Goal: Task Accomplishment & Management: Complete application form

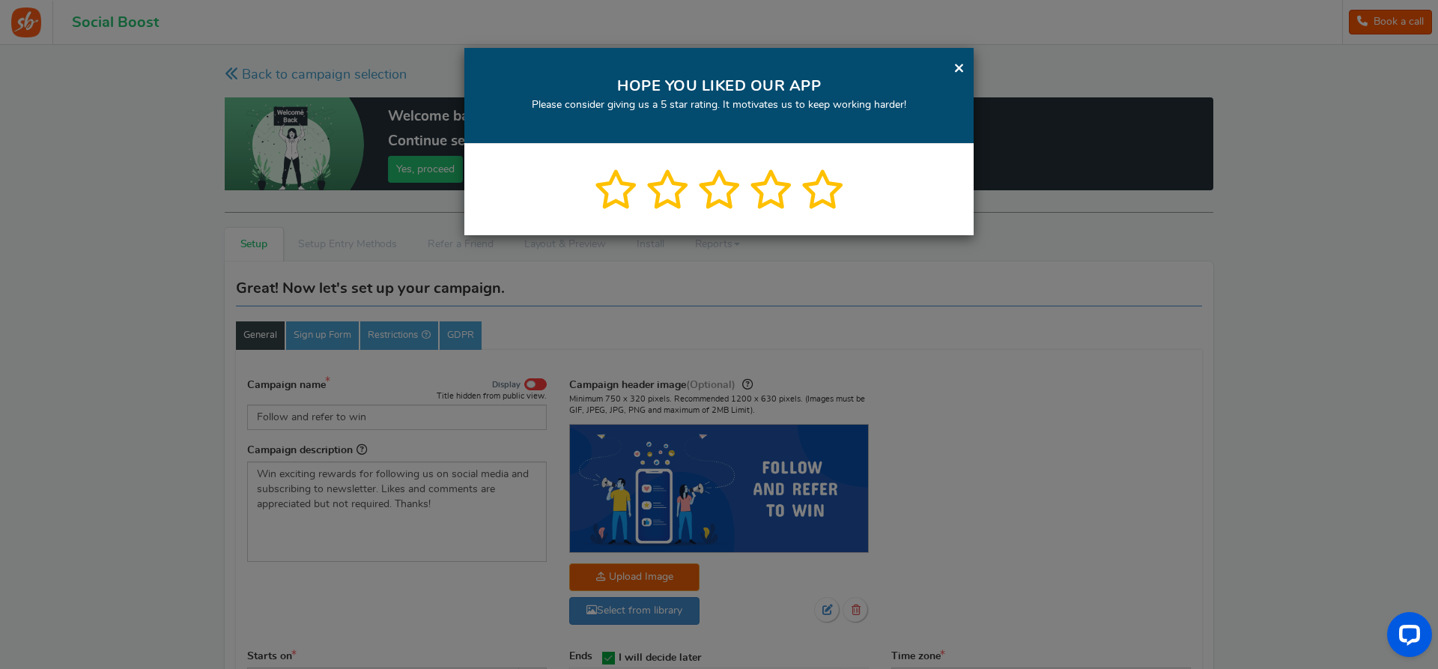
click at [957, 60] on link "×" at bounding box center [958, 67] width 11 height 19
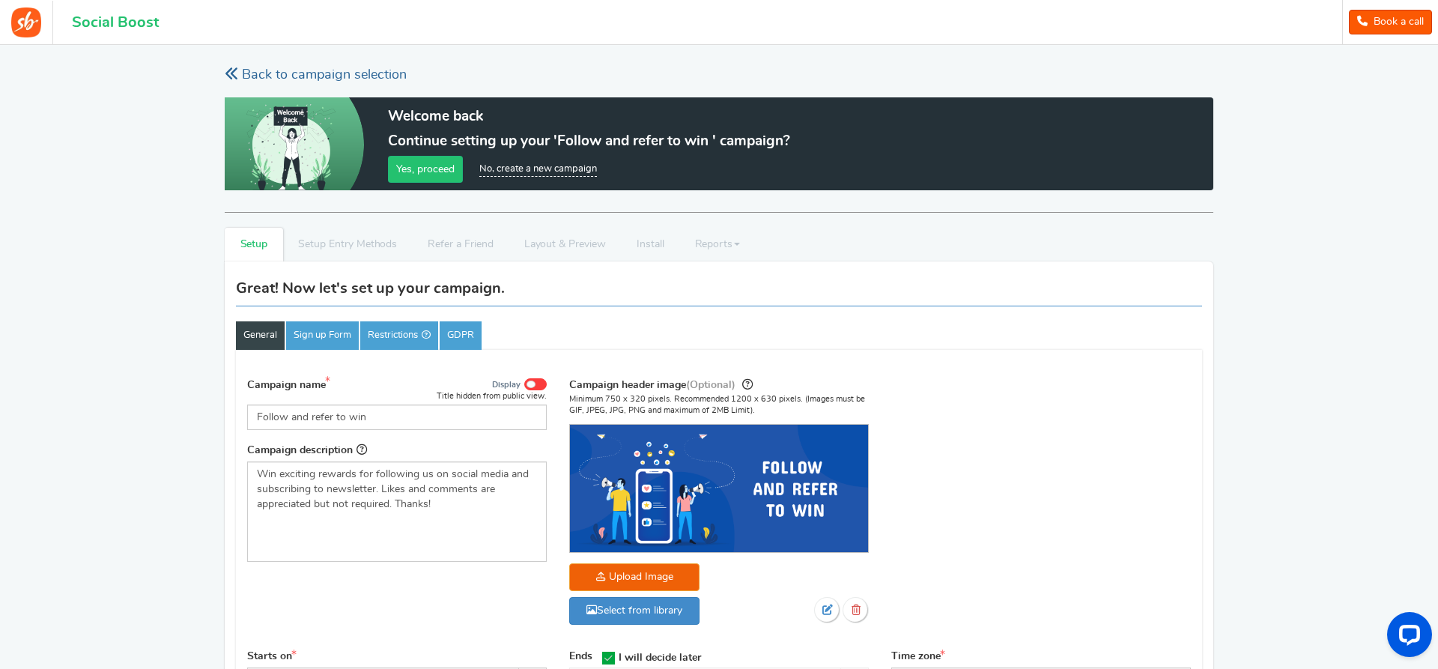
click at [250, 70] on link "Back to campaign selection" at bounding box center [316, 75] width 182 height 19
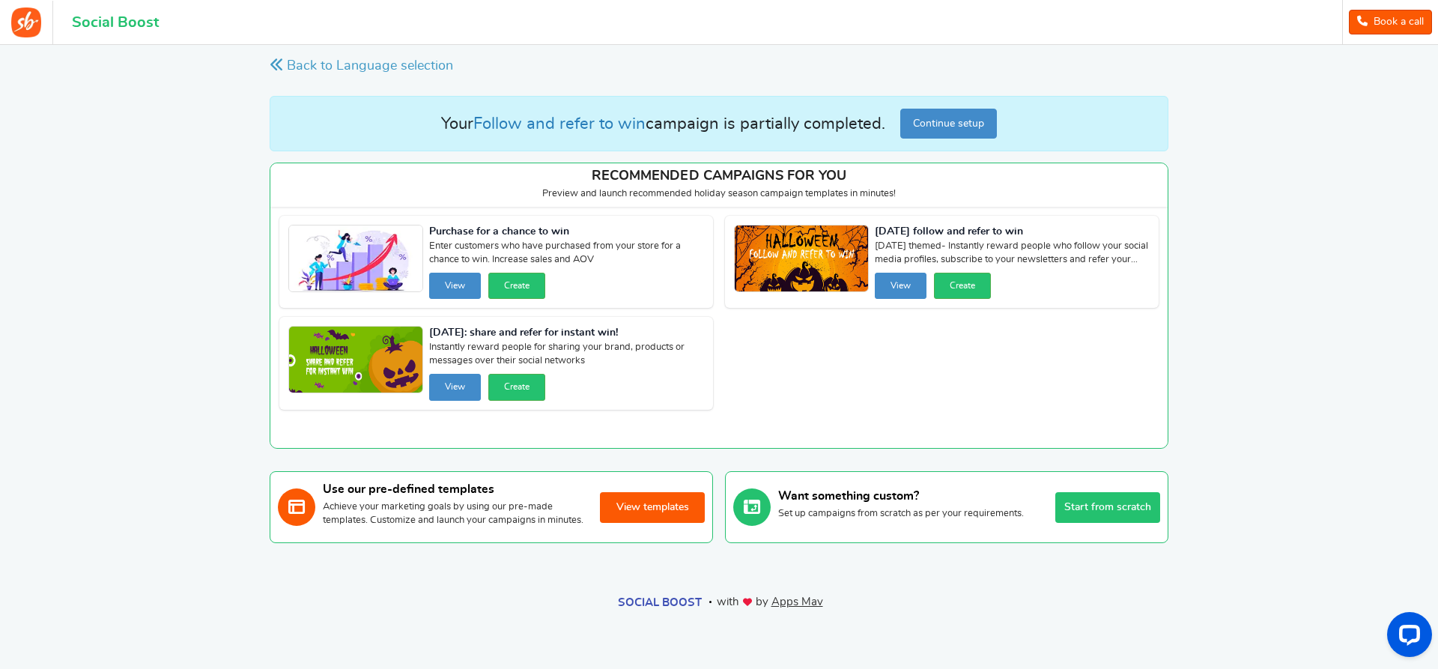
click at [640, 516] on button "View templates" at bounding box center [652, 507] width 105 height 31
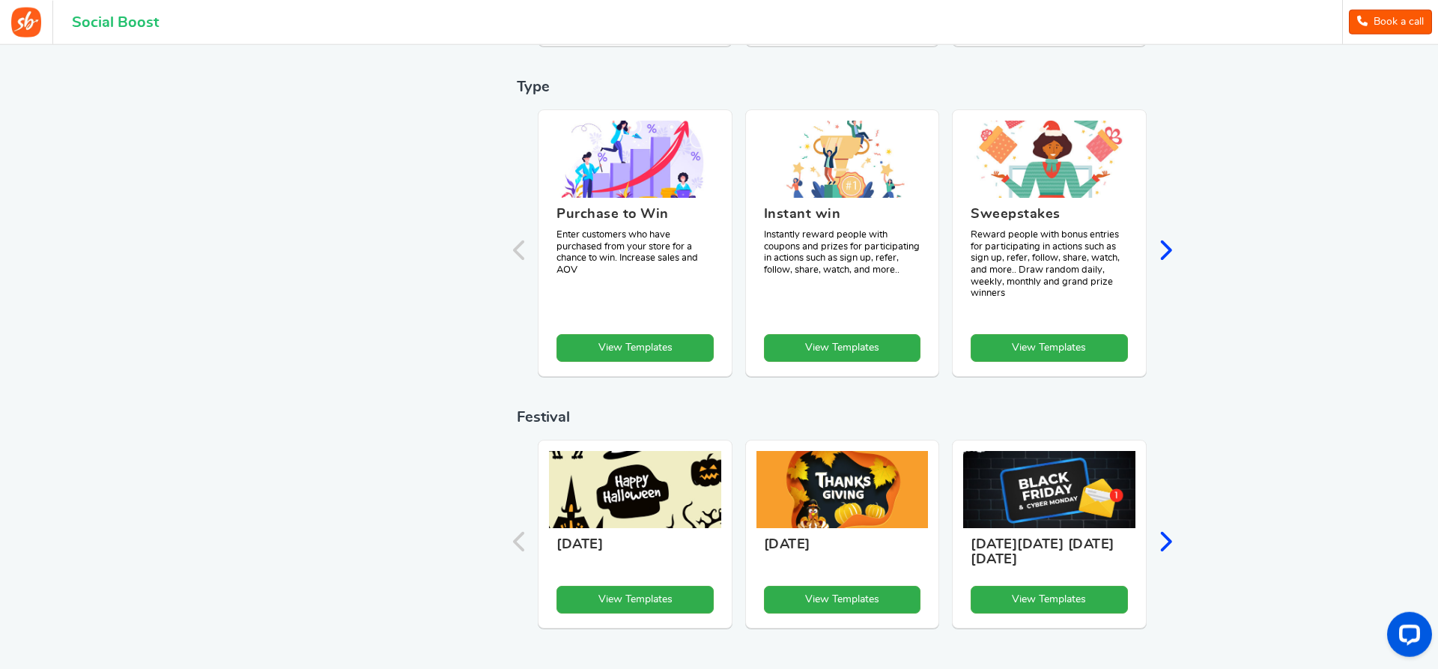
scroll to position [449, 0]
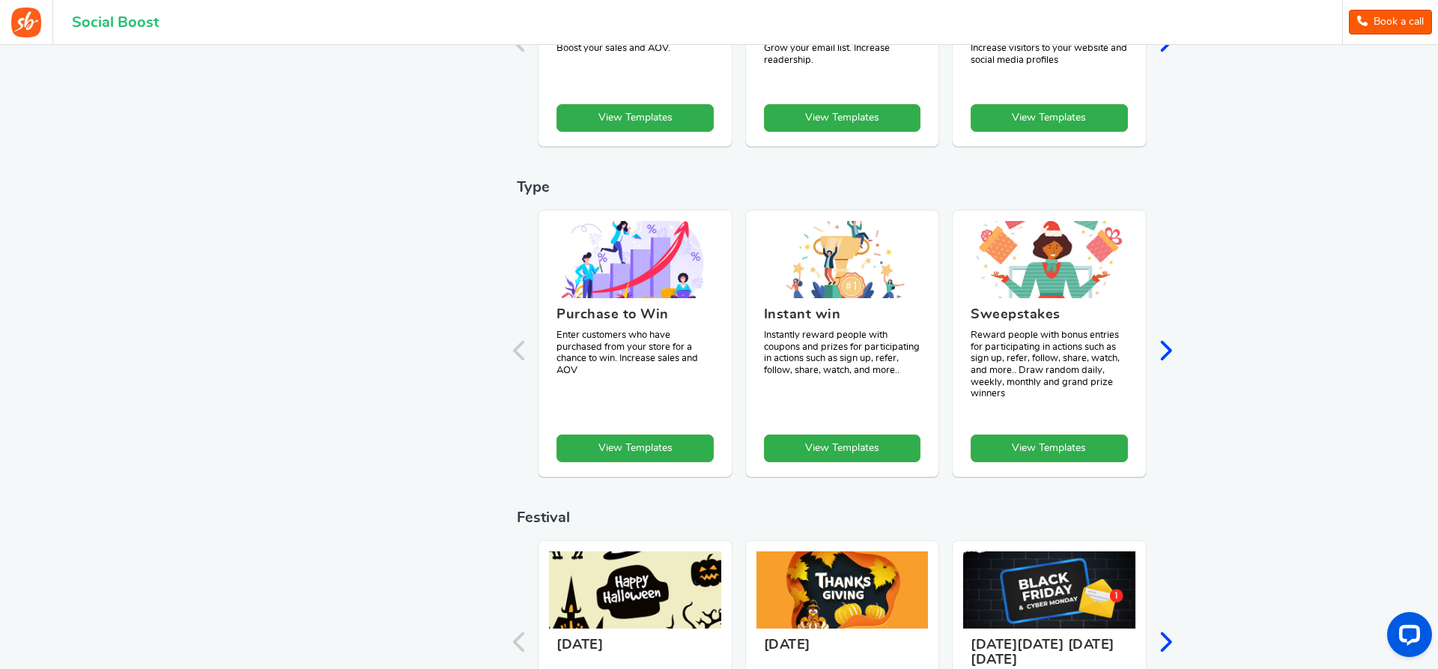
click at [1164, 353] on icon "Next slide" at bounding box center [1165, 350] width 14 height 22
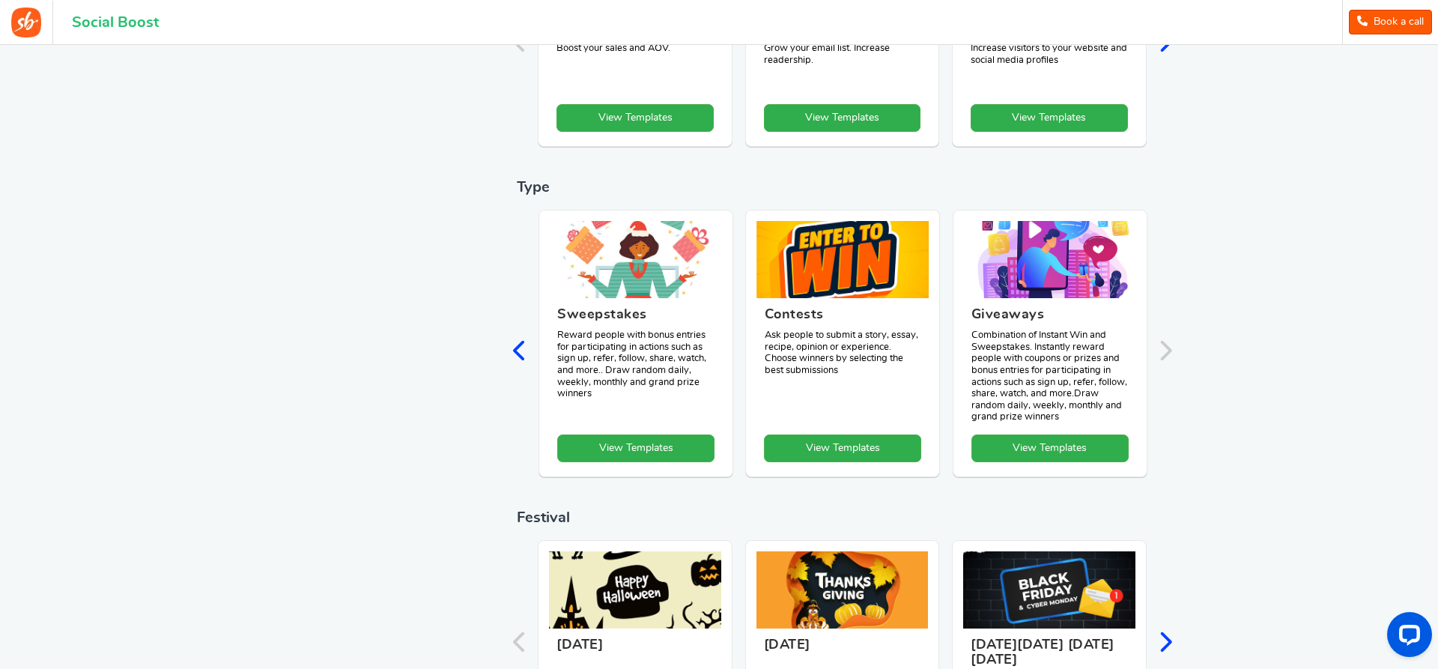
click at [518, 354] on icon "Previous slide" at bounding box center [520, 350] width 14 height 22
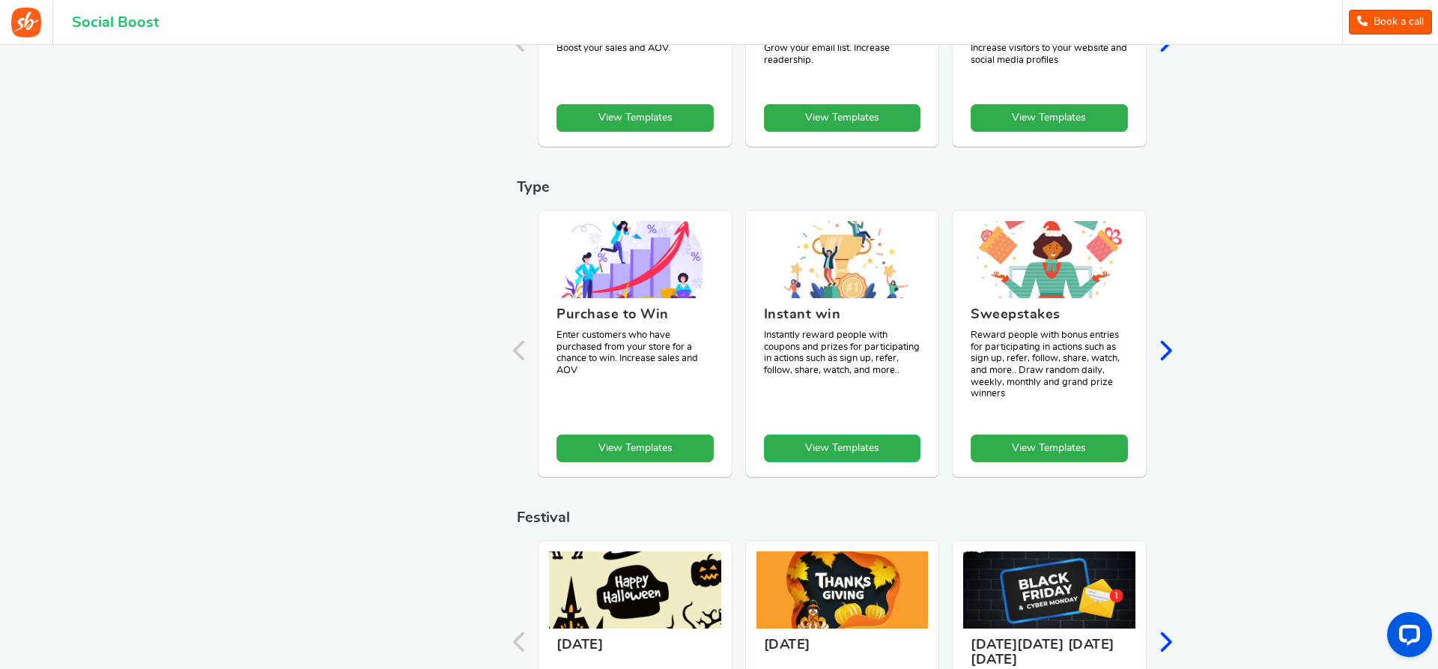
click at [855, 451] on link "View Templates" at bounding box center [842, 448] width 157 height 28
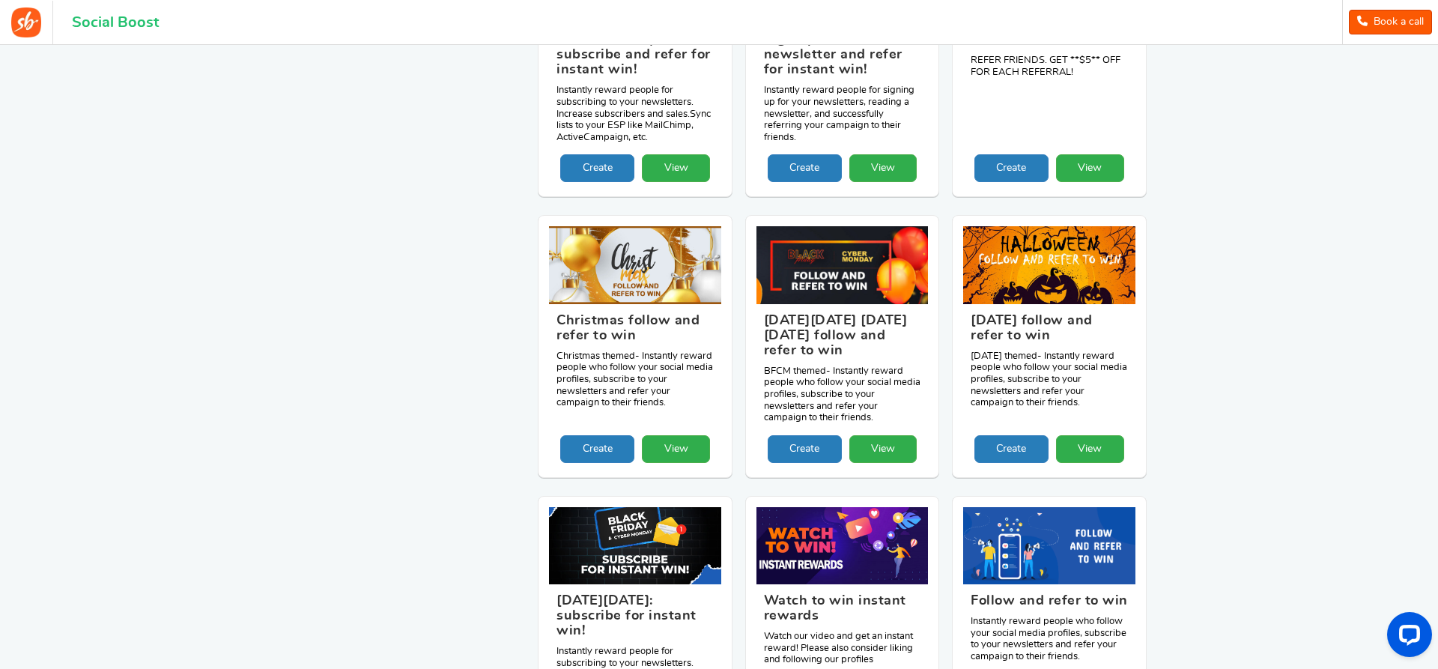
scroll to position [1581, 0]
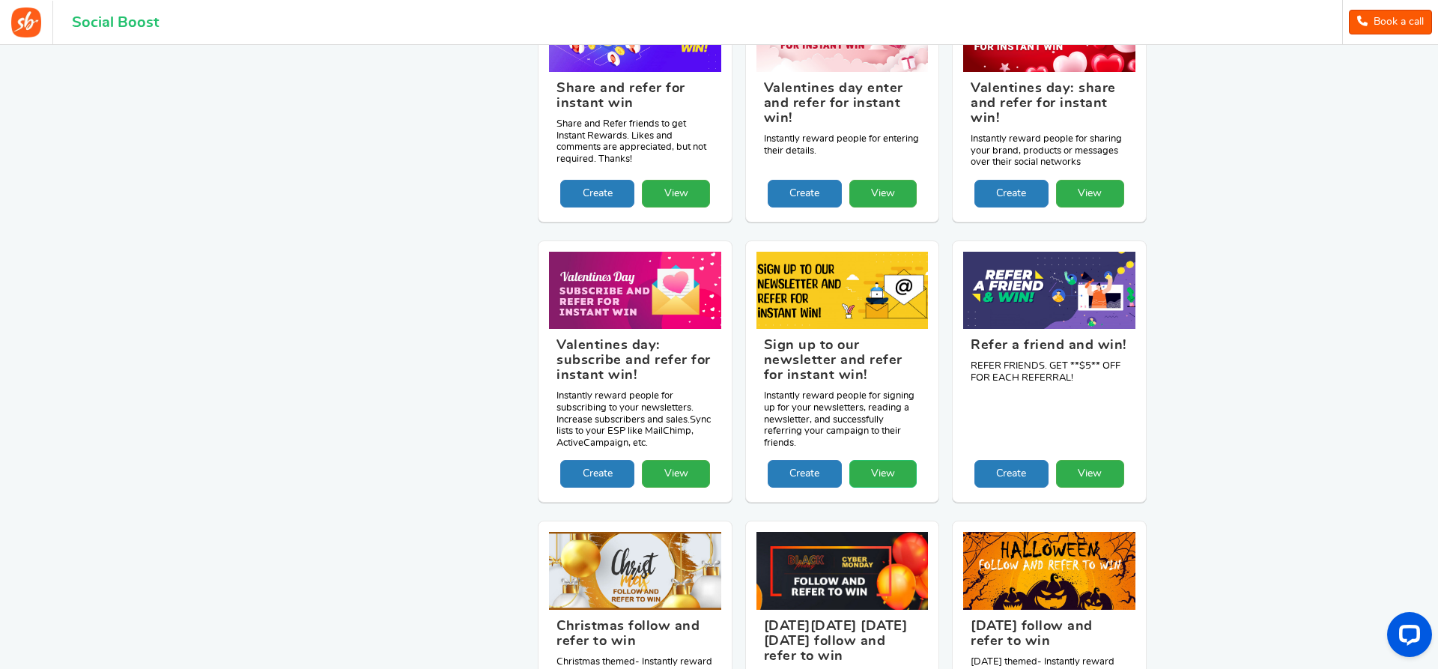
click at [888, 460] on link "View" at bounding box center [883, 474] width 68 height 28
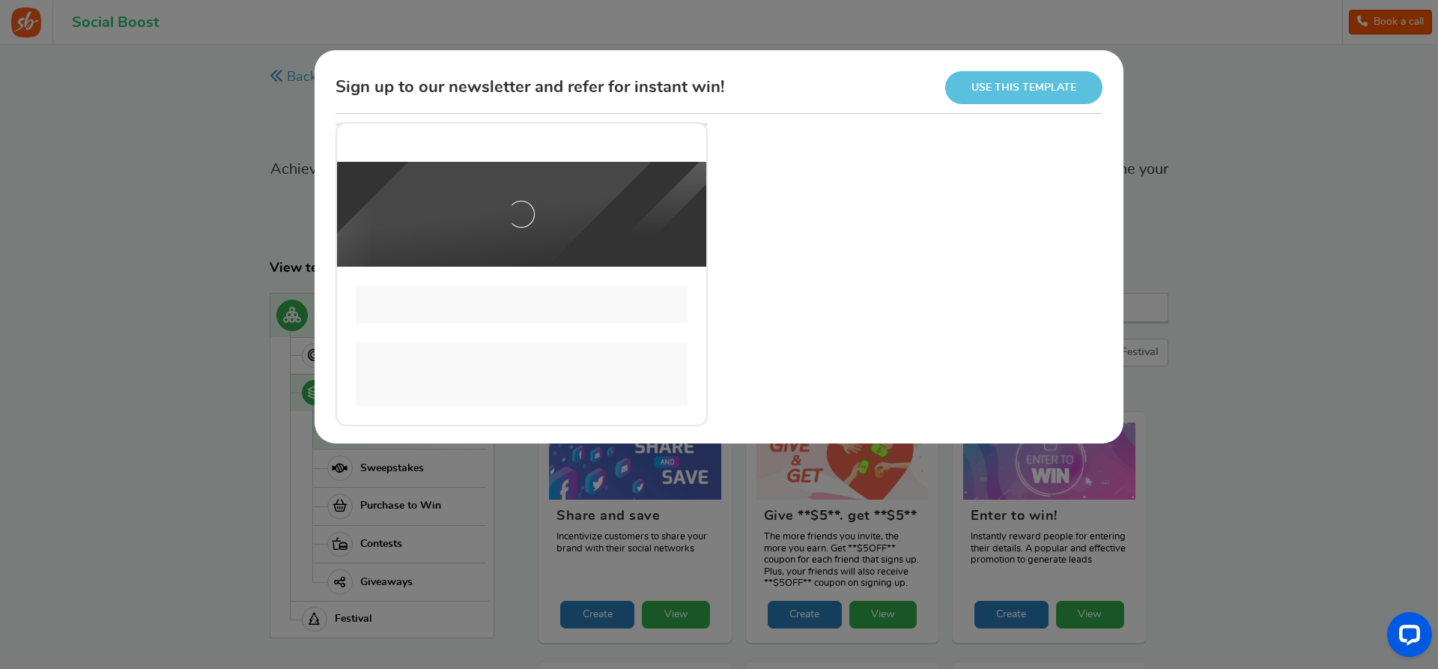
scroll to position [0, 0]
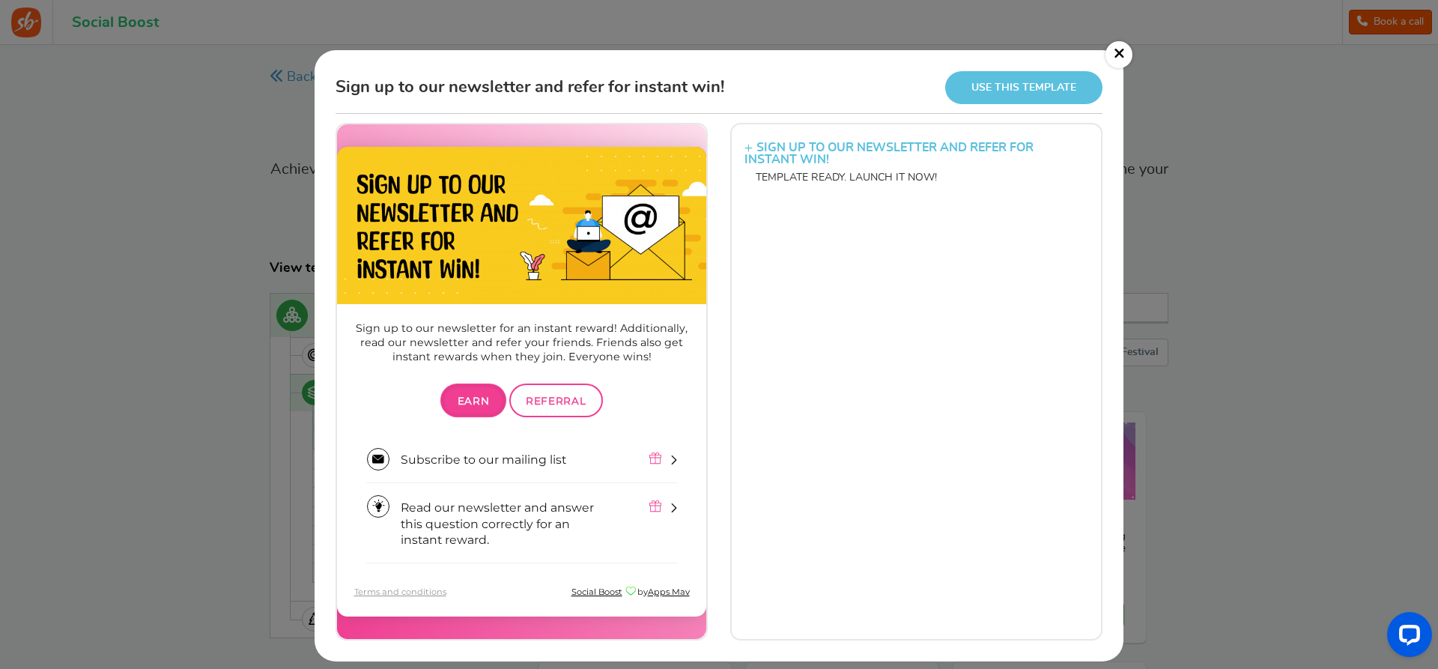
click at [1116, 55] on link "×" at bounding box center [1118, 54] width 27 height 27
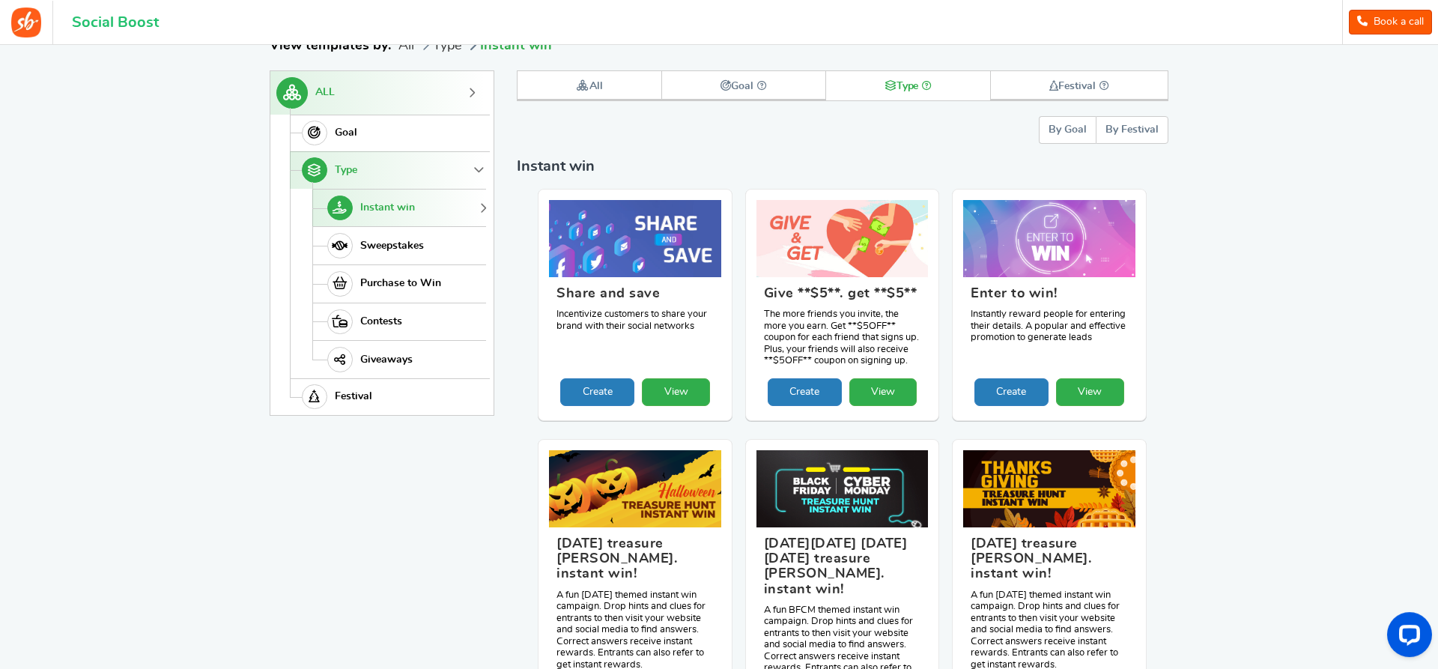
scroll to position [229, 0]
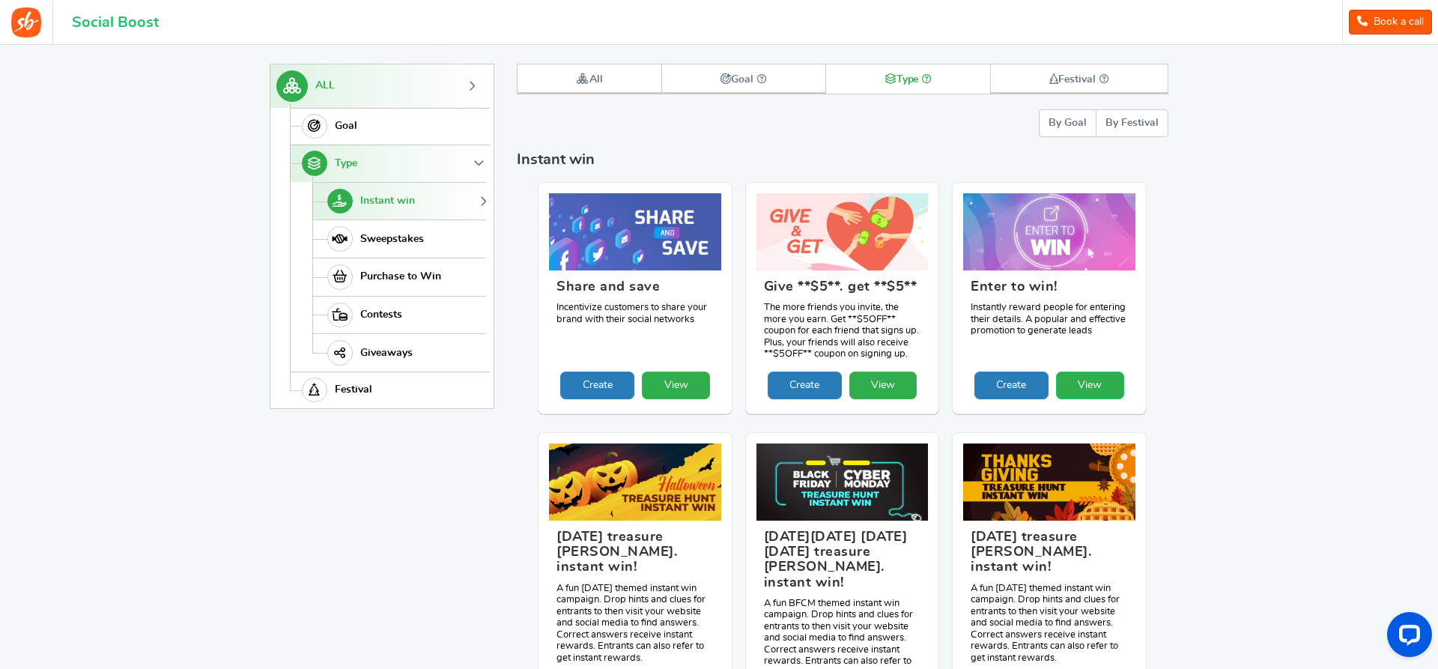
click at [1105, 399] on link "View" at bounding box center [1090, 385] width 68 height 28
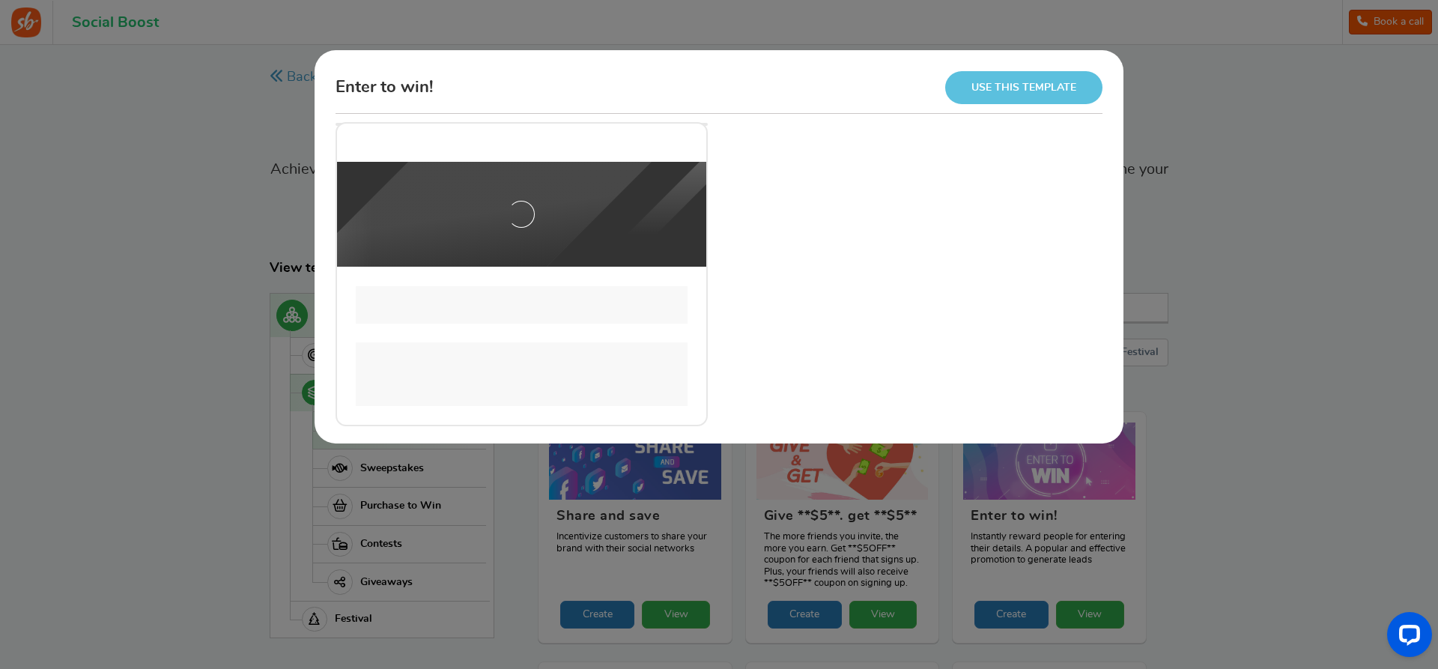
scroll to position [0, 0]
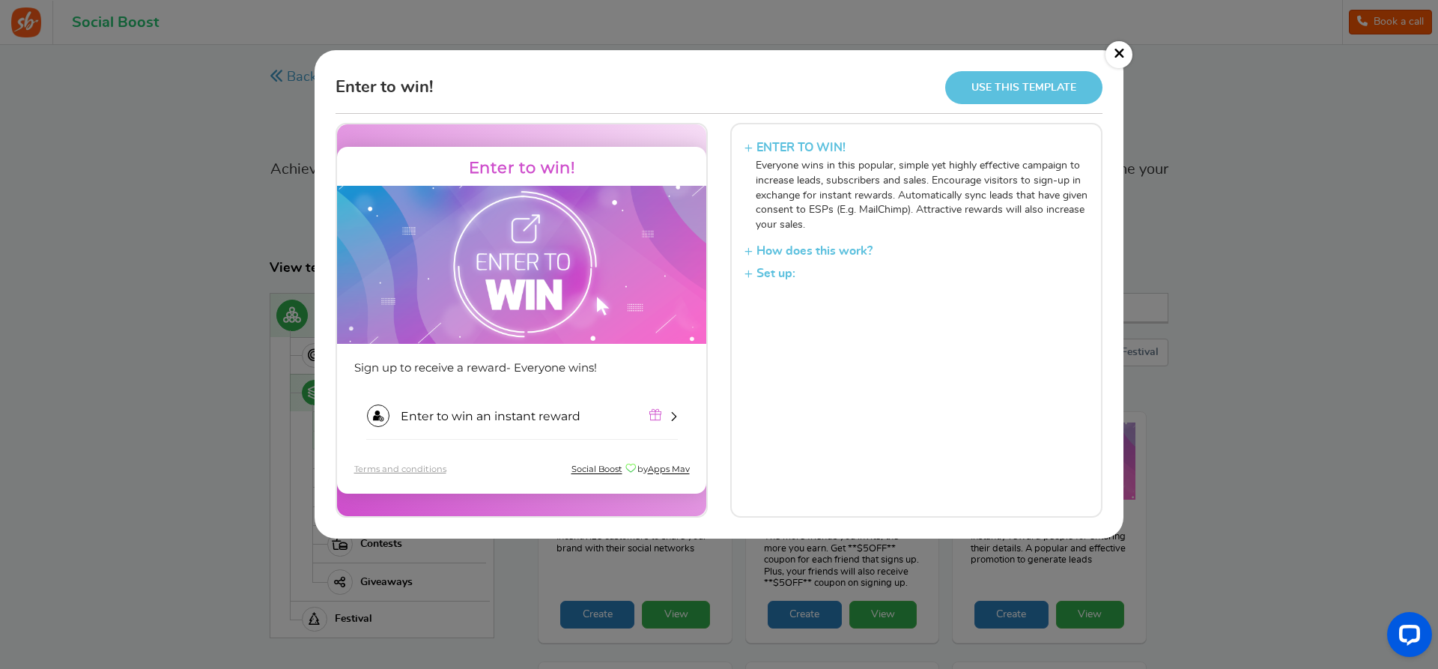
click at [750, 252] on h3 "How does this work?" at bounding box center [916, 251] width 344 height 22
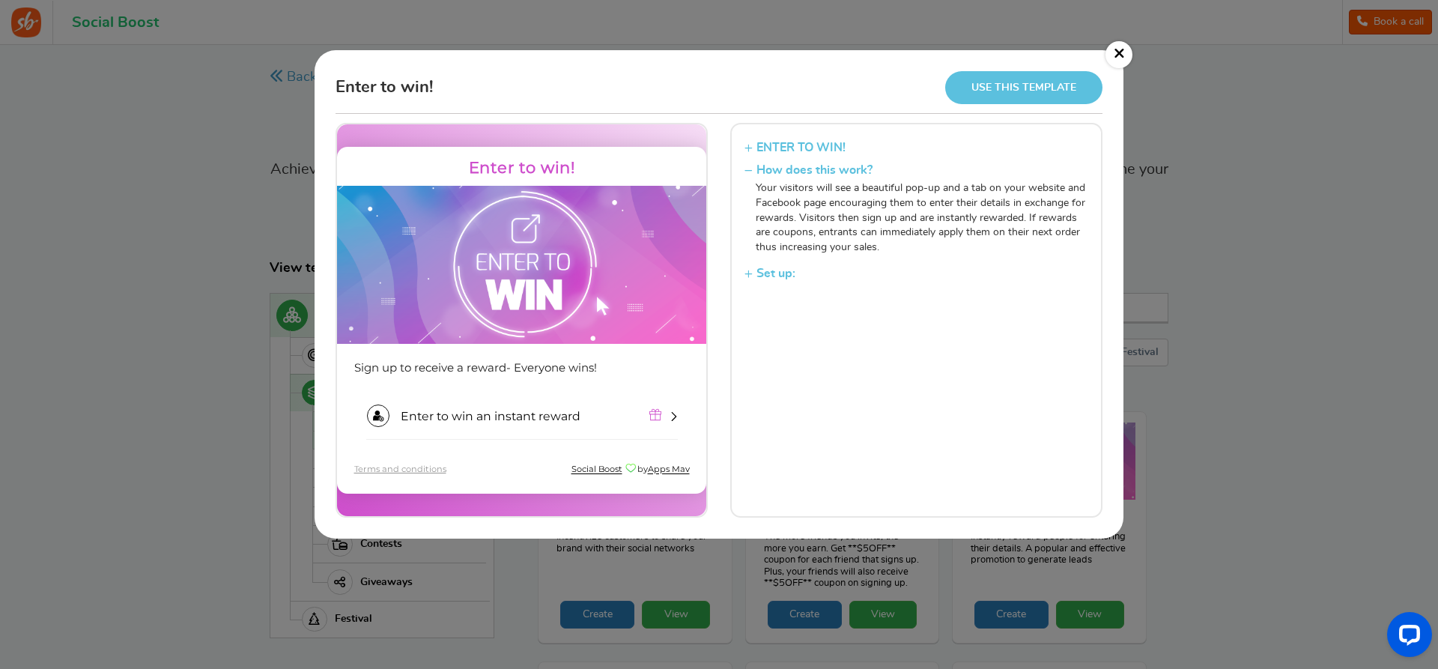
click at [1116, 50] on link "×" at bounding box center [1118, 54] width 27 height 27
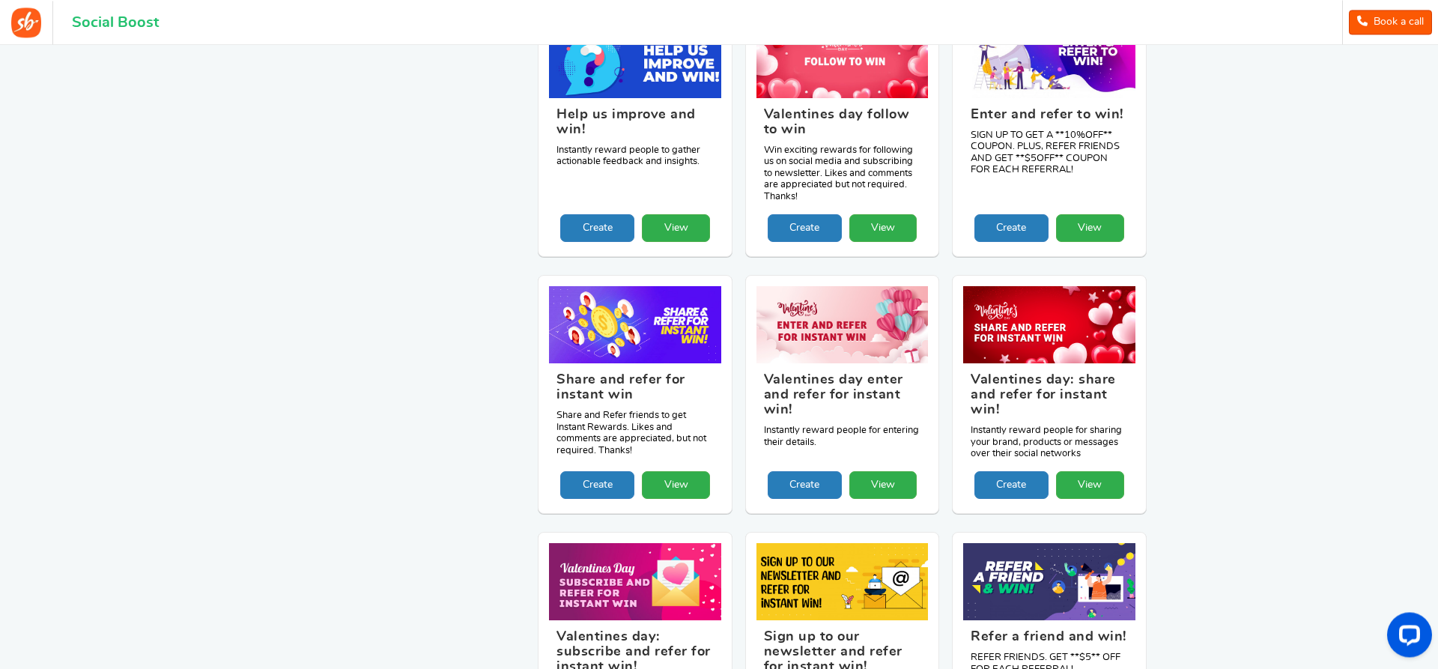
scroll to position [1298, 0]
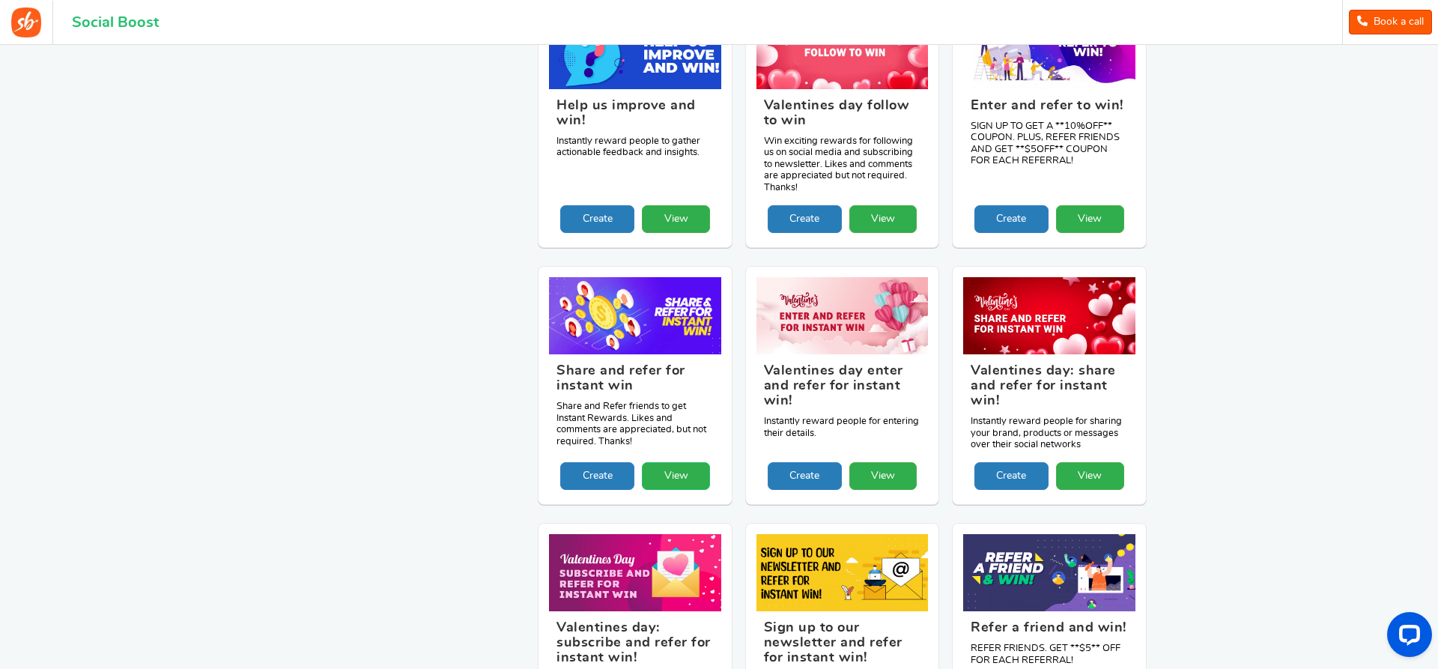
click at [672, 462] on link "View" at bounding box center [676, 476] width 68 height 28
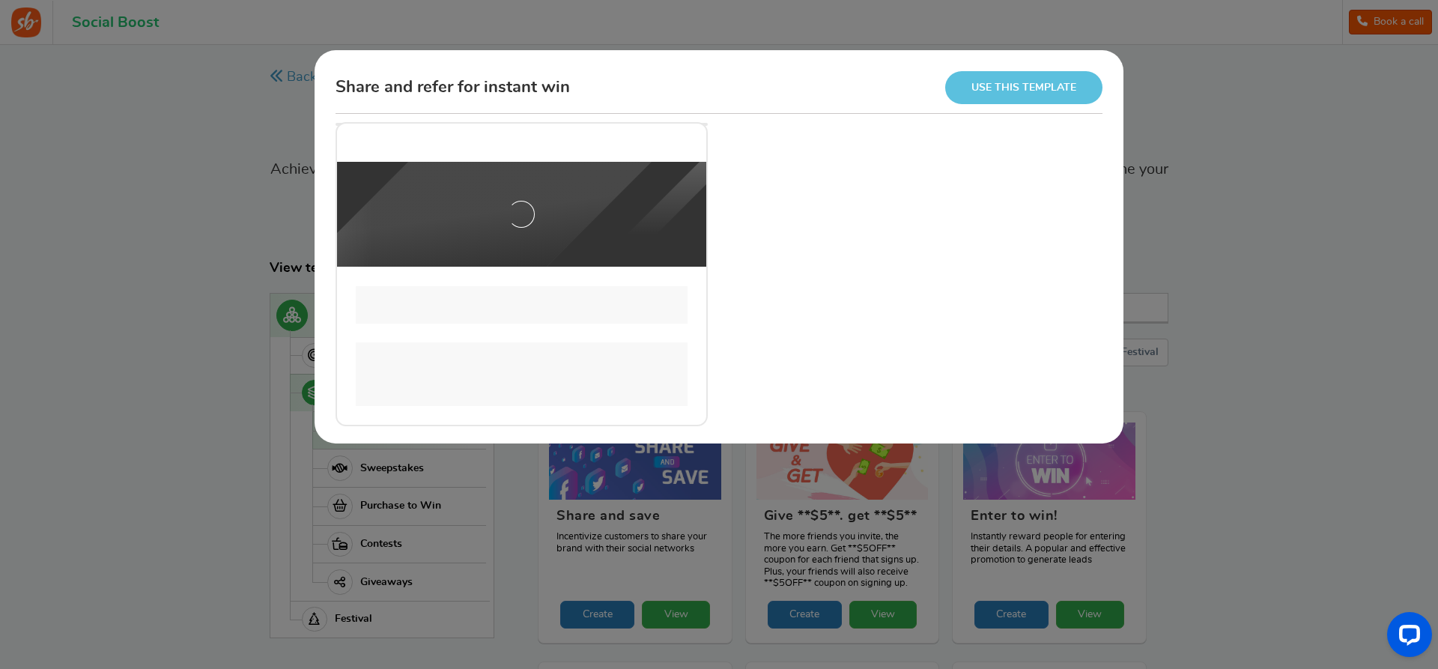
scroll to position [0, 0]
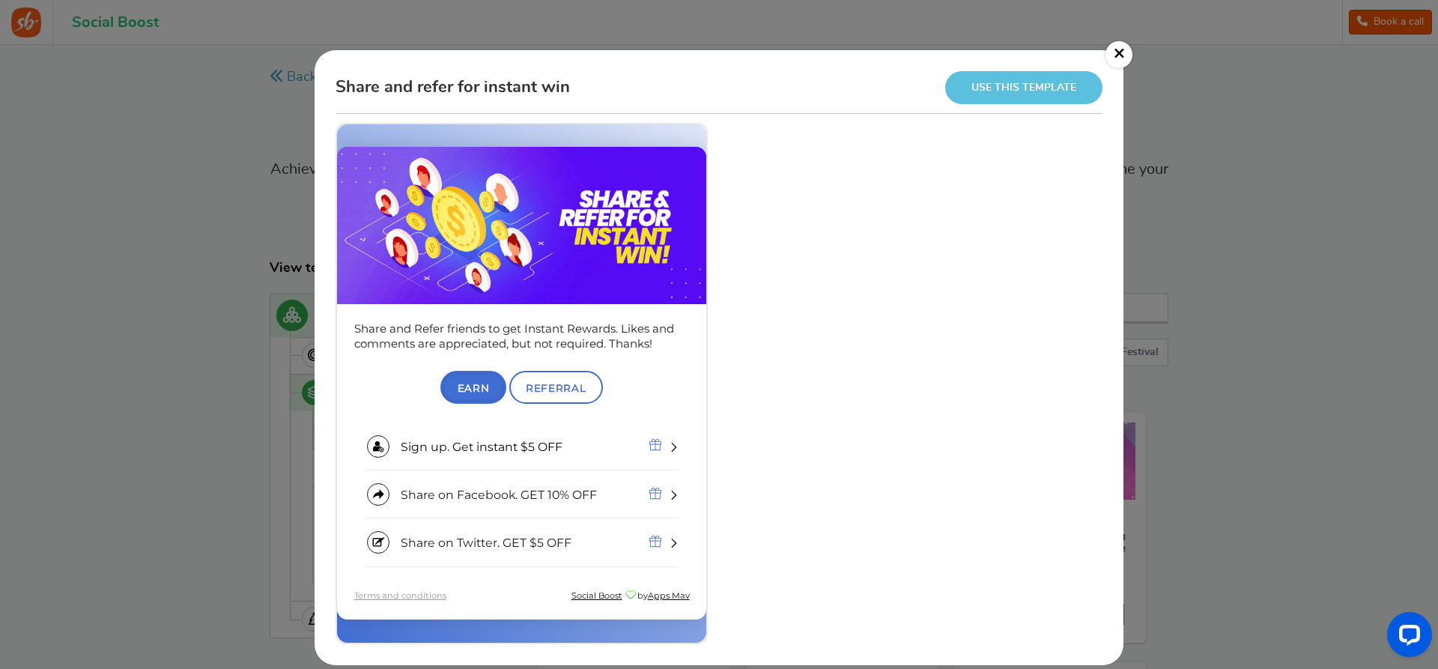
click at [1114, 61] on link "×" at bounding box center [1118, 54] width 27 height 27
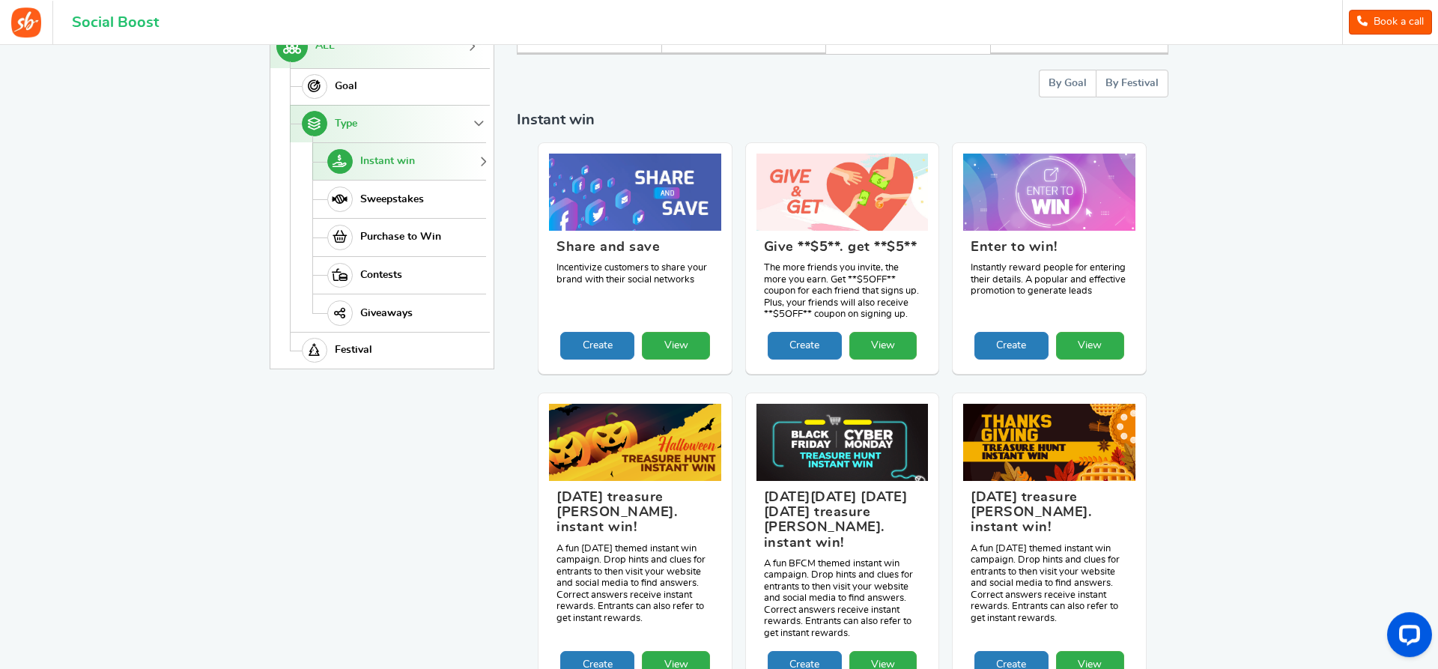
scroll to position [153, 0]
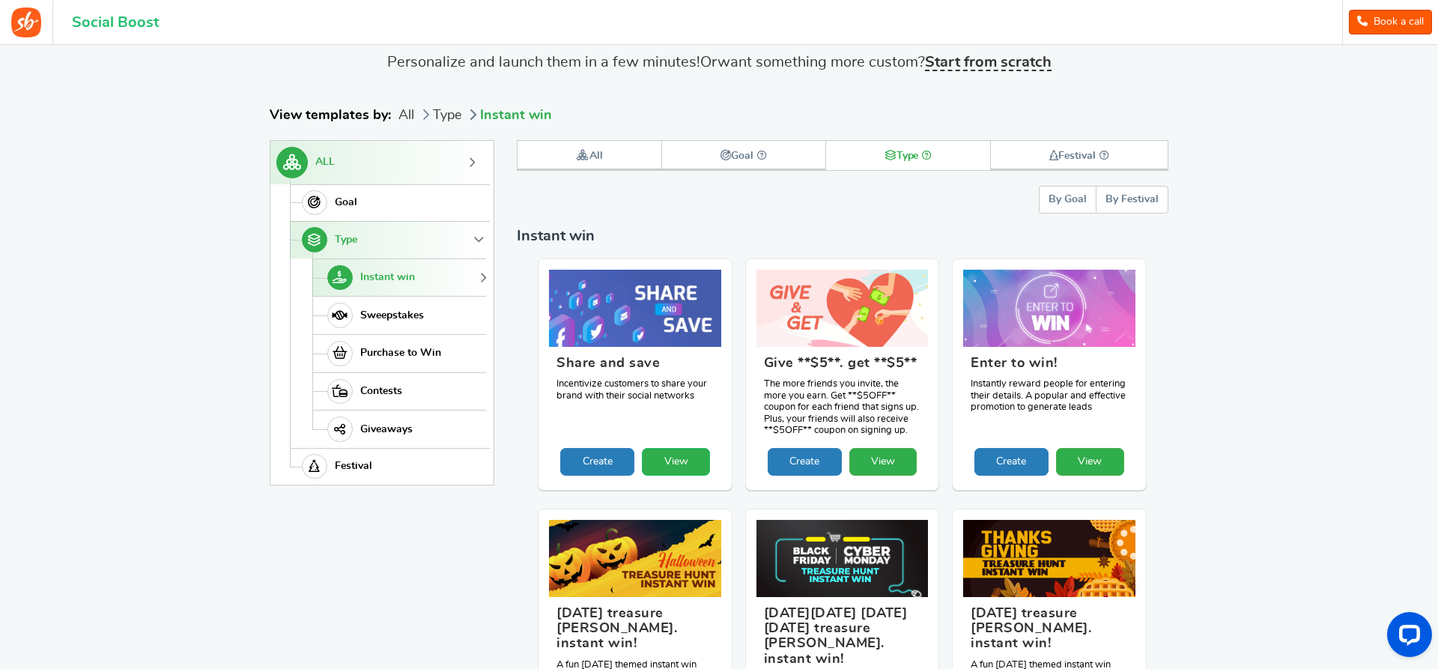
click at [681, 476] on link "View" at bounding box center [676, 462] width 68 height 28
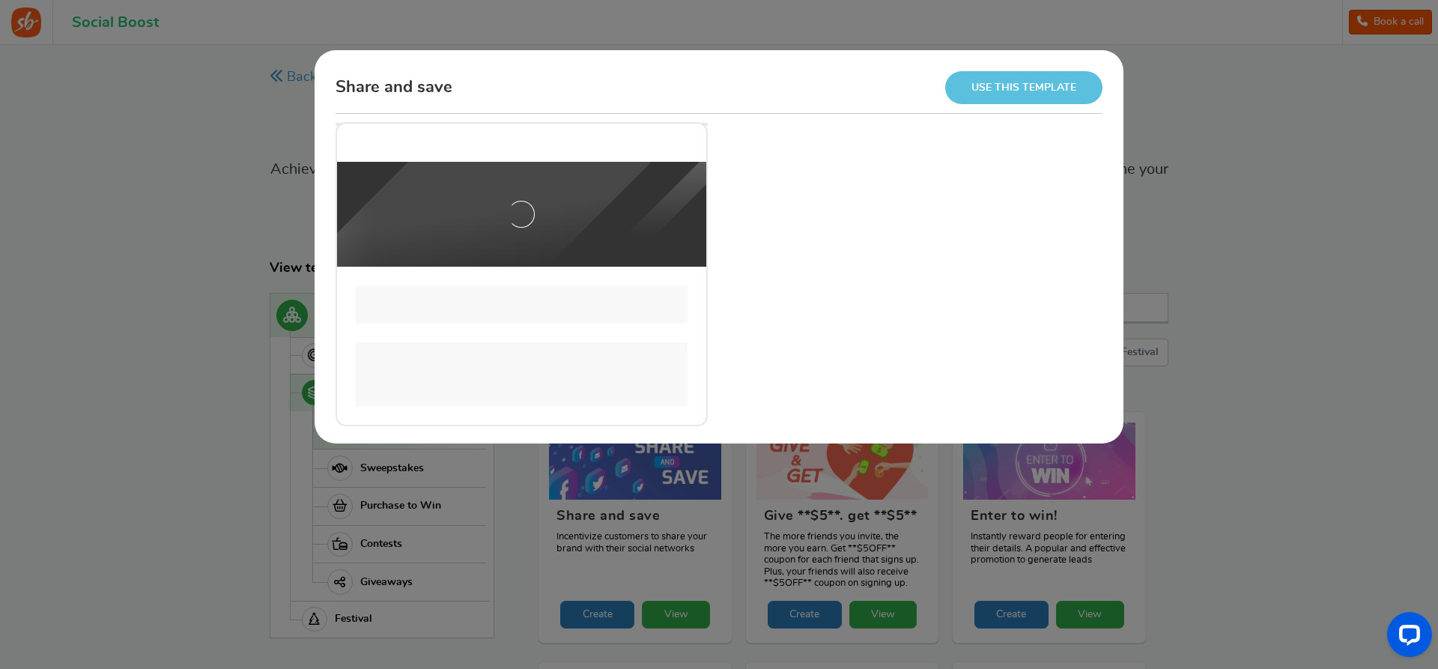
scroll to position [0, 0]
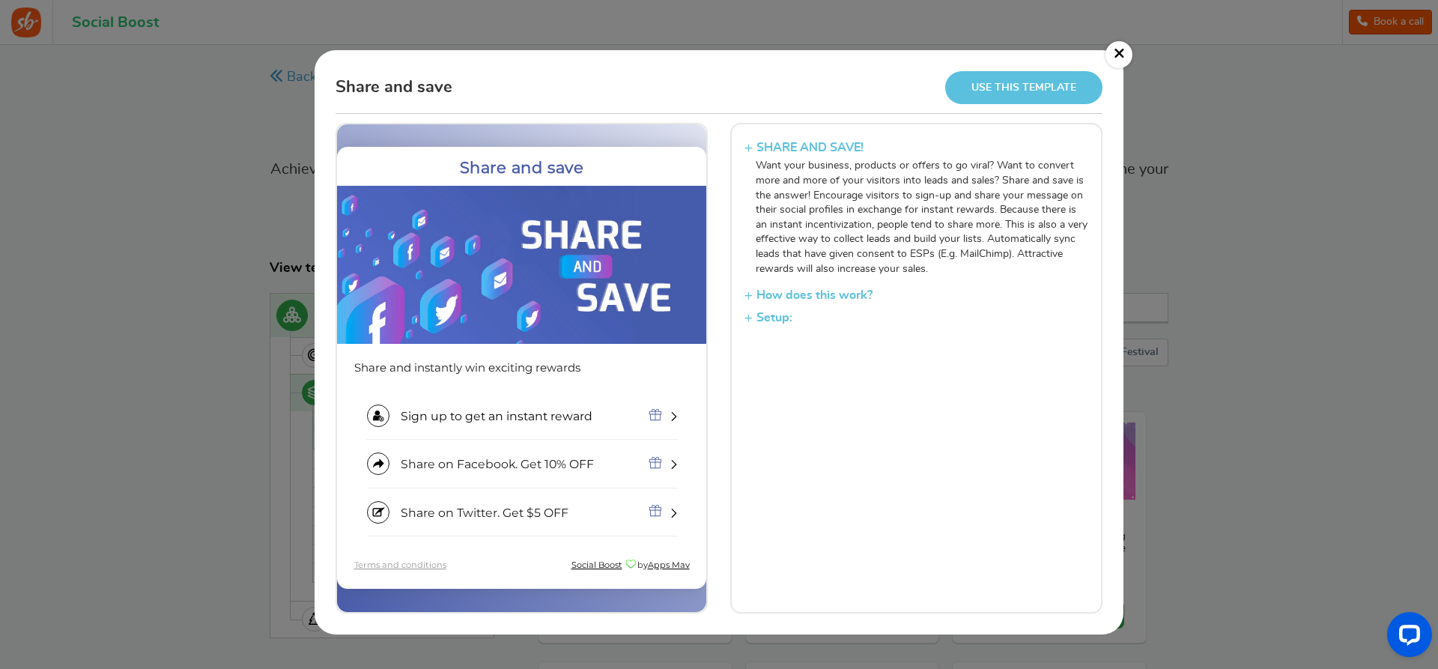
click at [760, 320] on h3 "Setup:" at bounding box center [916, 317] width 344 height 22
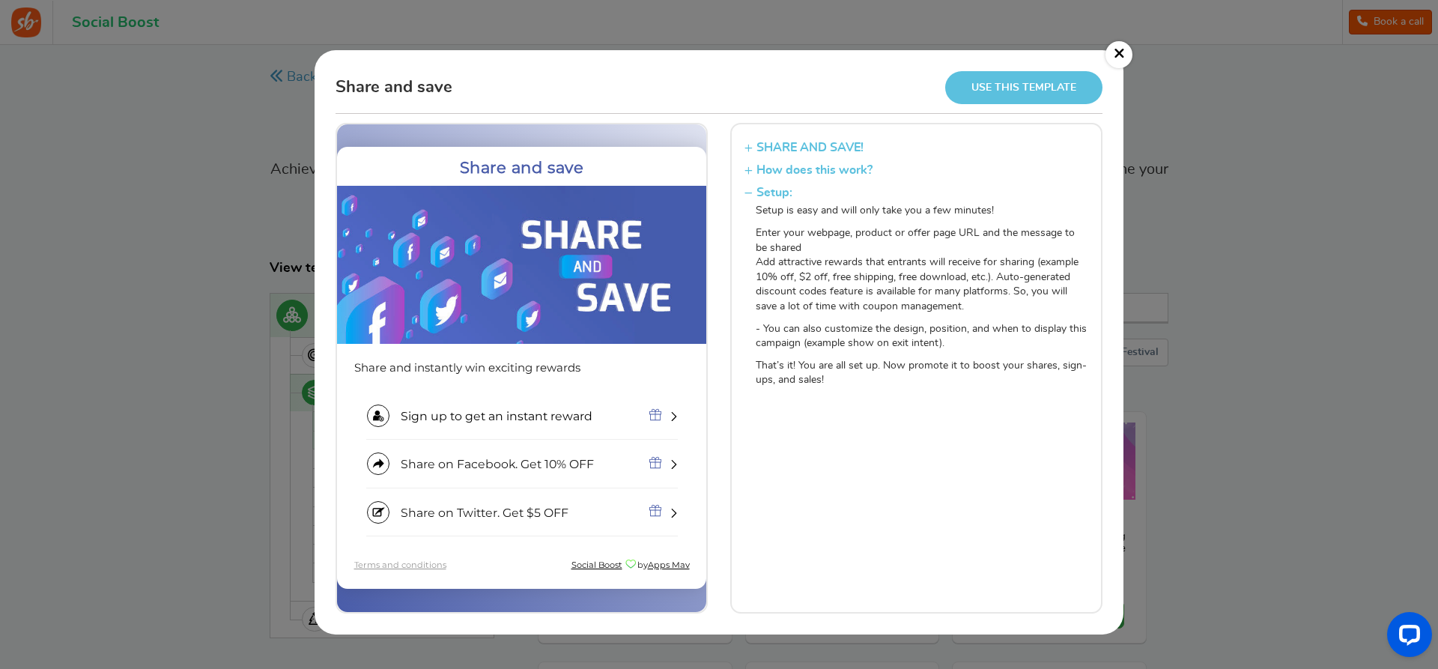
click at [759, 160] on h3 "How does this work?" at bounding box center [916, 170] width 344 height 22
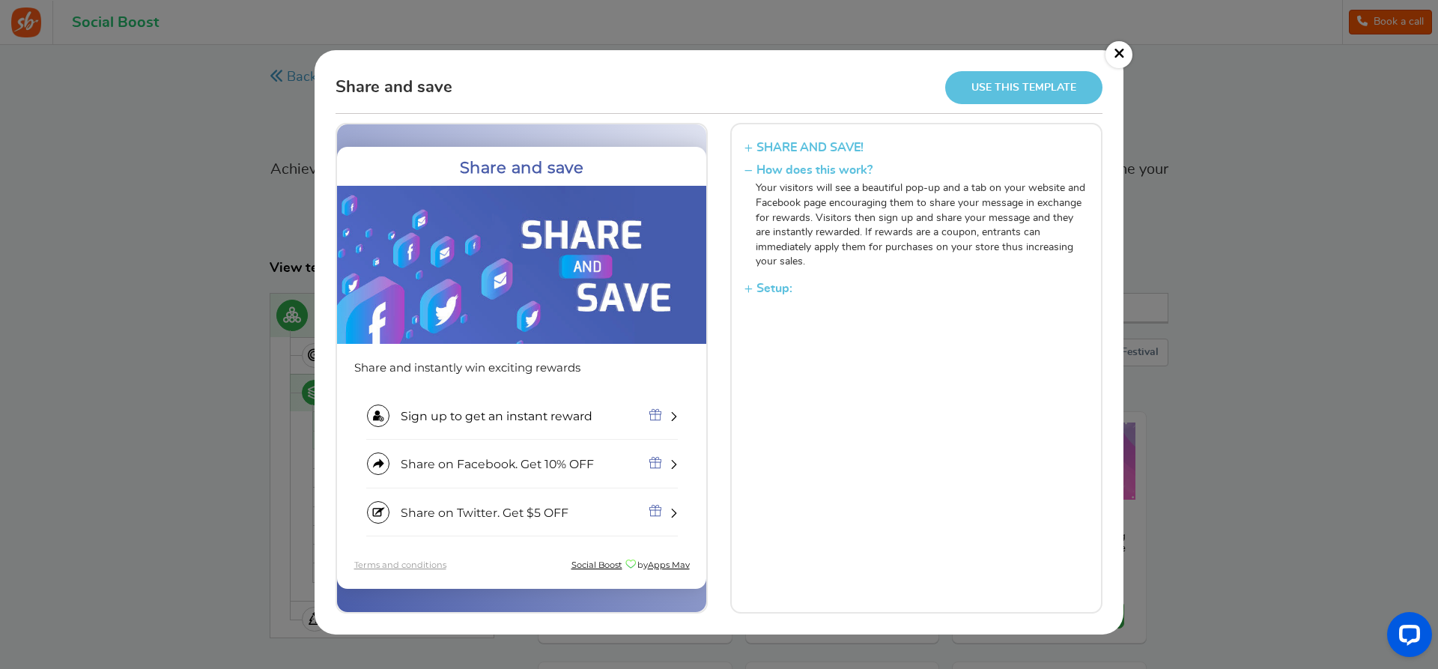
click at [1121, 51] on link "×" at bounding box center [1118, 54] width 27 height 27
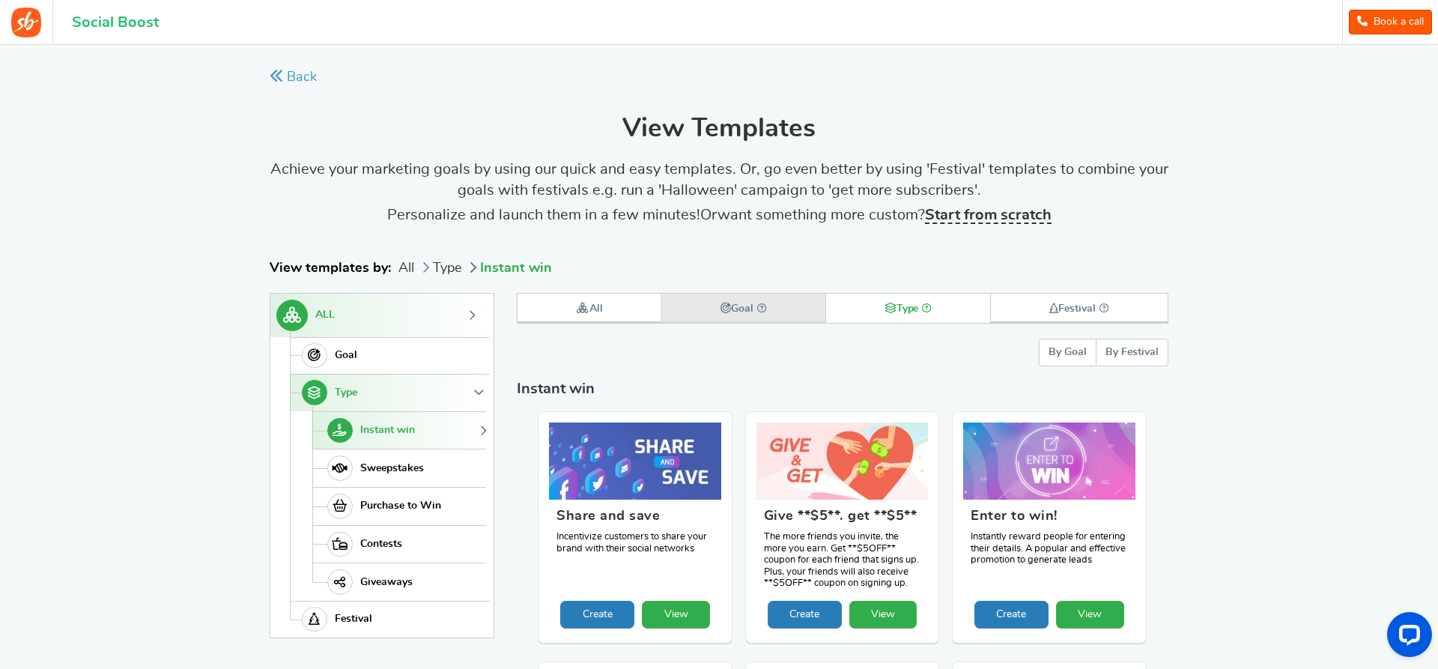
click at [724, 306] on icon at bounding box center [725, 308] width 10 height 10
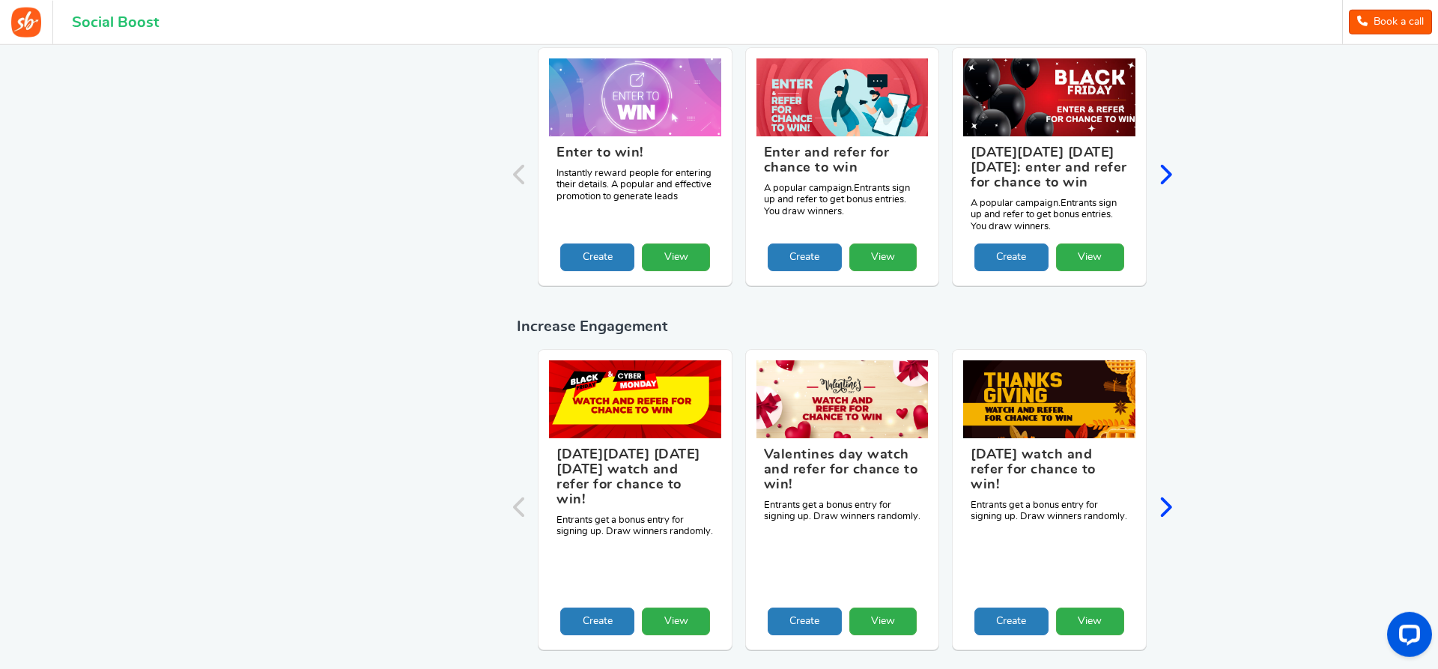
scroll to position [1734, 0]
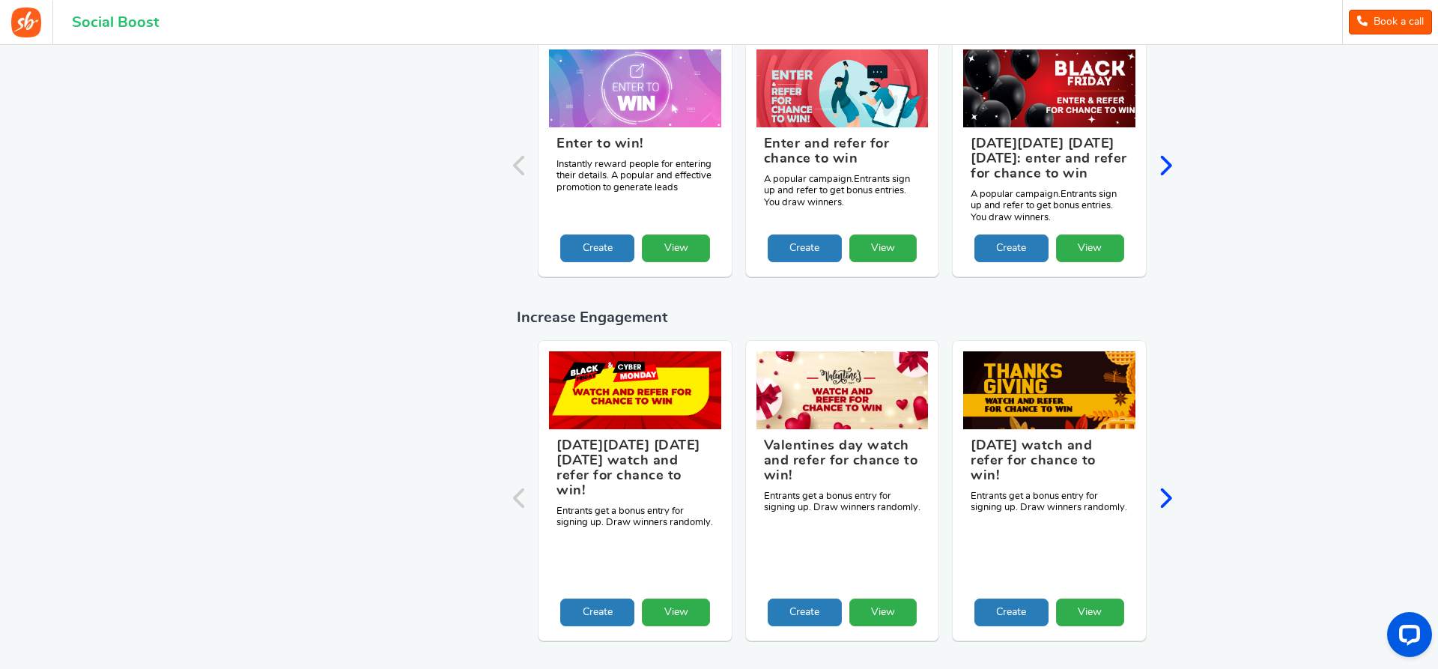
click at [1164, 487] on icon "Next slide" at bounding box center [1165, 498] width 14 height 22
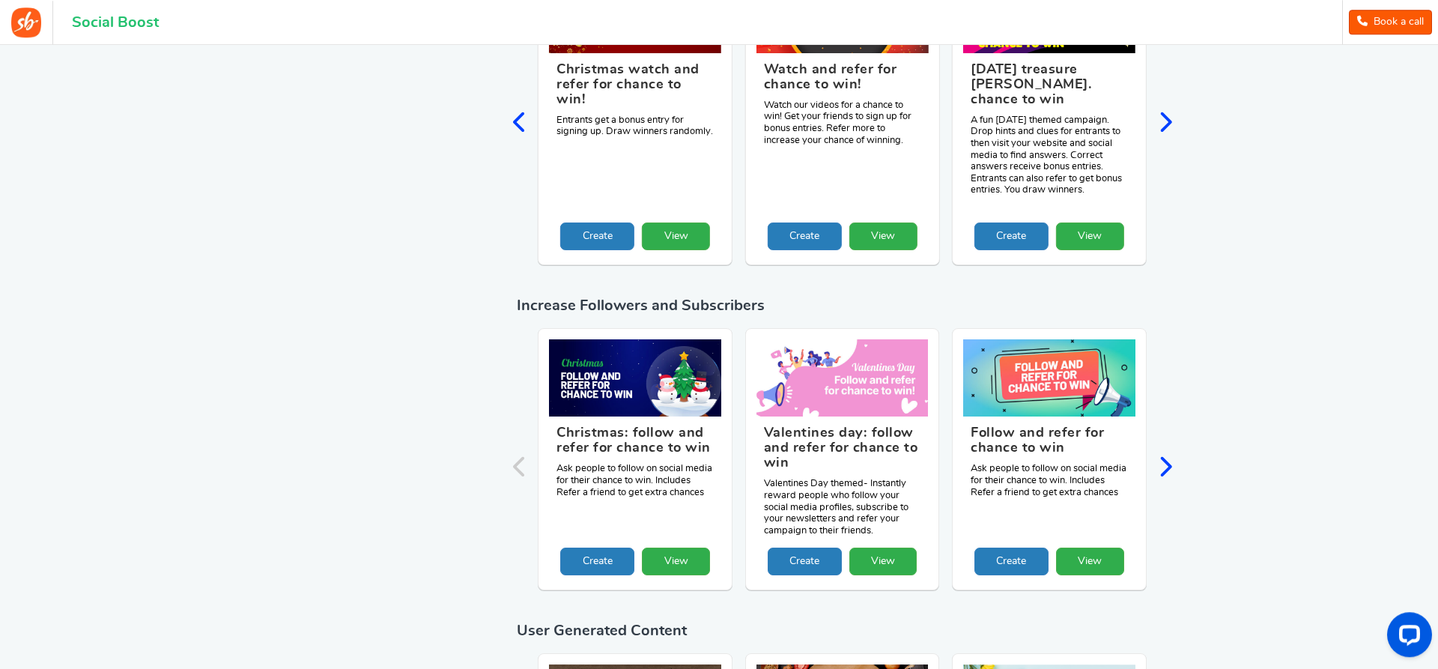
scroll to position [2115, 0]
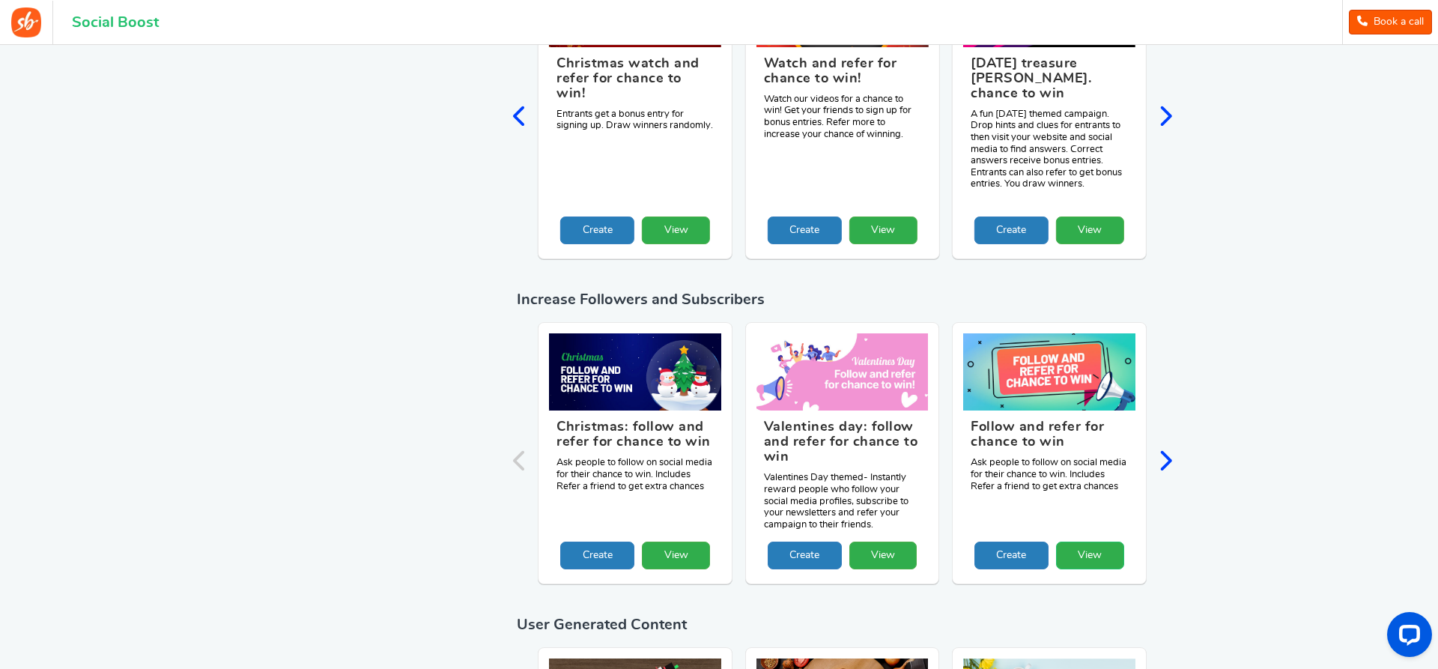
click at [1101, 541] on link "View" at bounding box center [1090, 555] width 68 height 28
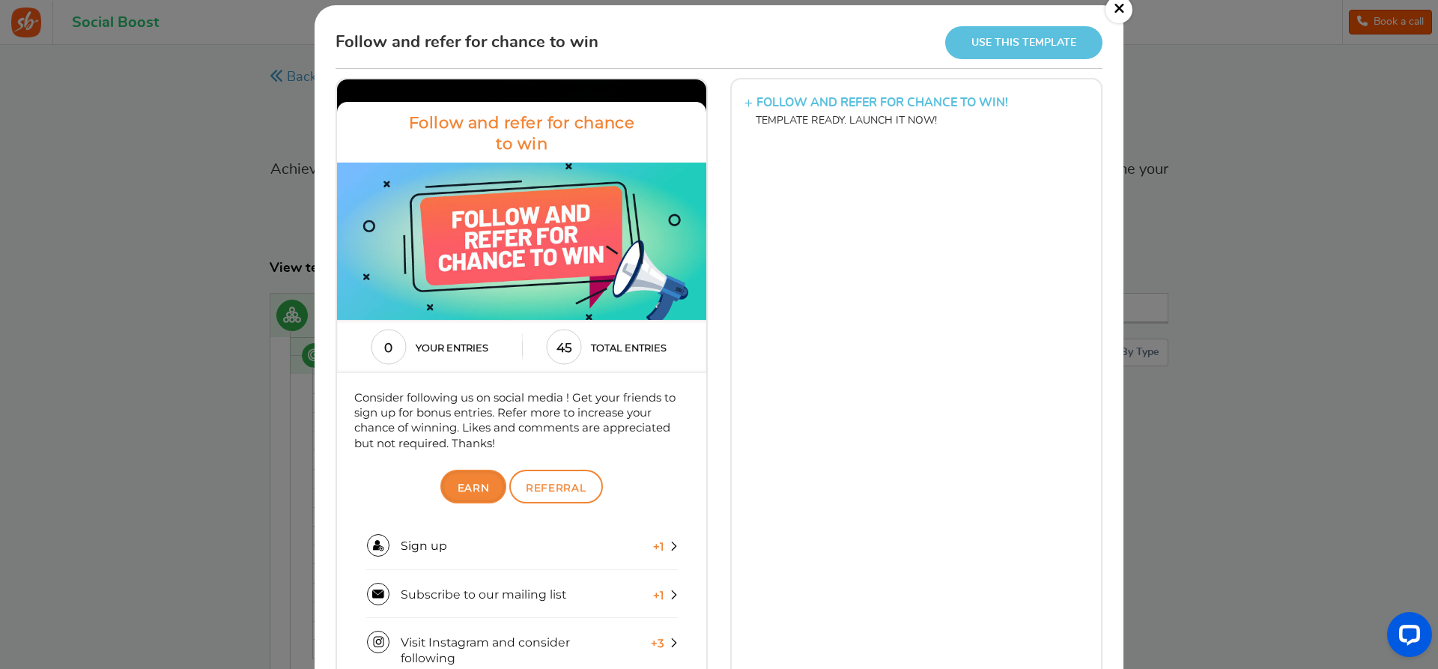
scroll to position [20, 0]
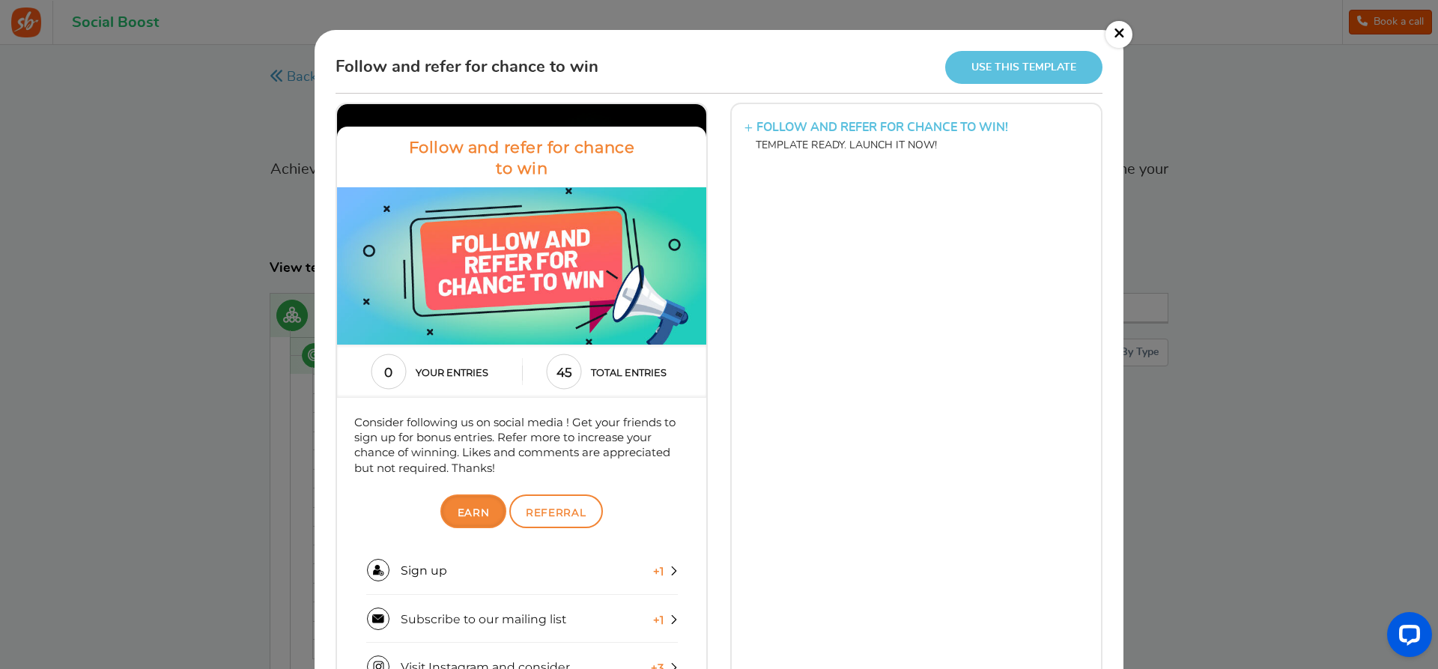
click at [1037, 64] on link "Use this template" at bounding box center [1023, 67] width 157 height 32
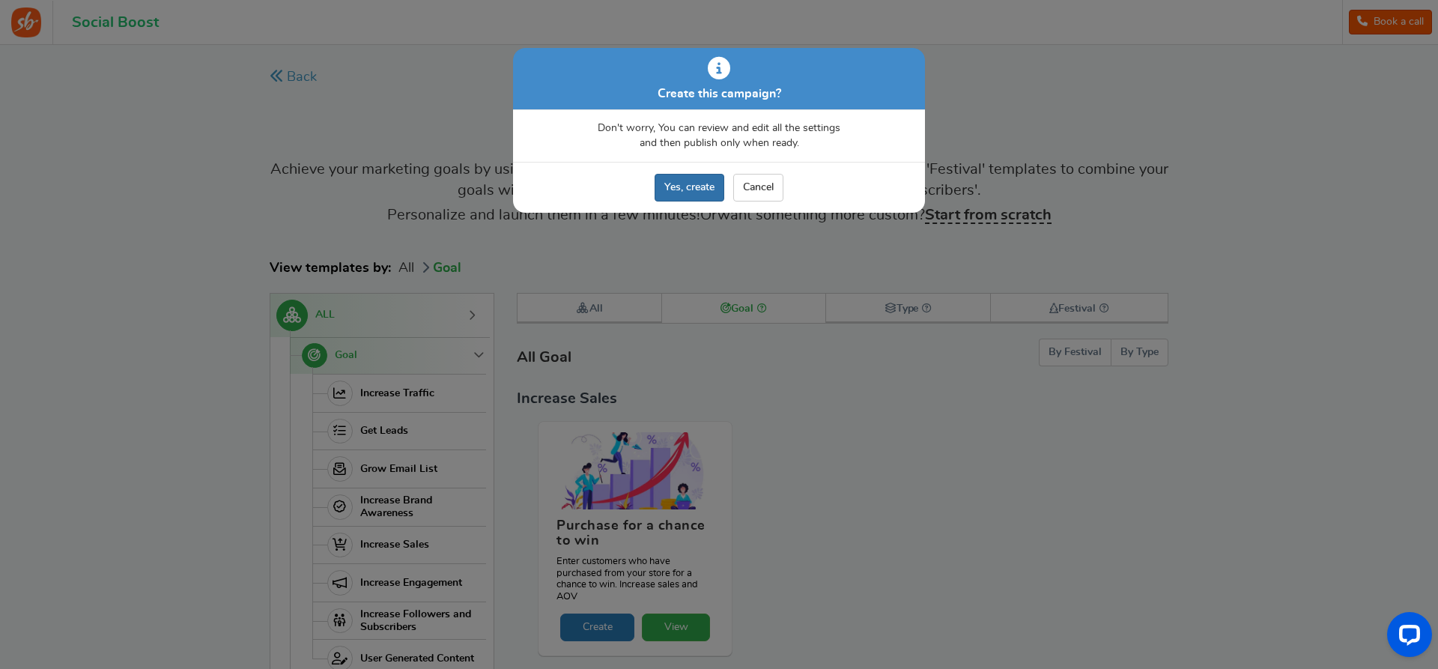
click at [705, 186] on link "Yes, create" at bounding box center [689, 188] width 70 height 28
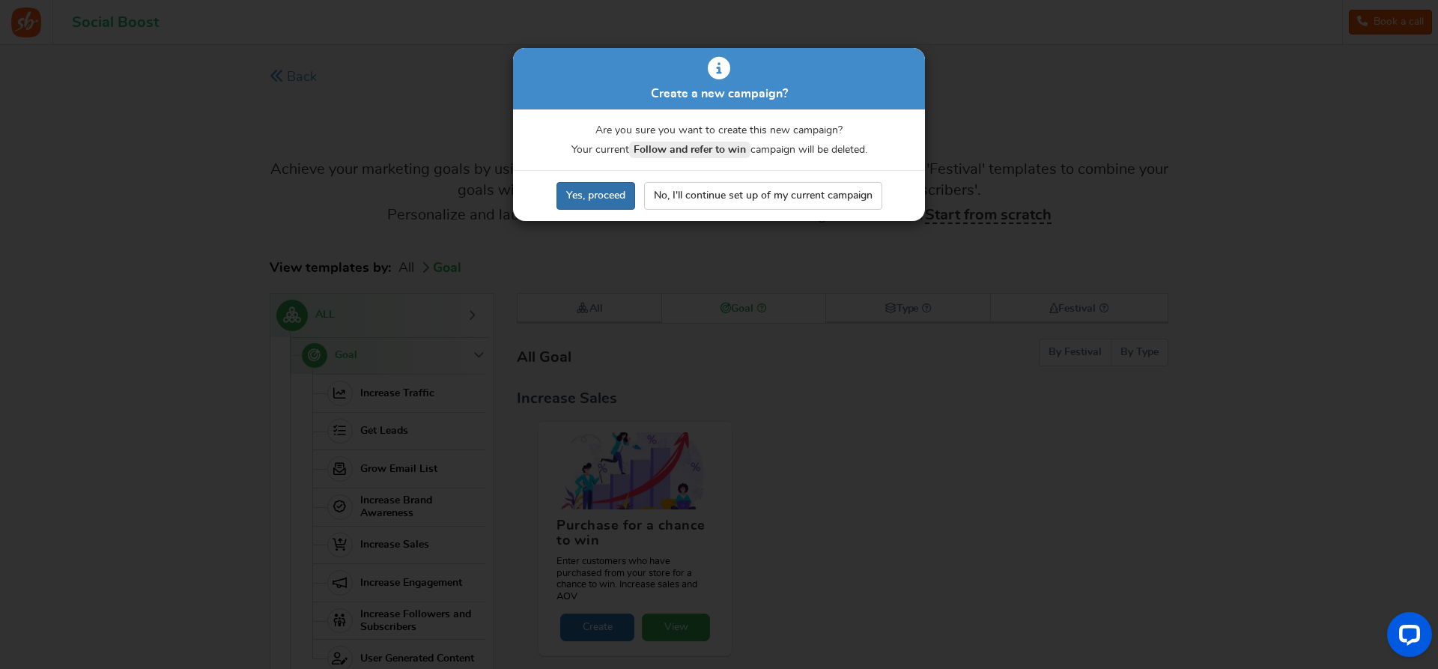
click at [611, 188] on link "Yes, proceed" at bounding box center [595, 196] width 79 height 28
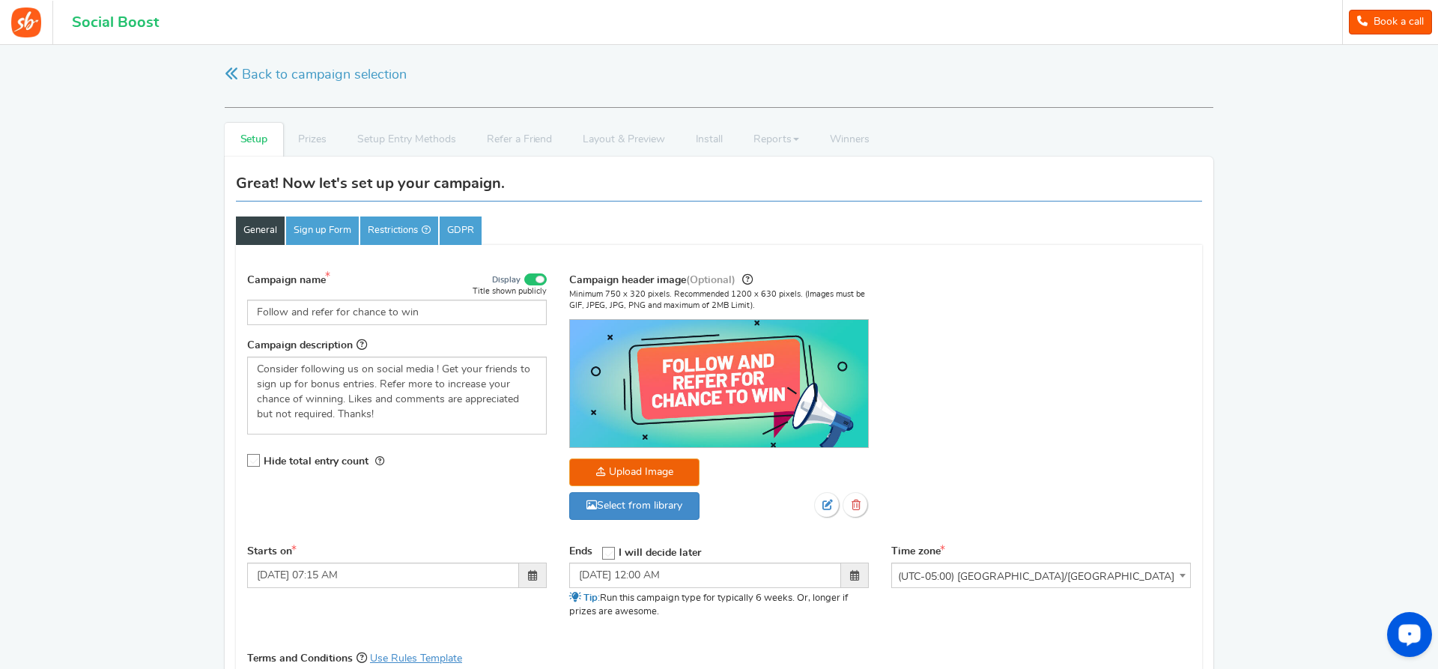
click at [1410, 632] on circle "Open LiveChat chat widget" at bounding box center [1409, 633] width 3 height 3
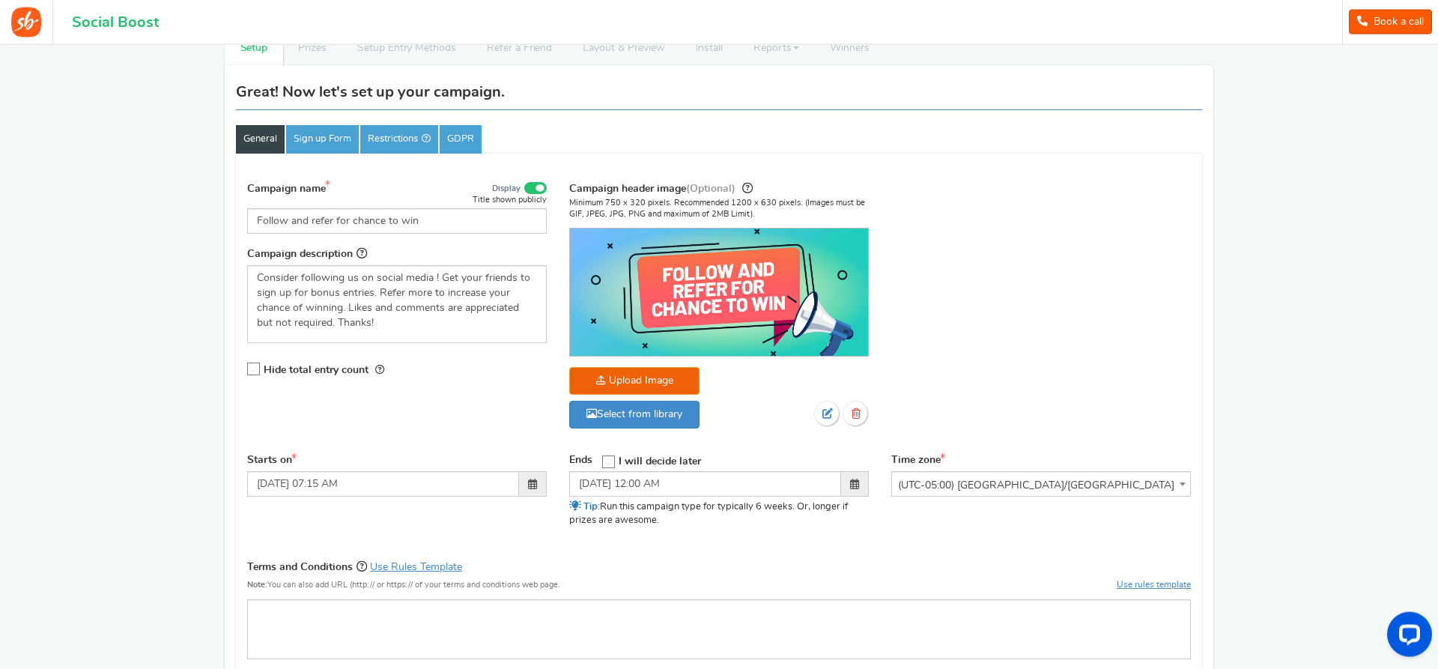
scroll to position [80, 0]
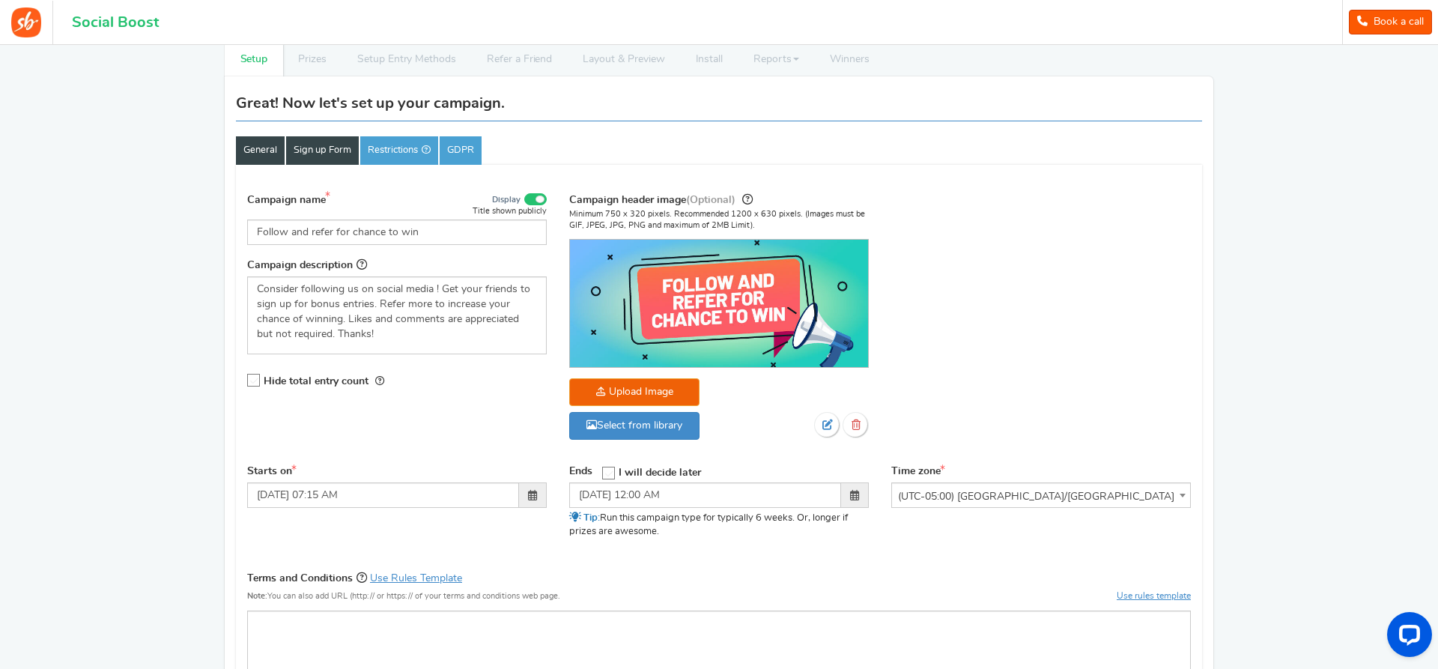
click at [311, 153] on link "Sign up Form" at bounding box center [322, 150] width 73 height 28
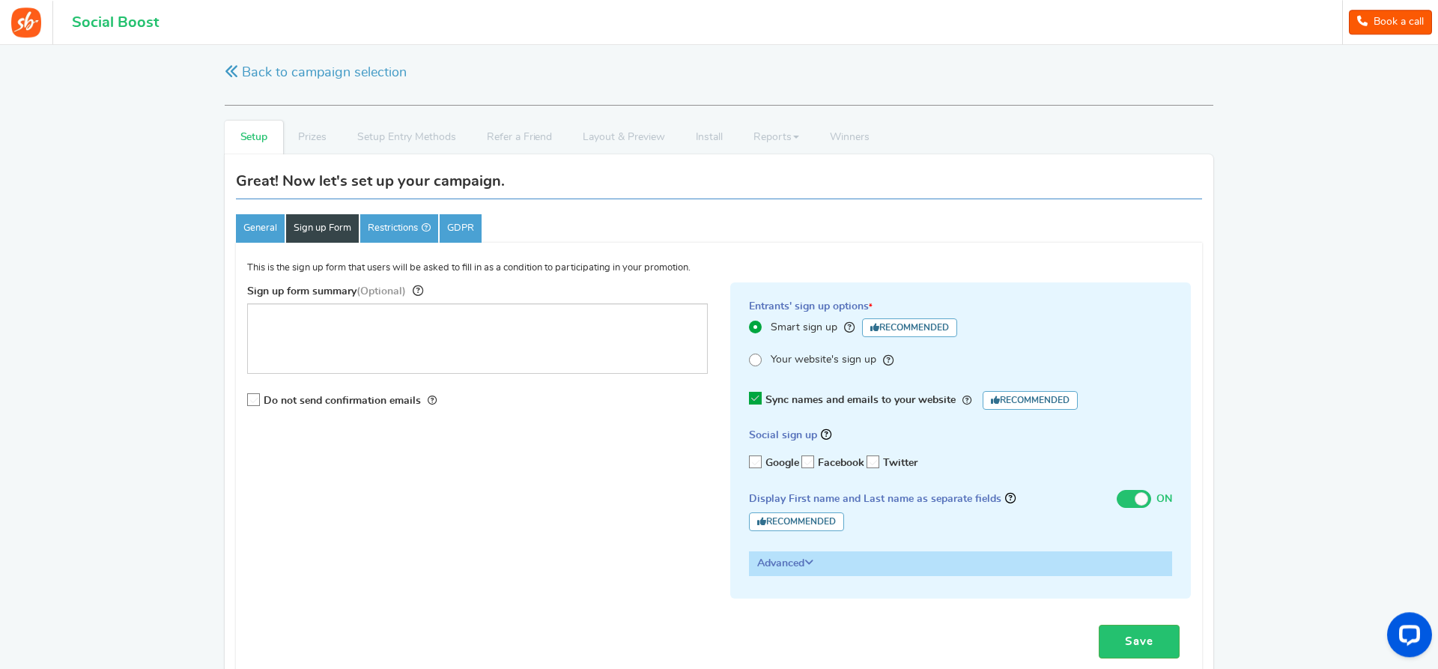
scroll to position [0, 0]
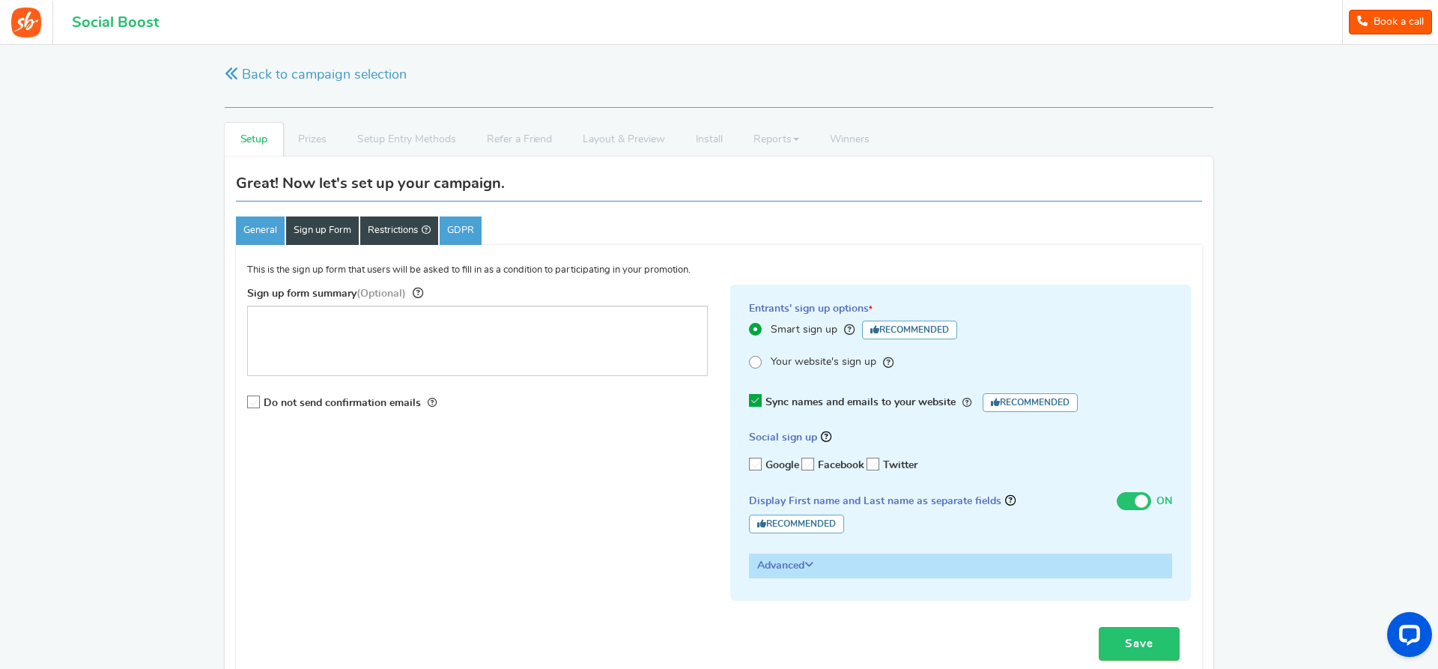
click at [400, 217] on link "Restrictions" at bounding box center [399, 230] width 78 height 28
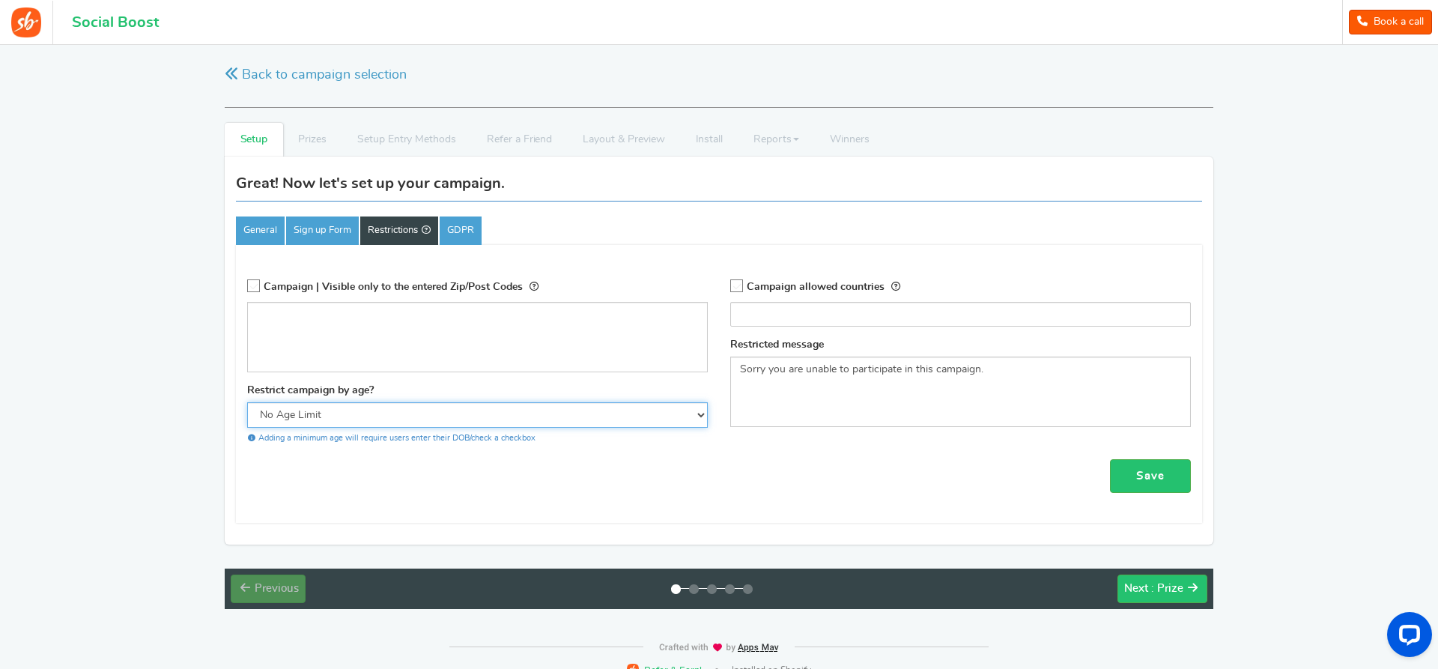
click at [247, 402] on select "No Age Limit 13+ Required Checkbox 18+ Required Checkbox 21+ Required Checkbox" at bounding box center [477, 414] width 461 height 25
select select "18CHK"
click option "18+ Required Checkbox" at bounding box center [0, 0] width 0 height 0
click at [740, 286] on icon at bounding box center [737, 286] width 13 height 13
click at [732, 286] on input "Campaign allowed countries" at bounding box center [732, 287] width 0 height 10
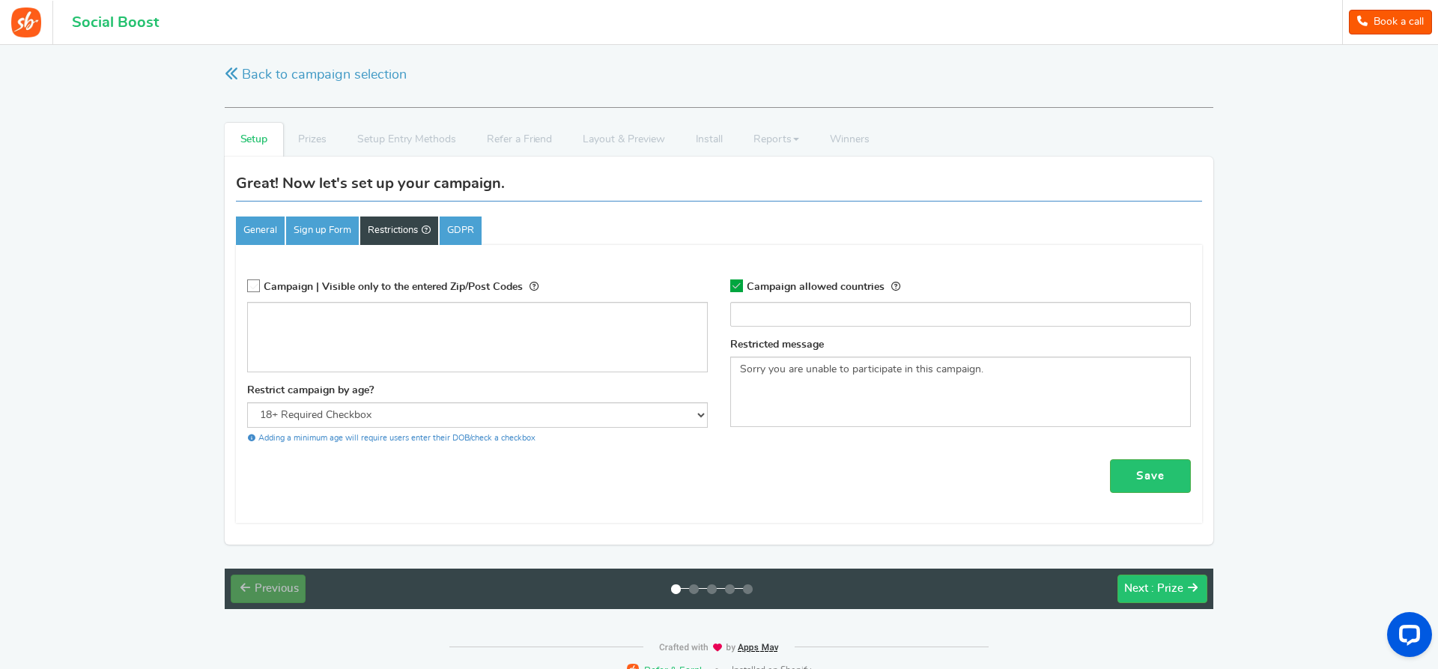
click at [778, 310] on input "search" at bounding box center [961, 313] width 452 height 15
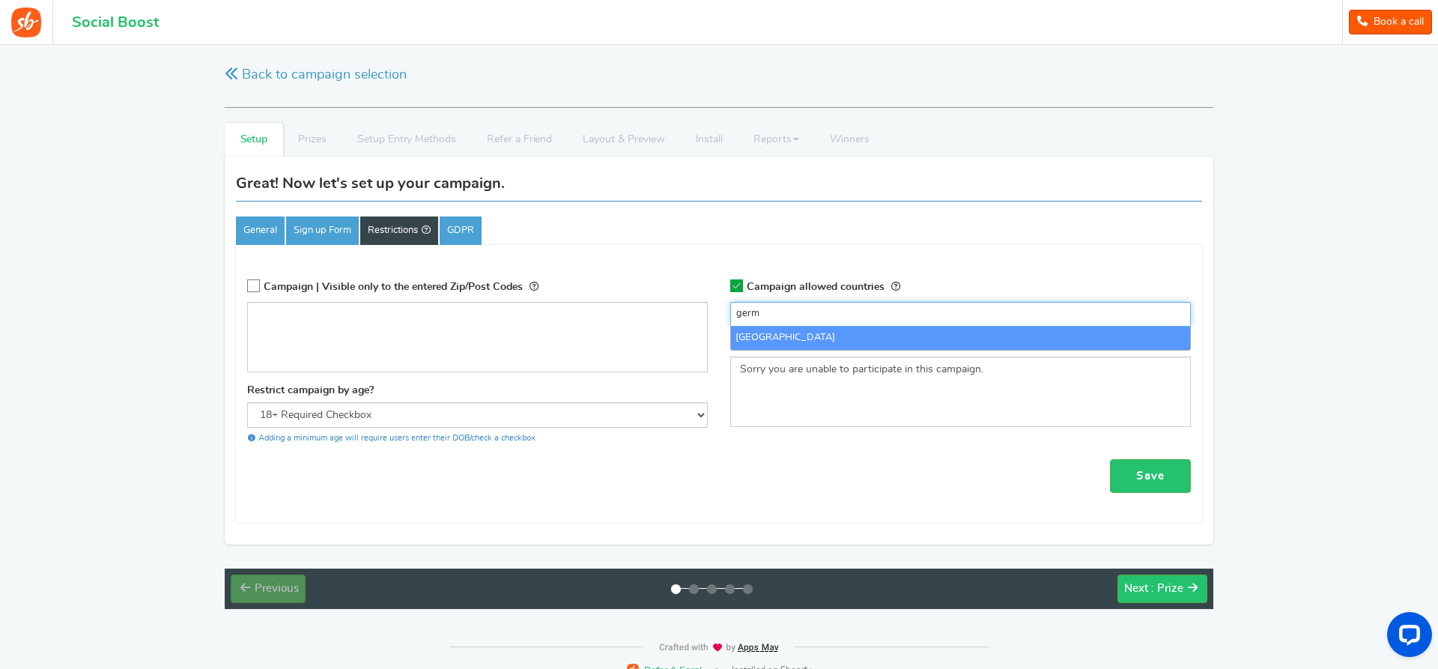
type input "germ"
select select "DE"
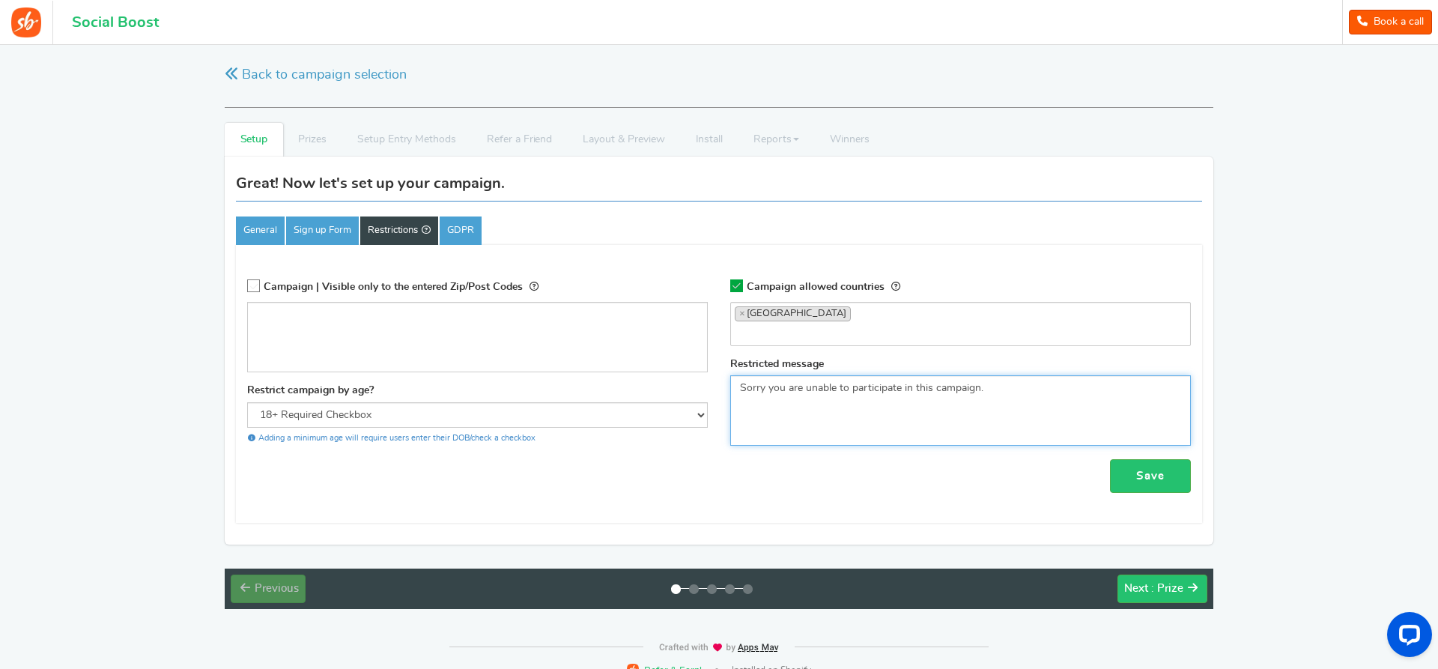
drag, startPoint x: 1004, startPoint y: 401, endPoint x: 717, endPoint y: 418, distance: 288.0
click at [730, 418] on textarea "Sorry you are unable to participate in this campaign." at bounding box center [960, 410] width 461 height 70
click at [944, 409] on textarea "Sorry you are unable to participate in this campaign." at bounding box center [960, 410] width 461 height 70
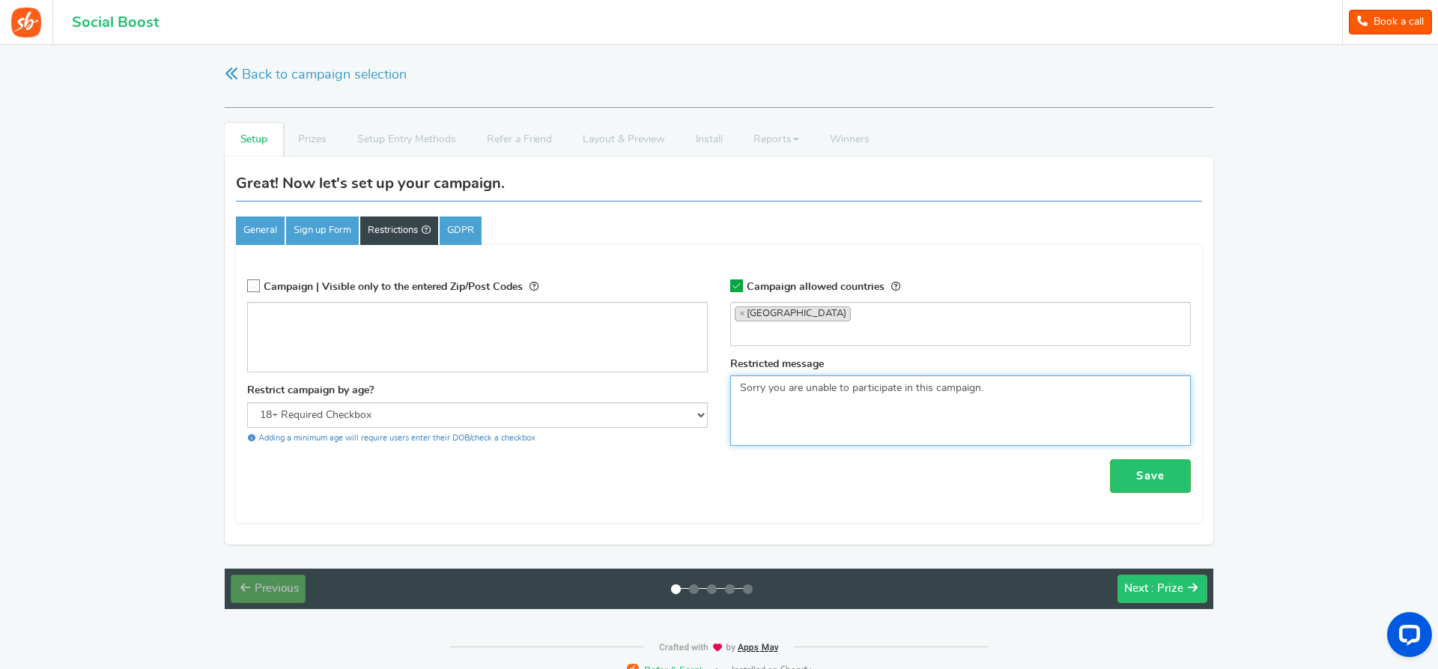
paste textarea "Leider können Sie an dieser Kampagne nicht teilnehme"
click at [946, 409] on textarea "Sorry you are unable to participate in this campaign." at bounding box center [960, 410] width 461 height 70
type textarea "Leider können Sie an dieser Kampagne nicht teilnehmen."
click at [325, 225] on link "Sign up Form" at bounding box center [322, 230] width 73 height 28
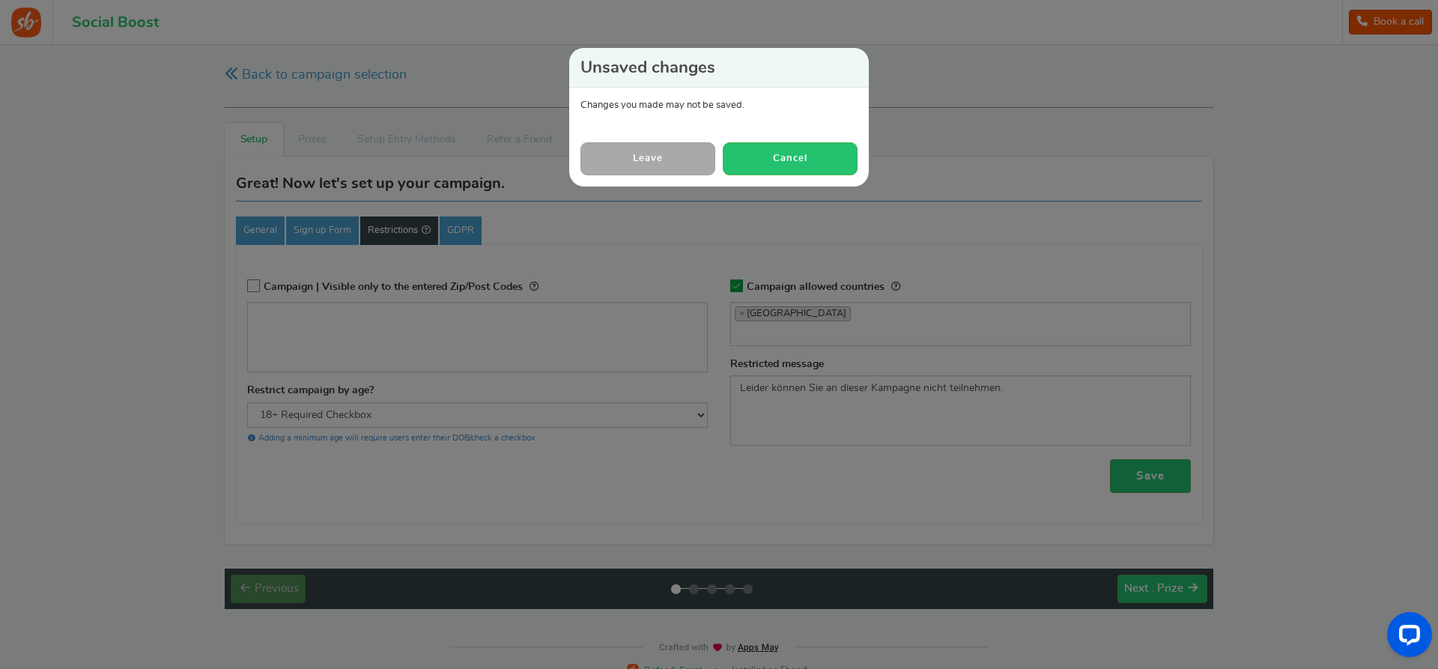
click at [725, 207] on div "Unsaved changes Changes you made may not be saved. Leave Cancel" at bounding box center [719, 334] width 1438 height 669
click at [796, 150] on button "Cancel" at bounding box center [790, 158] width 135 height 32
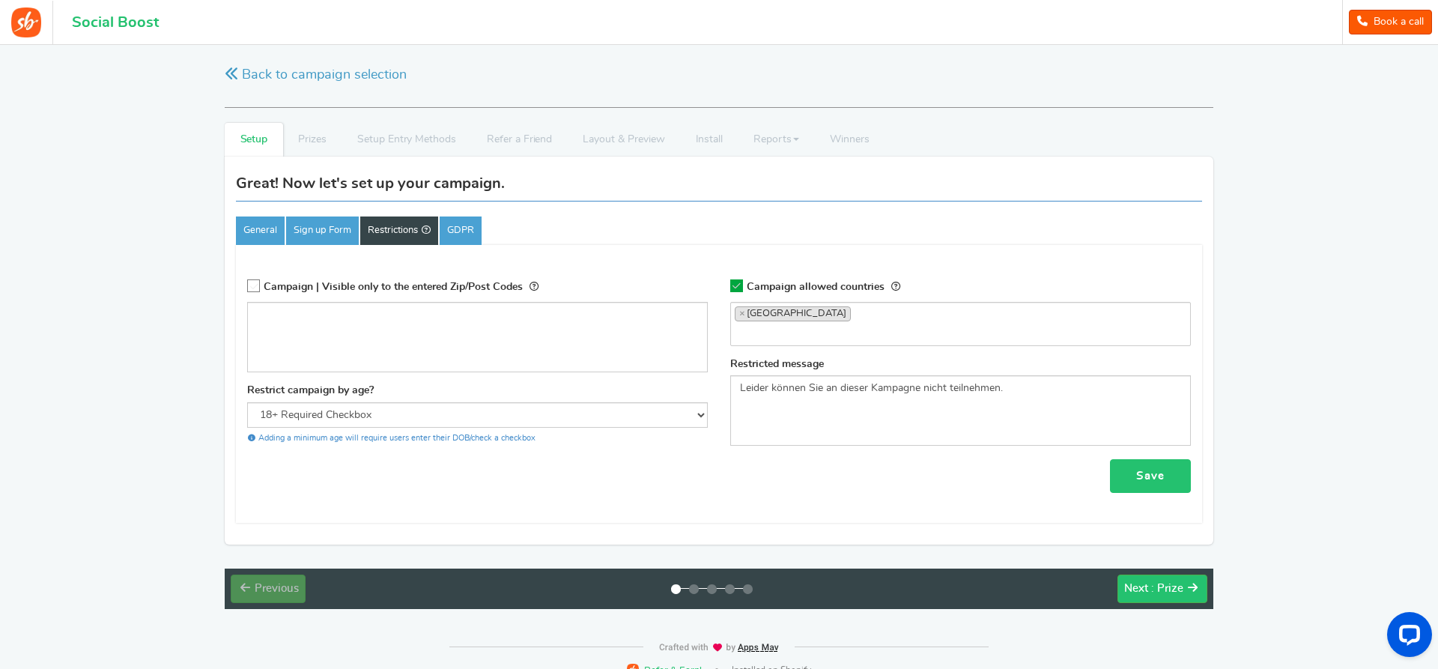
click at [1170, 483] on link "Save" at bounding box center [1150, 476] width 81 height 34
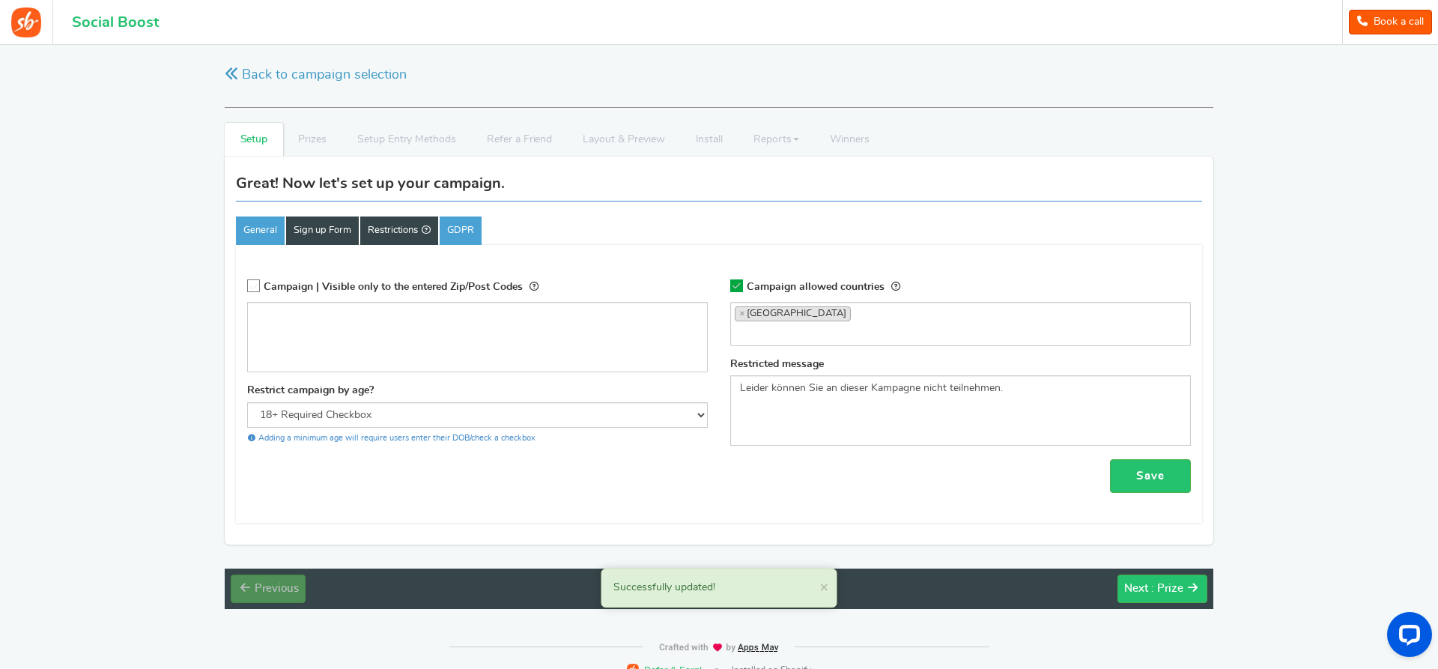
click at [324, 216] on link "Sign up Form" at bounding box center [322, 230] width 73 height 28
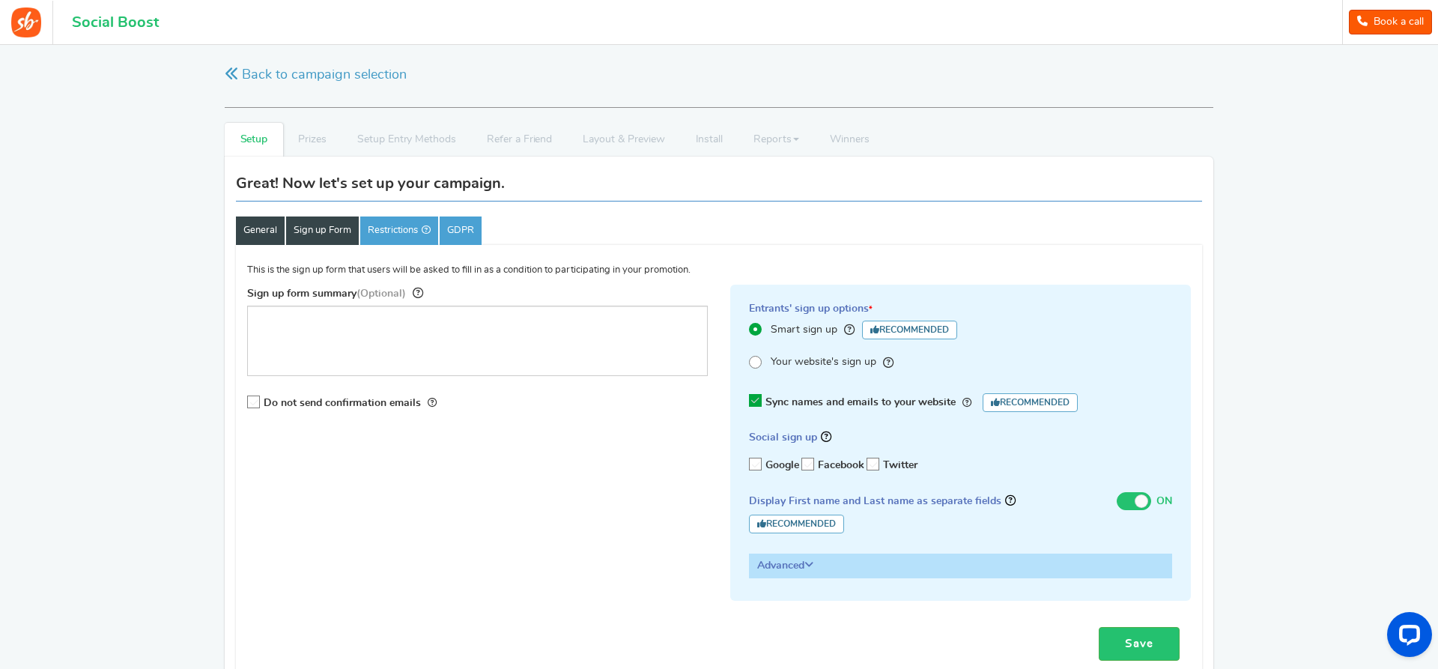
click at [259, 228] on link "General" at bounding box center [260, 230] width 49 height 28
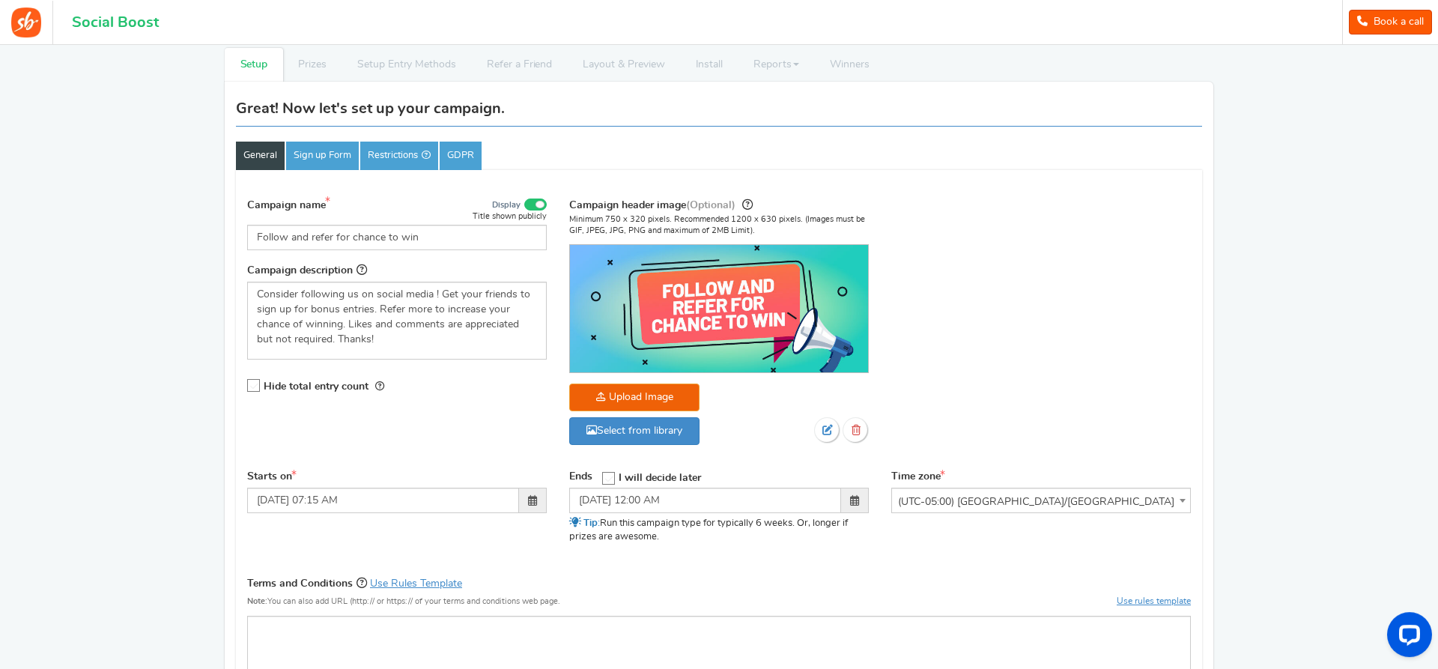
scroll to position [76, 0]
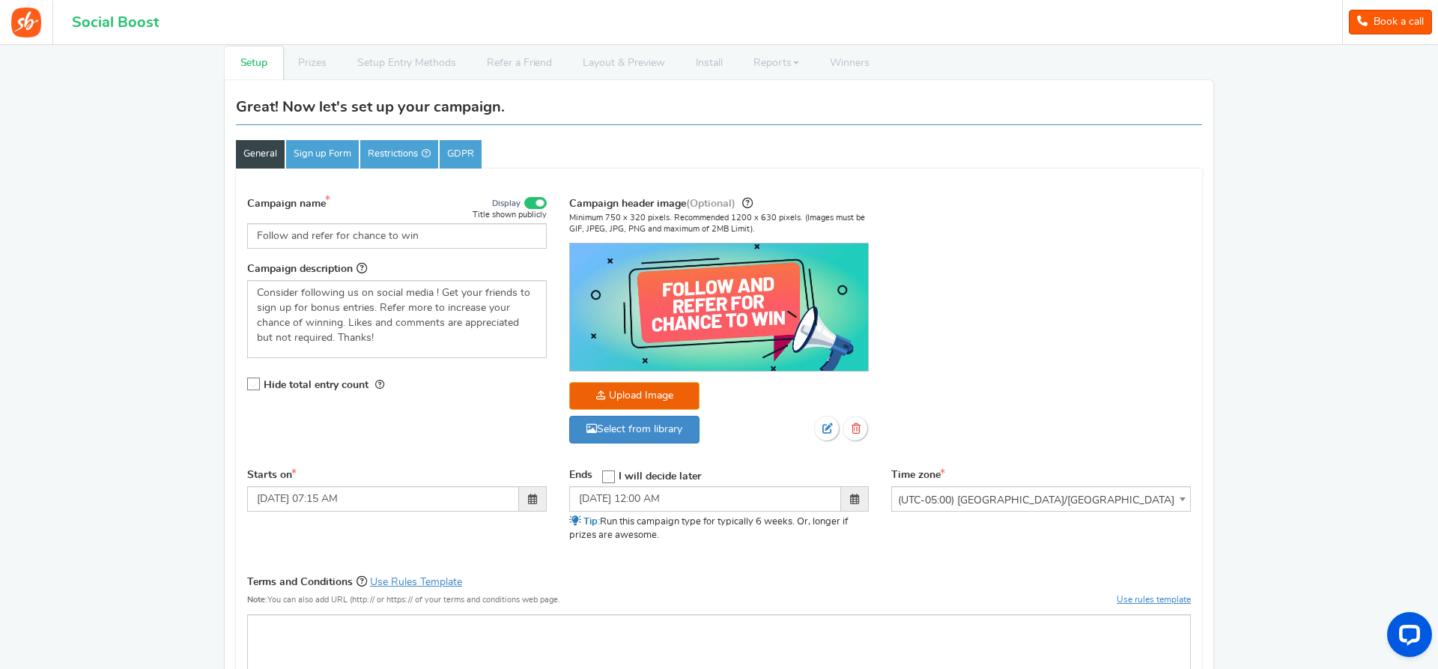
click at [255, 385] on icon at bounding box center [254, 384] width 13 height 13
click at [249, 385] on input "Hide total entry count" at bounding box center [249, 385] width 0 height 10
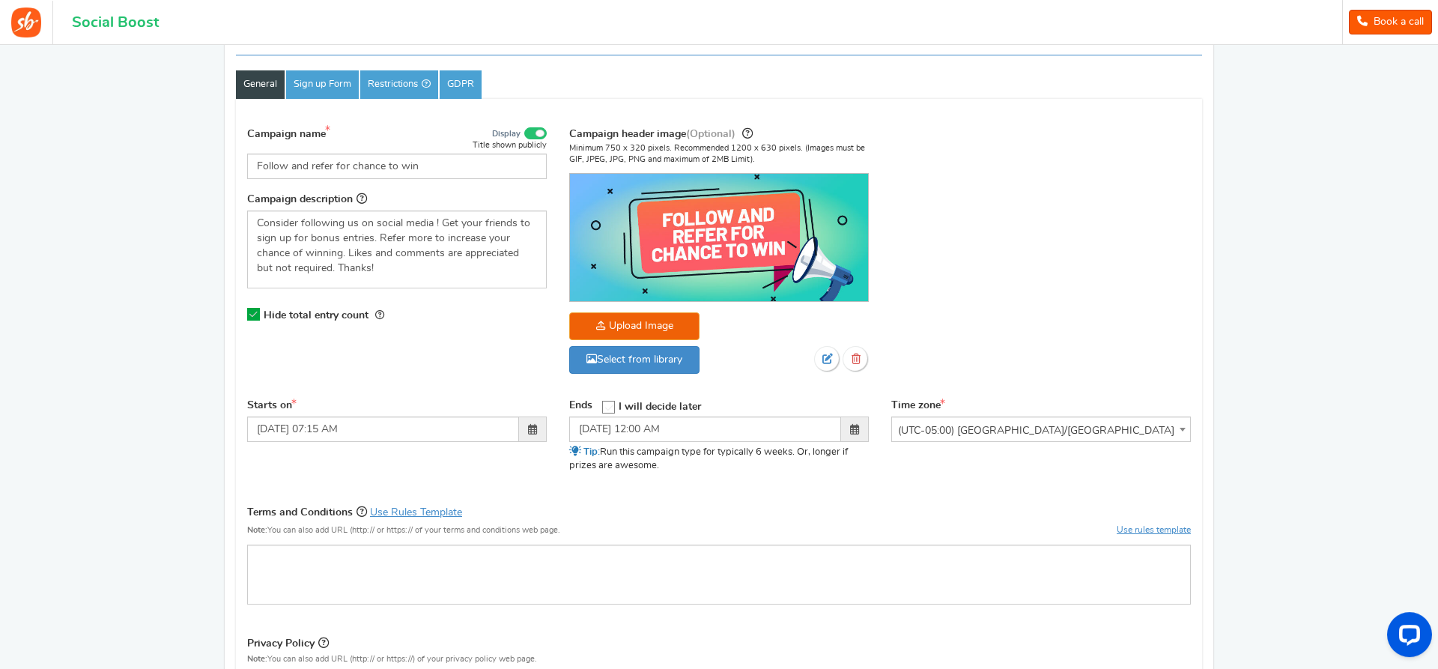
scroll to position [153, 0]
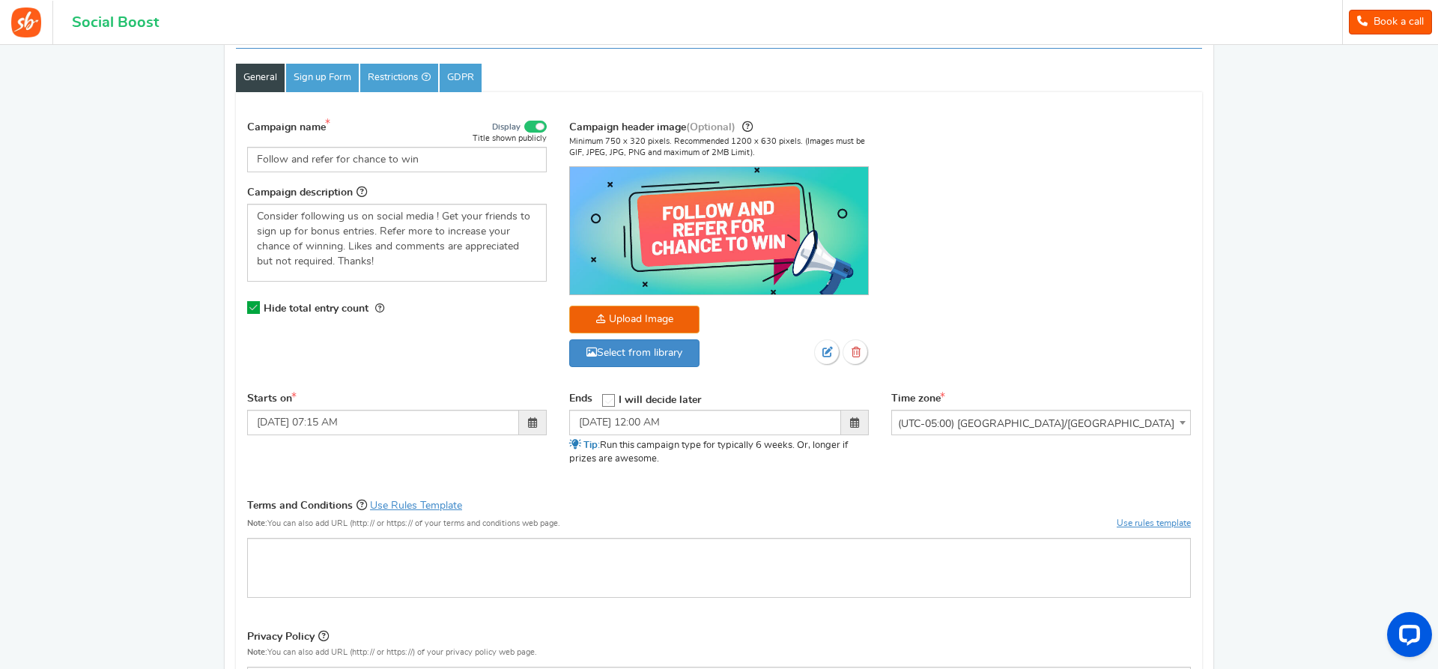
click at [845, 425] on span at bounding box center [855, 422] width 28 height 25
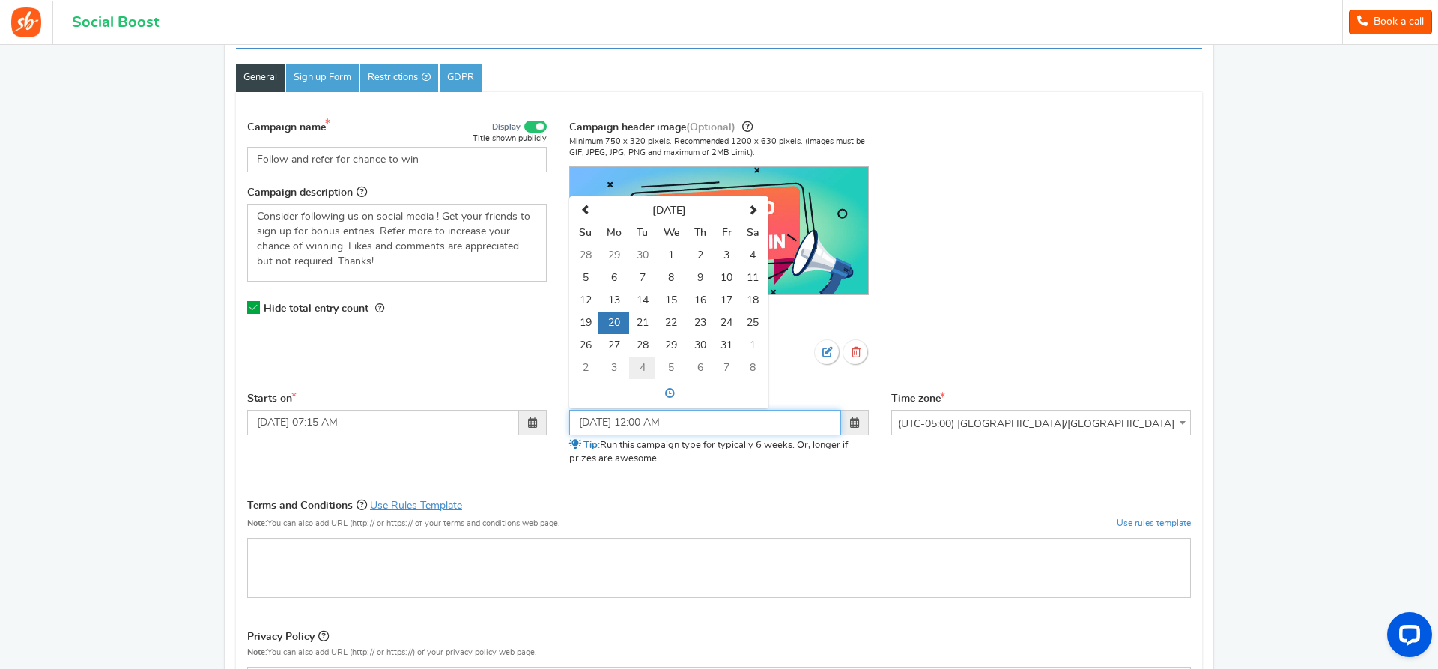
click at [641, 362] on td "4" at bounding box center [642, 367] width 26 height 22
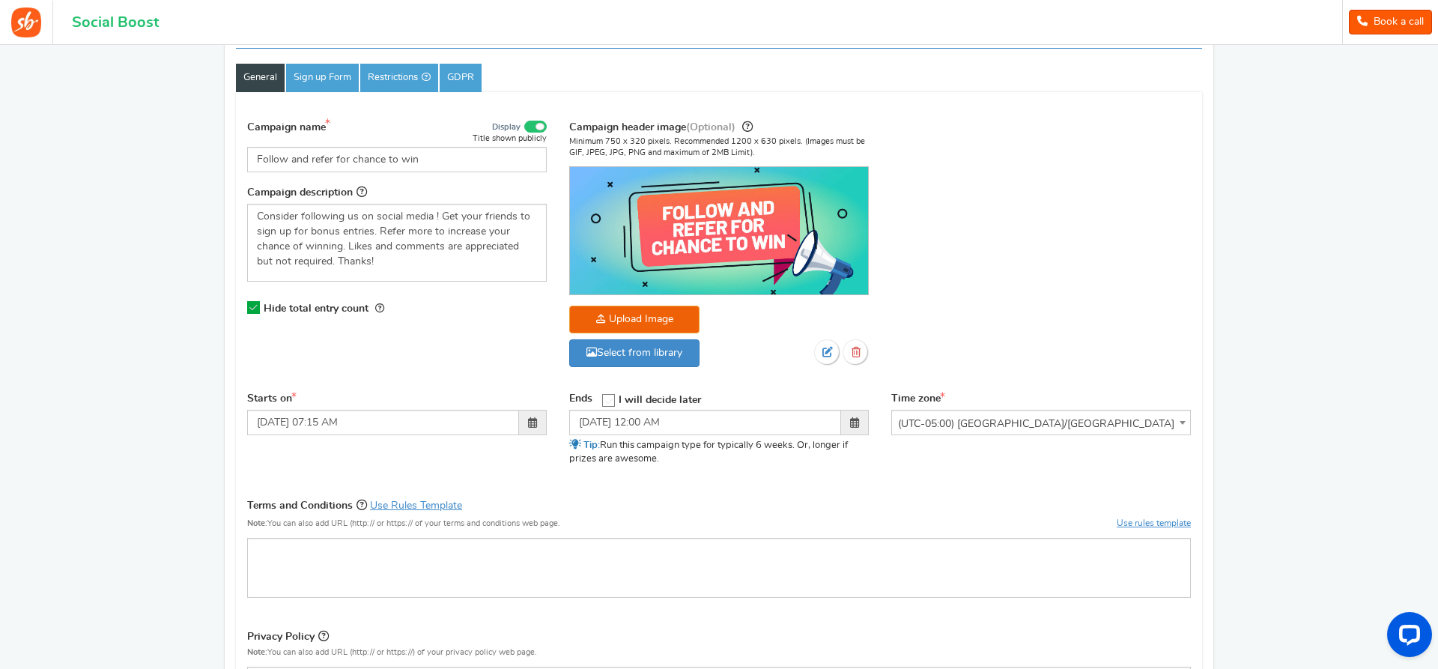
click at [863, 482] on div "Starts on 09/08/2025 07:15 AM Ends Open On" at bounding box center [719, 439] width 966 height 94
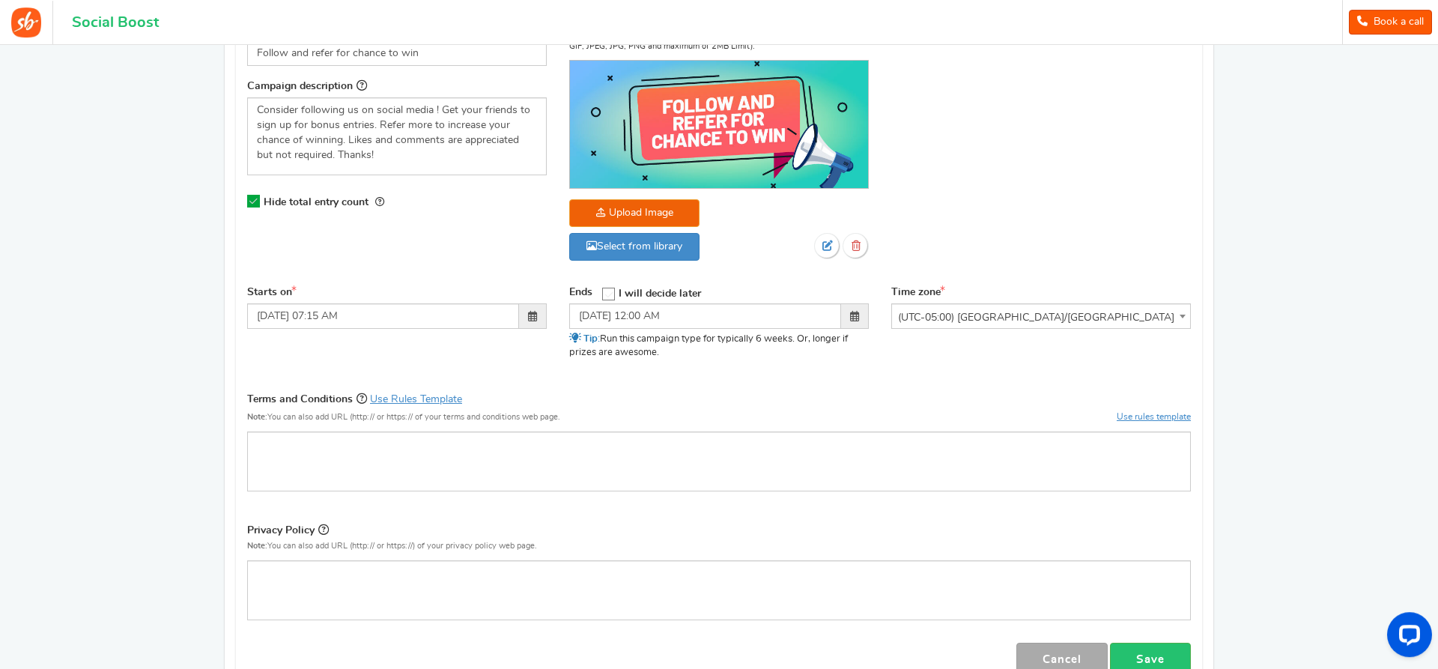
scroll to position [306, 0]
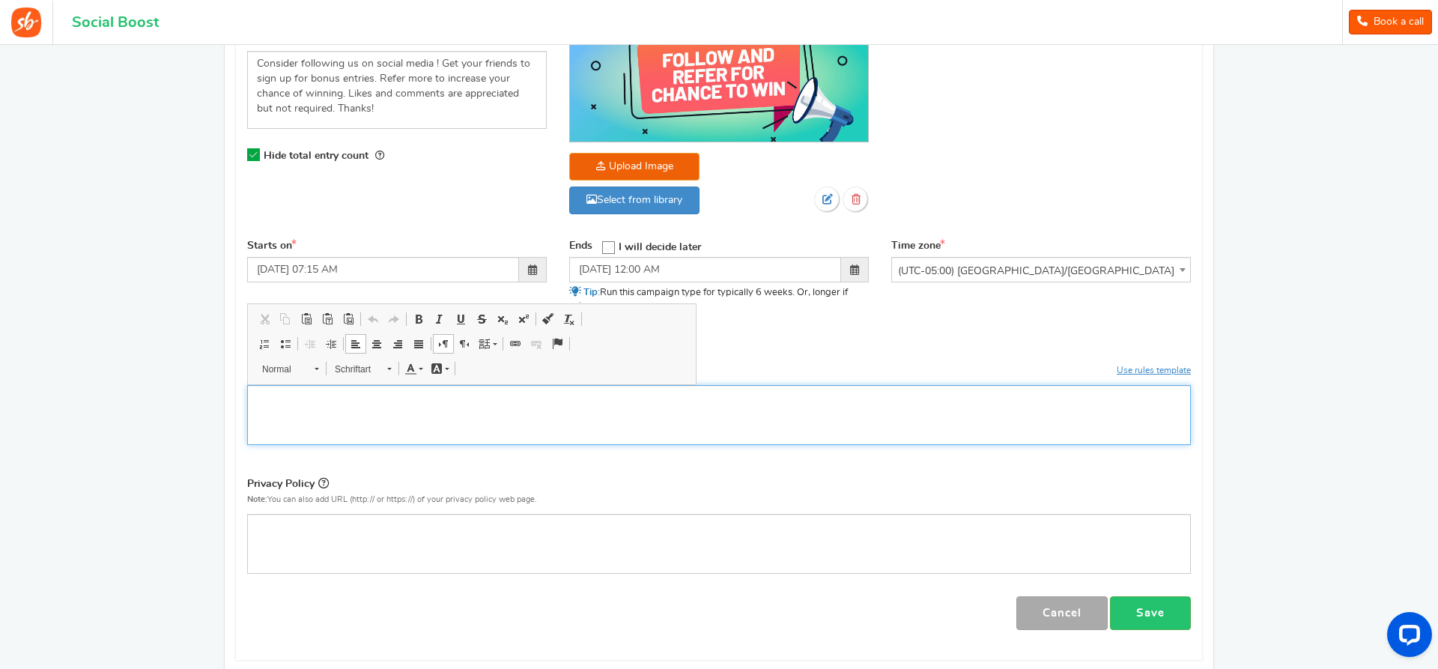
click at [462, 422] on div "WYSIWYG-Editor, competition_terms" at bounding box center [719, 415] width 944 height 60
click at [845, 361] on div "Terms and Conditions Use Rules Template Note: You can also add URL (http:// or …" at bounding box center [719, 365] width 944 height 42
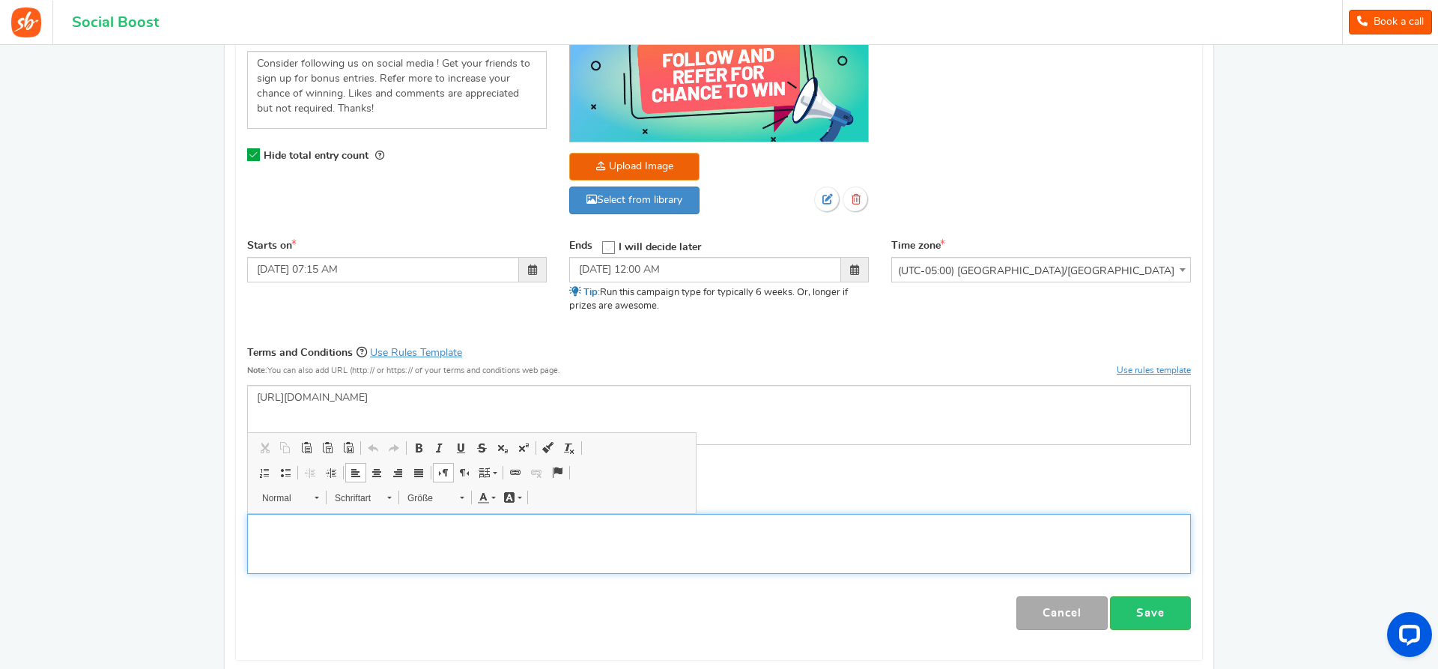
click at [586, 544] on div "WYSIWYG-Editor, competition_privacy" at bounding box center [719, 544] width 944 height 60
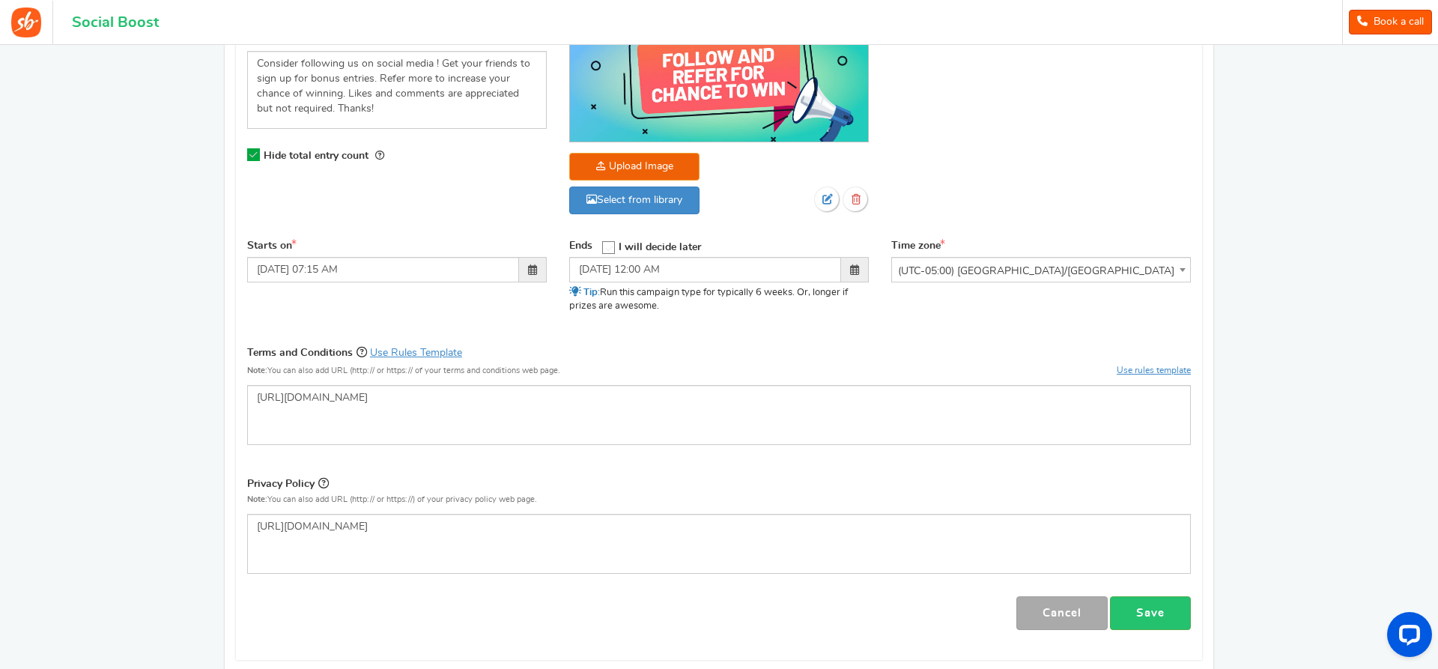
drag, startPoint x: 247, startPoint y: 348, endPoint x: 354, endPoint y: 350, distance: 107.1
click at [354, 350] on label "Terms and Conditions Use Rules Template" at bounding box center [354, 352] width 215 height 17
copy label "Terms and Conditions"
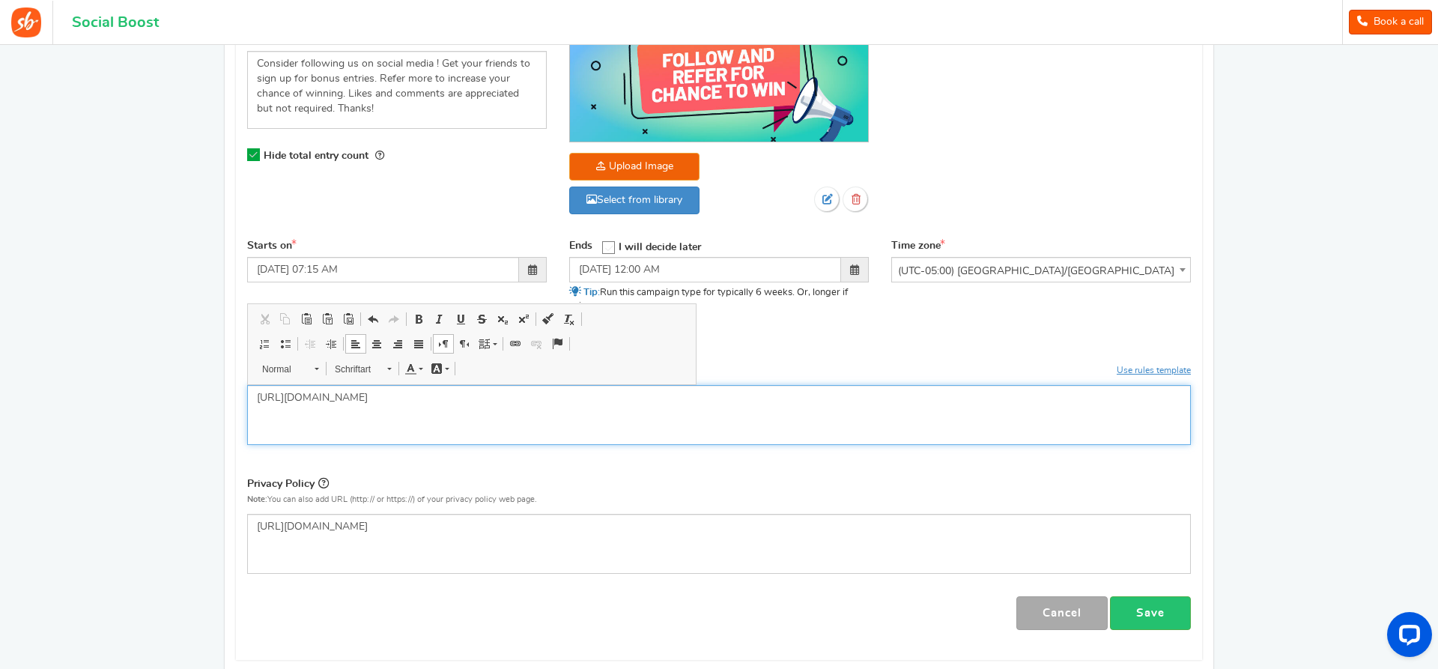
drag, startPoint x: 539, startPoint y: 393, endPoint x: 202, endPoint y: 403, distance: 337.1
click at [201, 403] on div "RECOMMENDED CAMPAIGNS FOR YOU New Preview and launch recommended holiday season…" at bounding box center [719, 246] width 1438 height 1015
click at [1254, 467] on div "RECOMMENDED CAMPAIGNS FOR YOU New Preview and launch recommended holiday season…" at bounding box center [719, 246] width 1438 height 1015
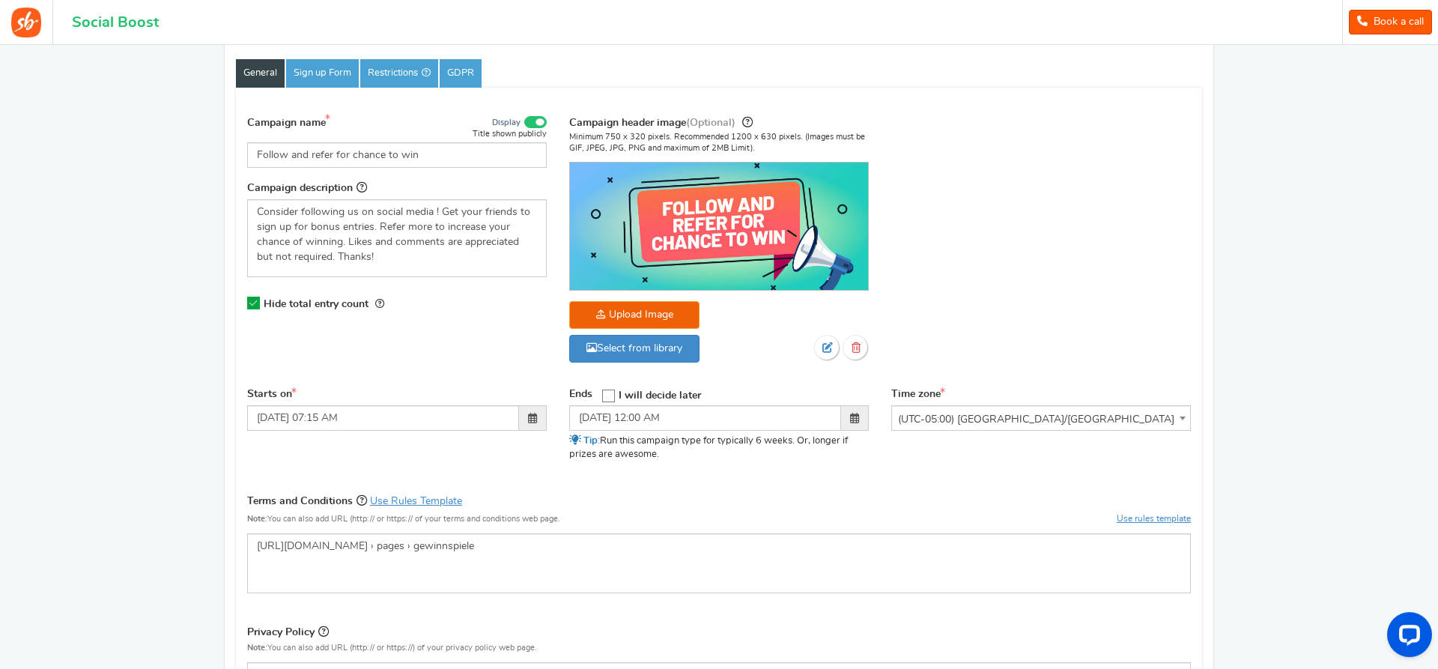
scroll to position [153, 0]
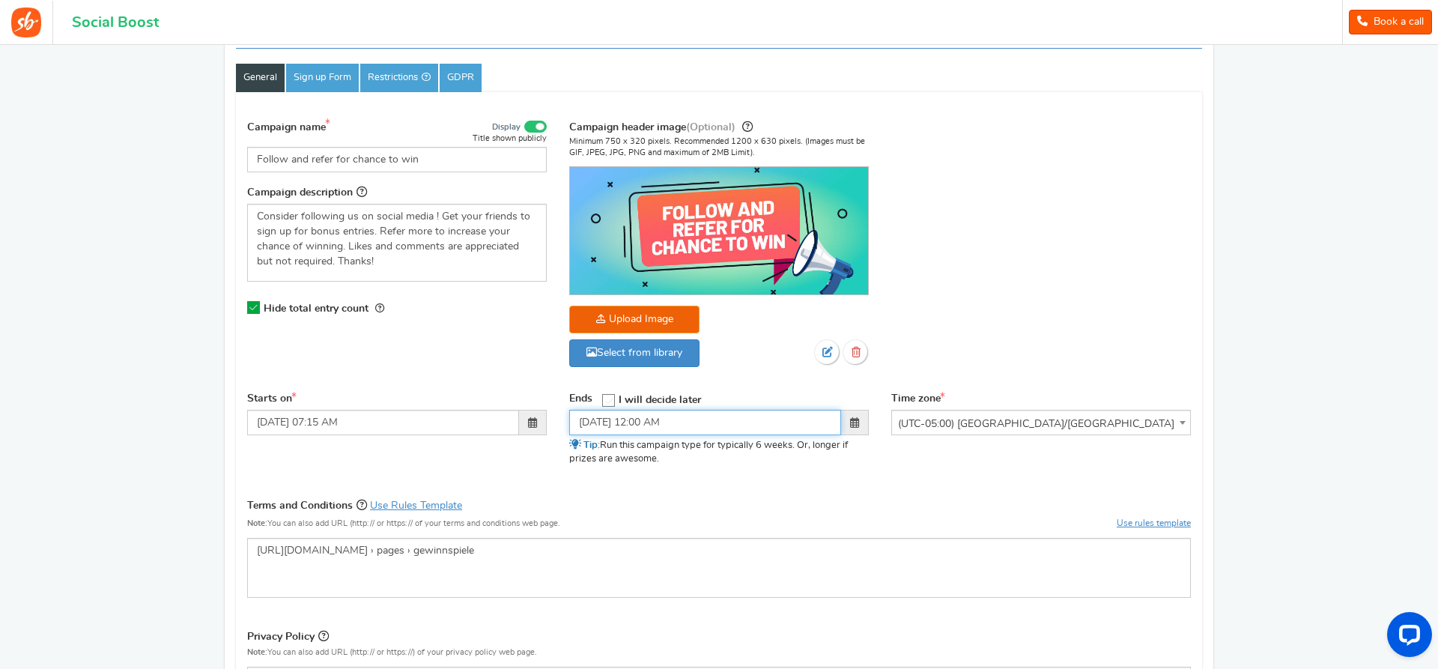
click at [636, 421] on input "11/04/2025 12:00 AM" at bounding box center [705, 422] width 272 height 25
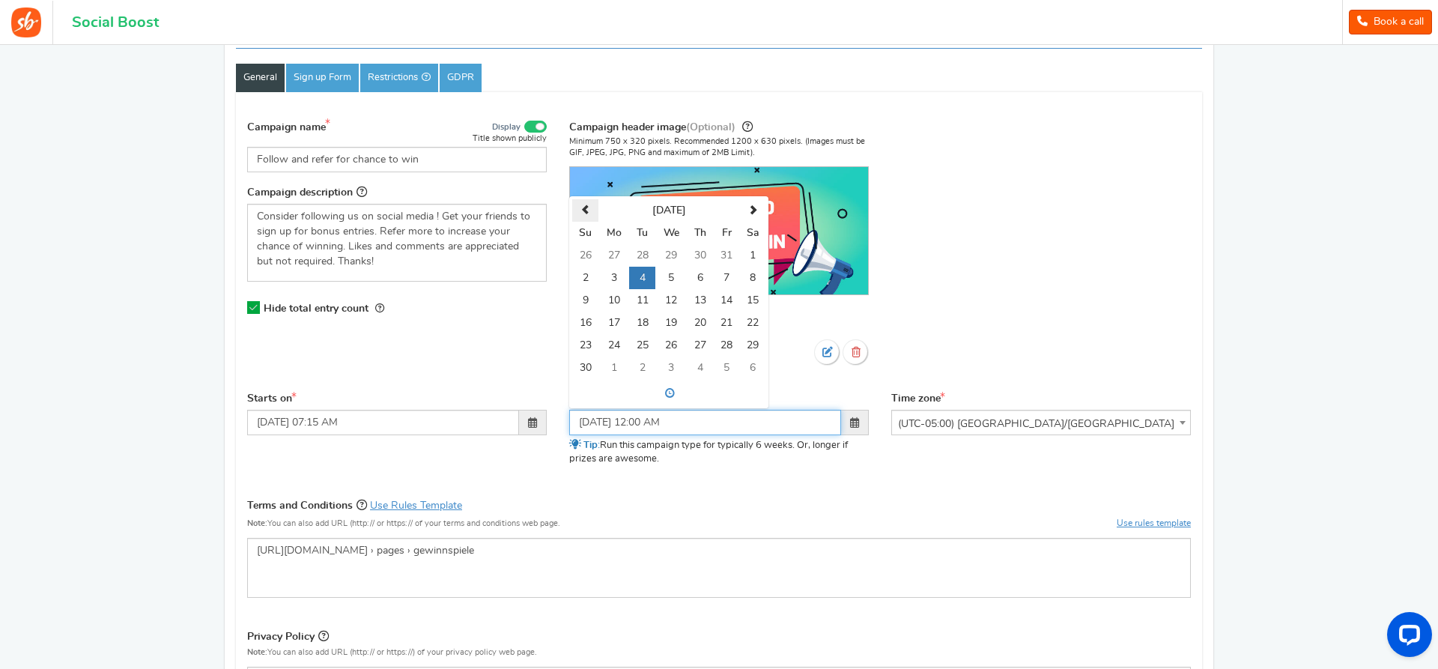
click at [586, 205] on span at bounding box center [585, 210] width 10 height 10
click at [755, 205] on span at bounding box center [753, 210] width 10 height 10
click at [752, 259] on td "4" at bounding box center [752, 255] width 25 height 22
type input "10/04/2025 12:00 AM"
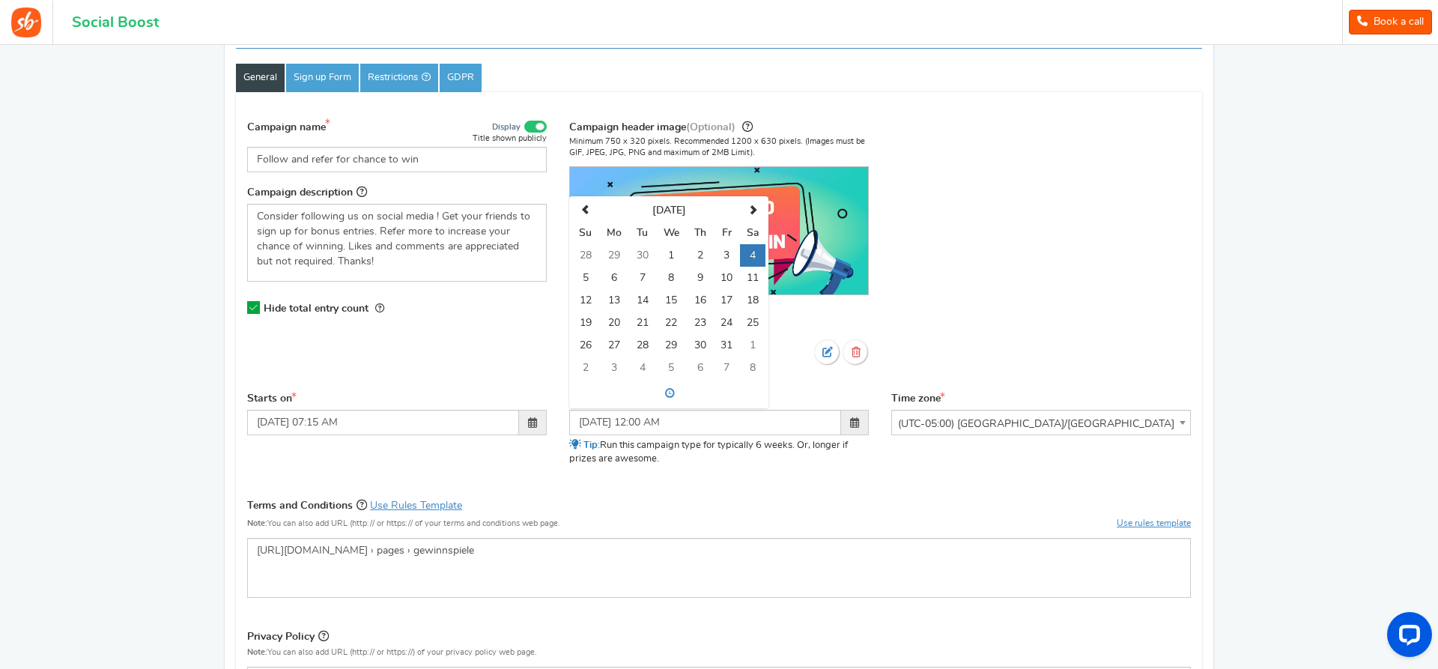
click at [809, 506] on div "Terms and Conditions Use Rules Template Note: You can also add URL (http:// or …" at bounding box center [719, 517] width 944 height 42
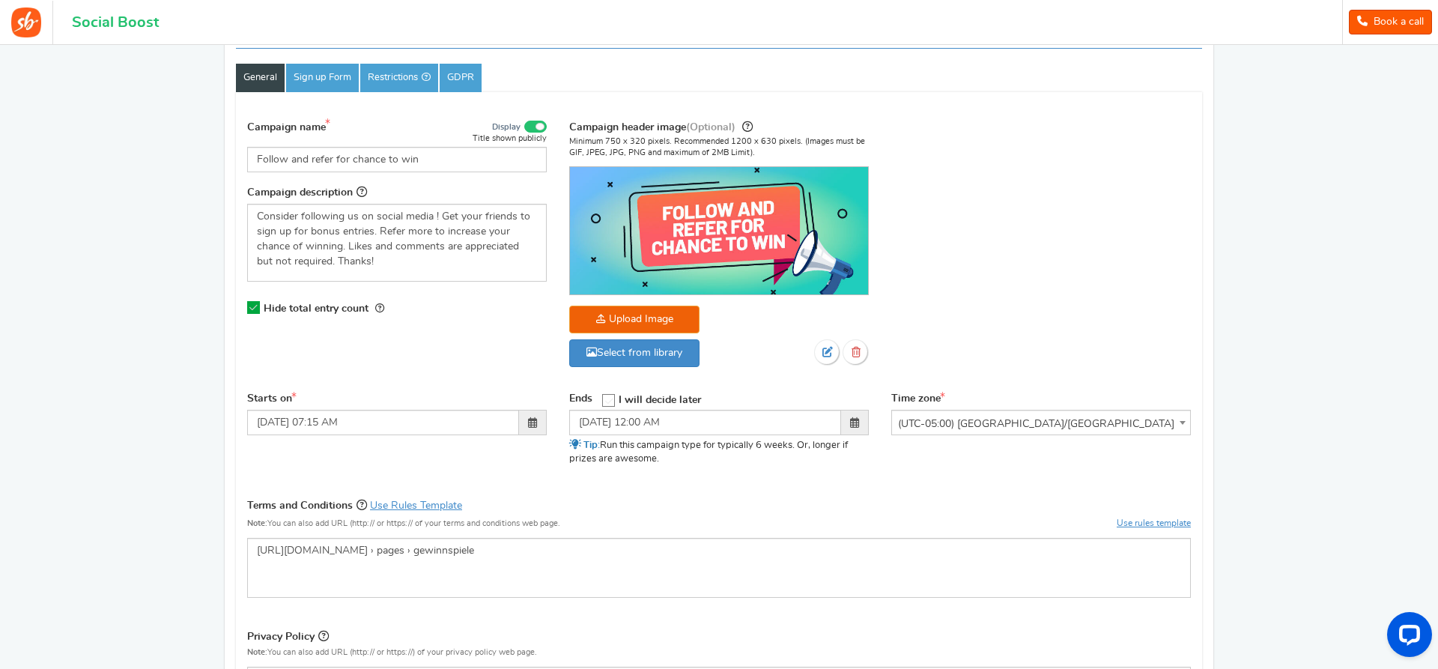
click at [1043, 422] on span "(UTC-05:00) [GEOGRAPHIC_DATA]/[GEOGRAPHIC_DATA]" at bounding box center [1041, 423] width 298 height 27
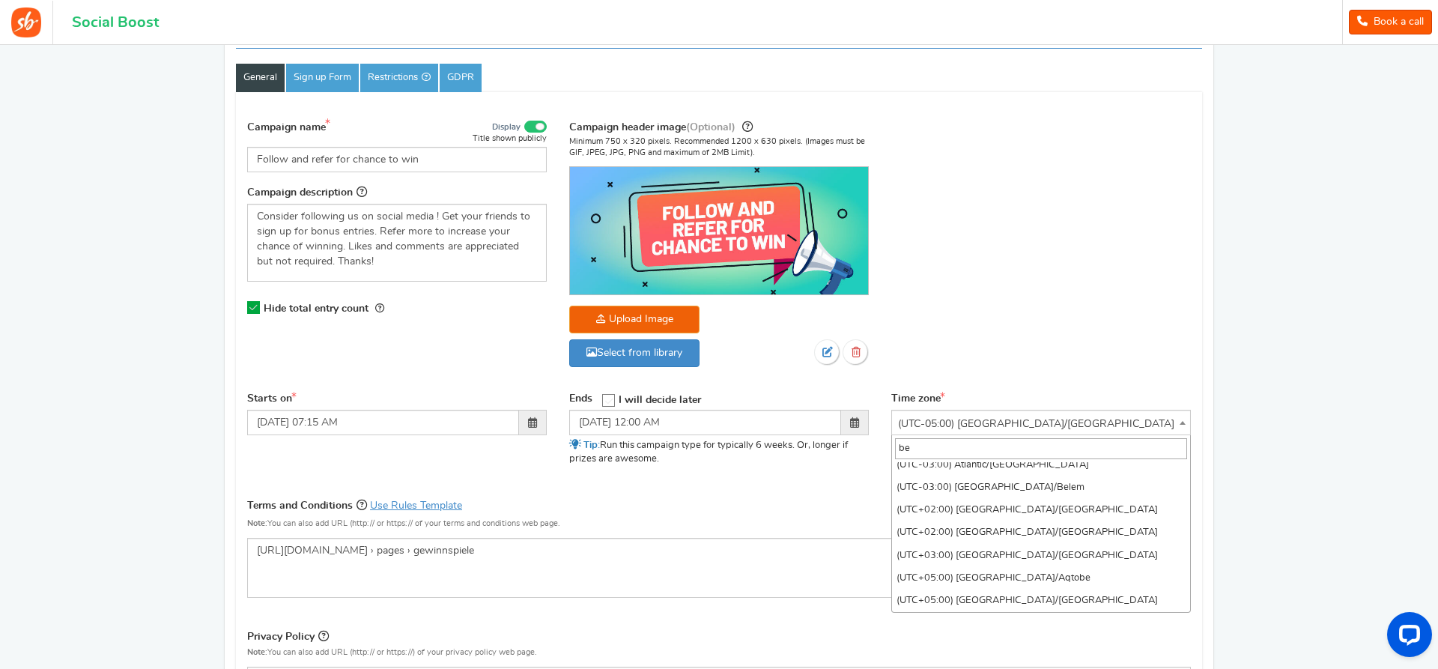
scroll to position [0, 0]
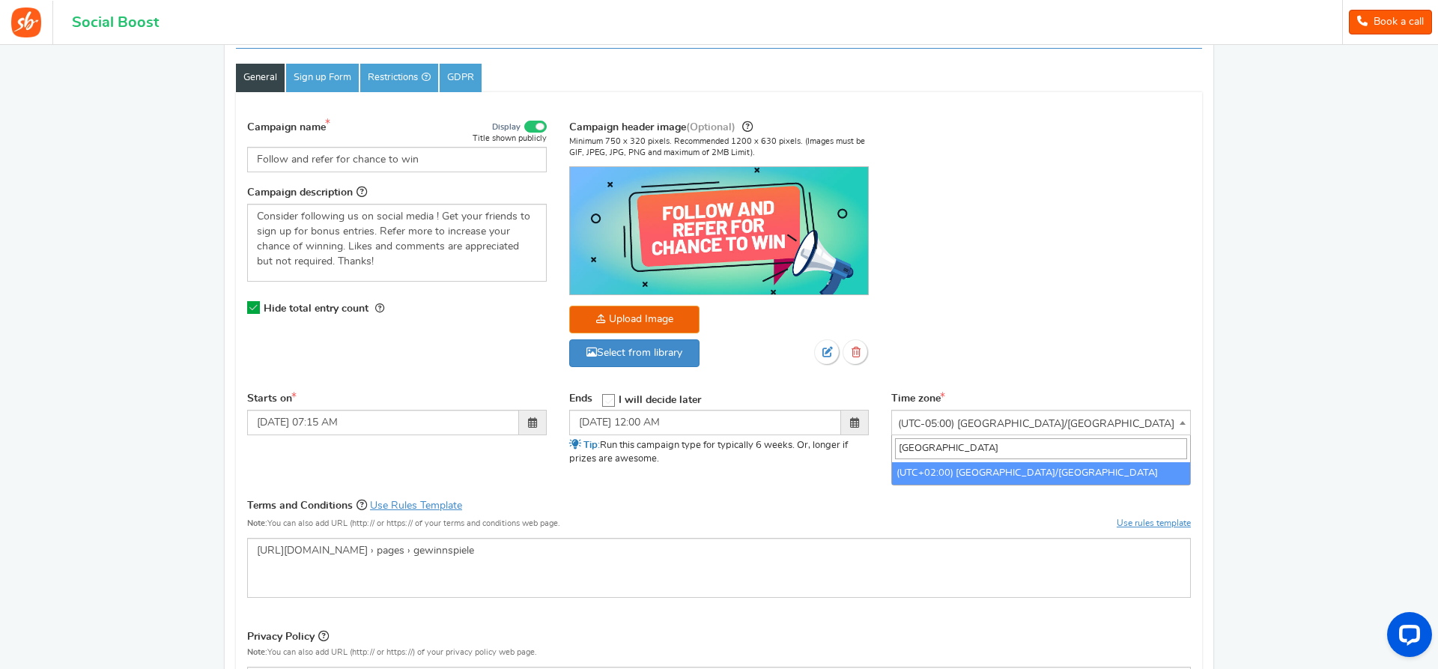
type input "berlin"
select select "Europe/Berlin"
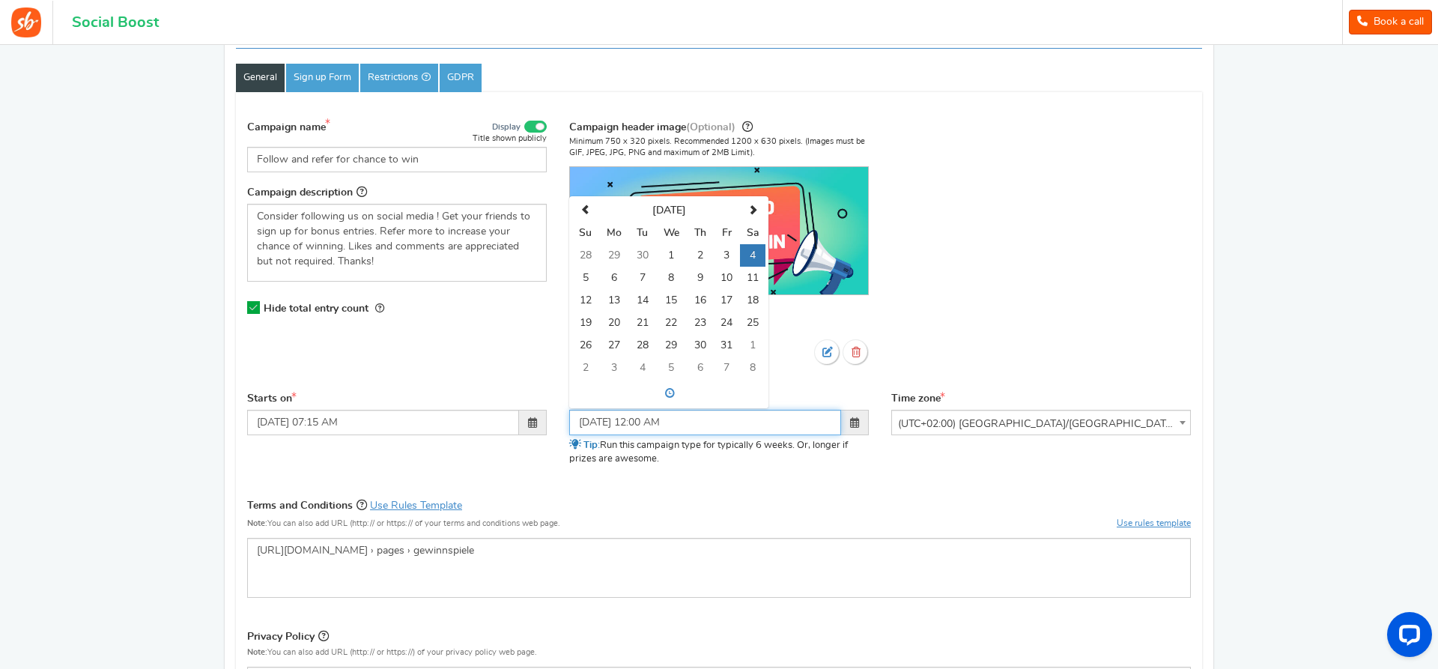
click at [731, 416] on input "10/04/2025 12:00 AM" at bounding box center [705, 422] width 272 height 25
click at [672, 388] on span at bounding box center [670, 393] width 193 height 24
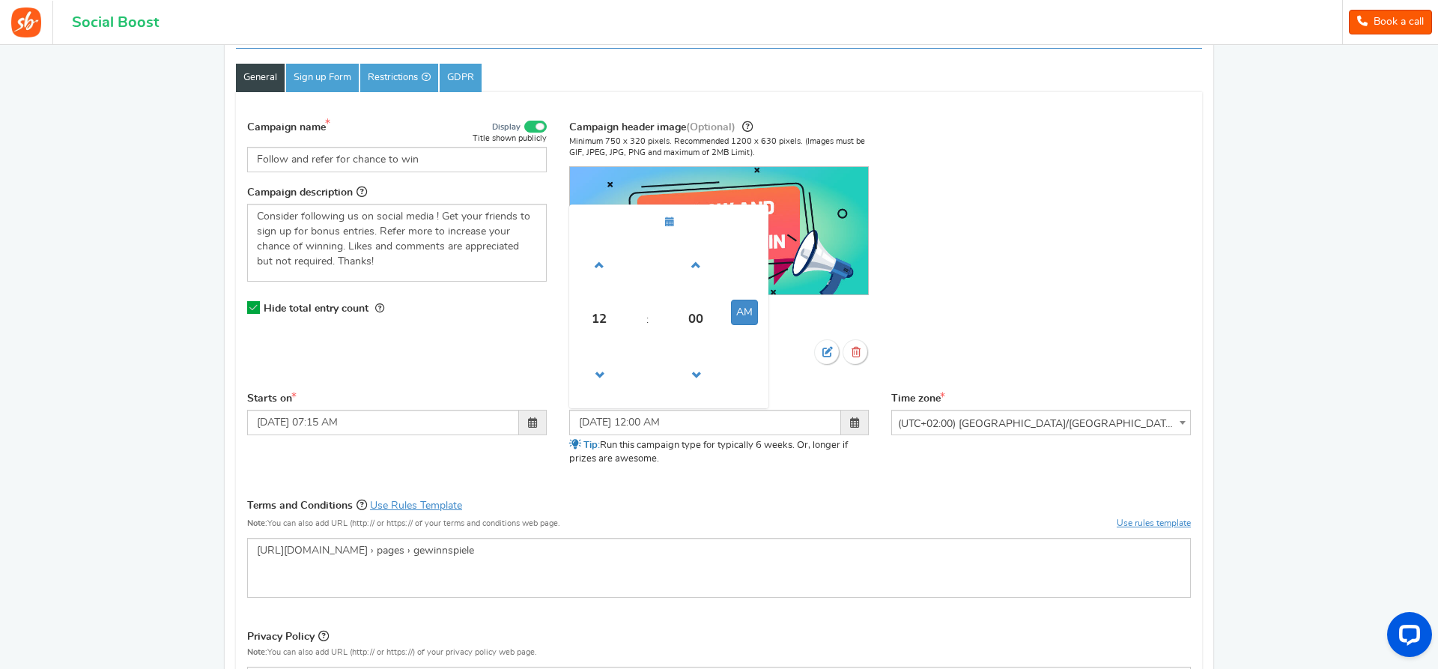
click at [1012, 347] on div "Campaign name Display Title shown publicly Follow and refer for chance to win T…" at bounding box center [719, 251] width 966 height 280
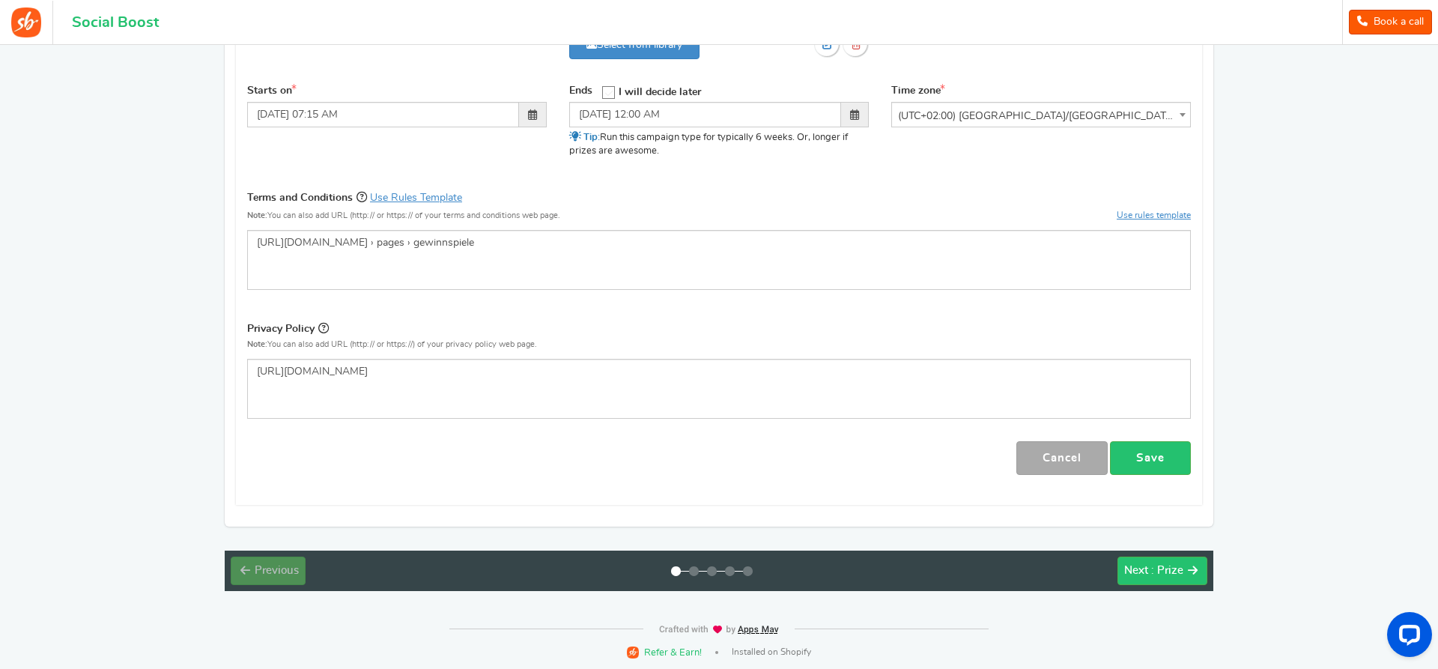
scroll to position [462, 0]
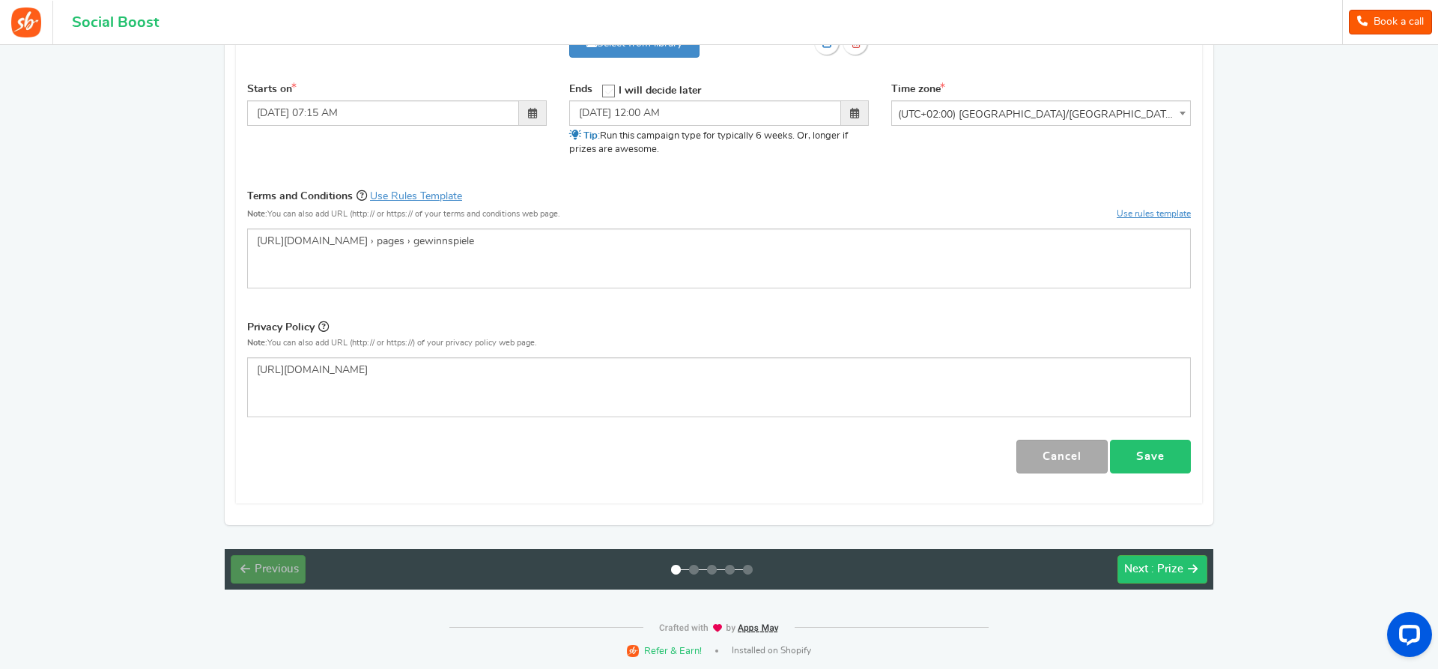
click at [1167, 457] on link "Save" at bounding box center [1150, 457] width 81 height 34
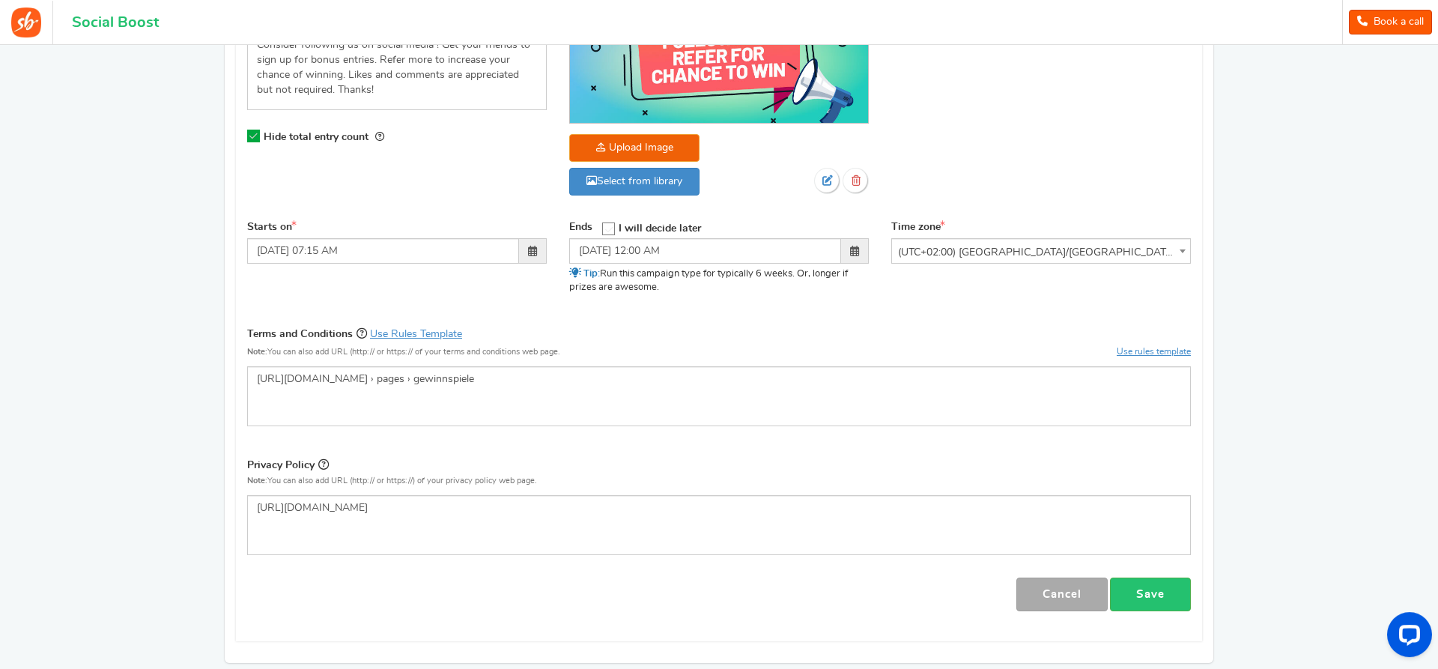
scroll to position [382, 0]
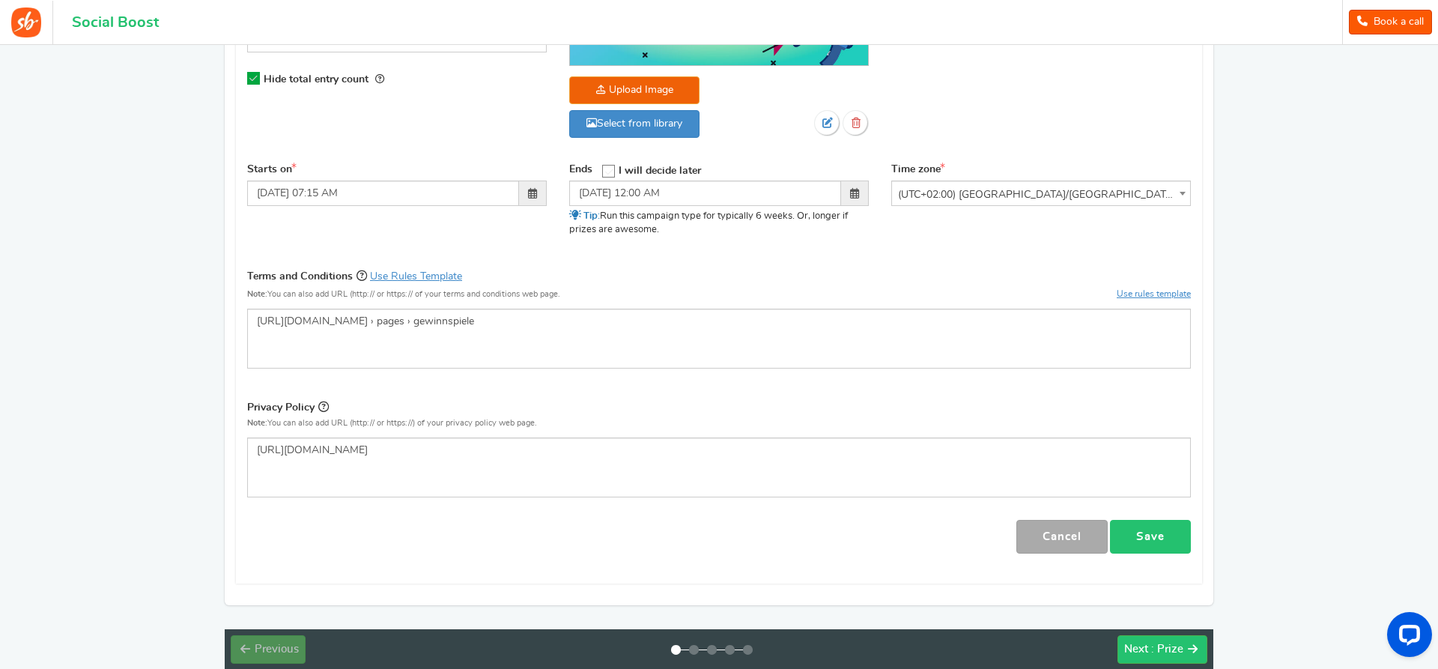
click at [1161, 534] on link "Save" at bounding box center [1150, 537] width 81 height 34
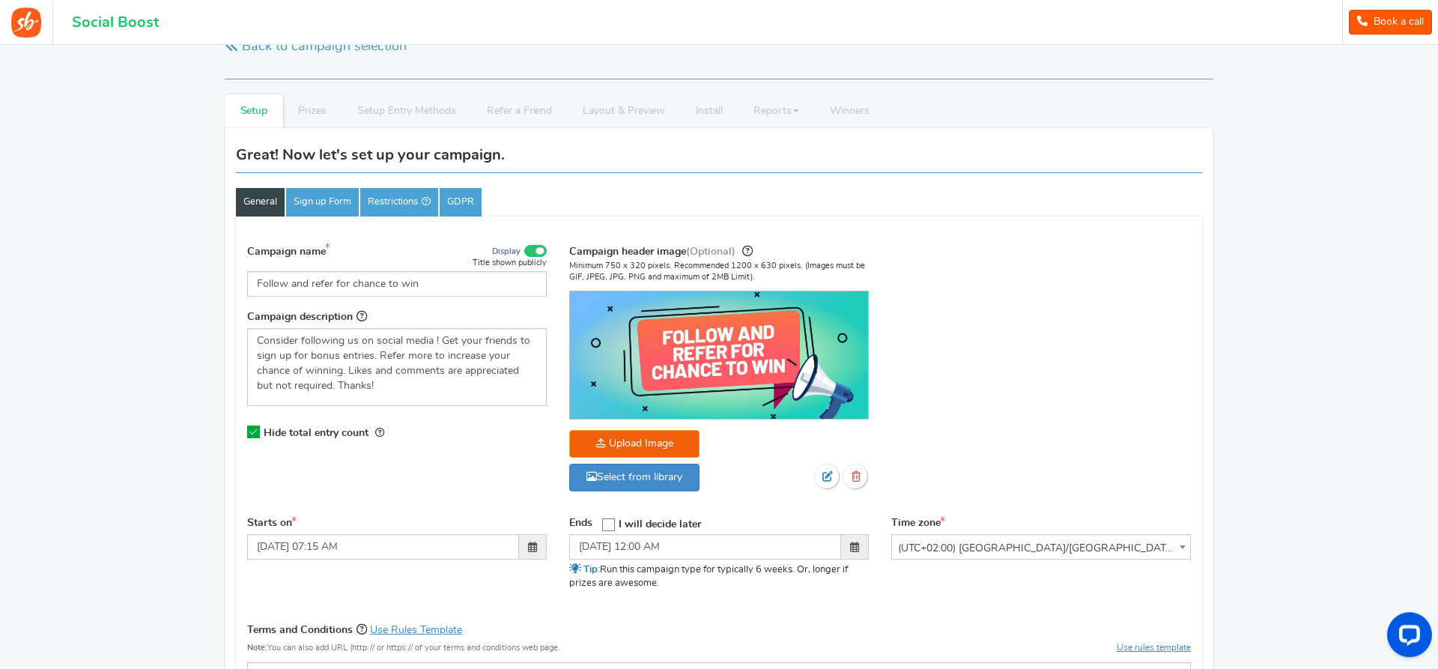
scroll to position [0, 0]
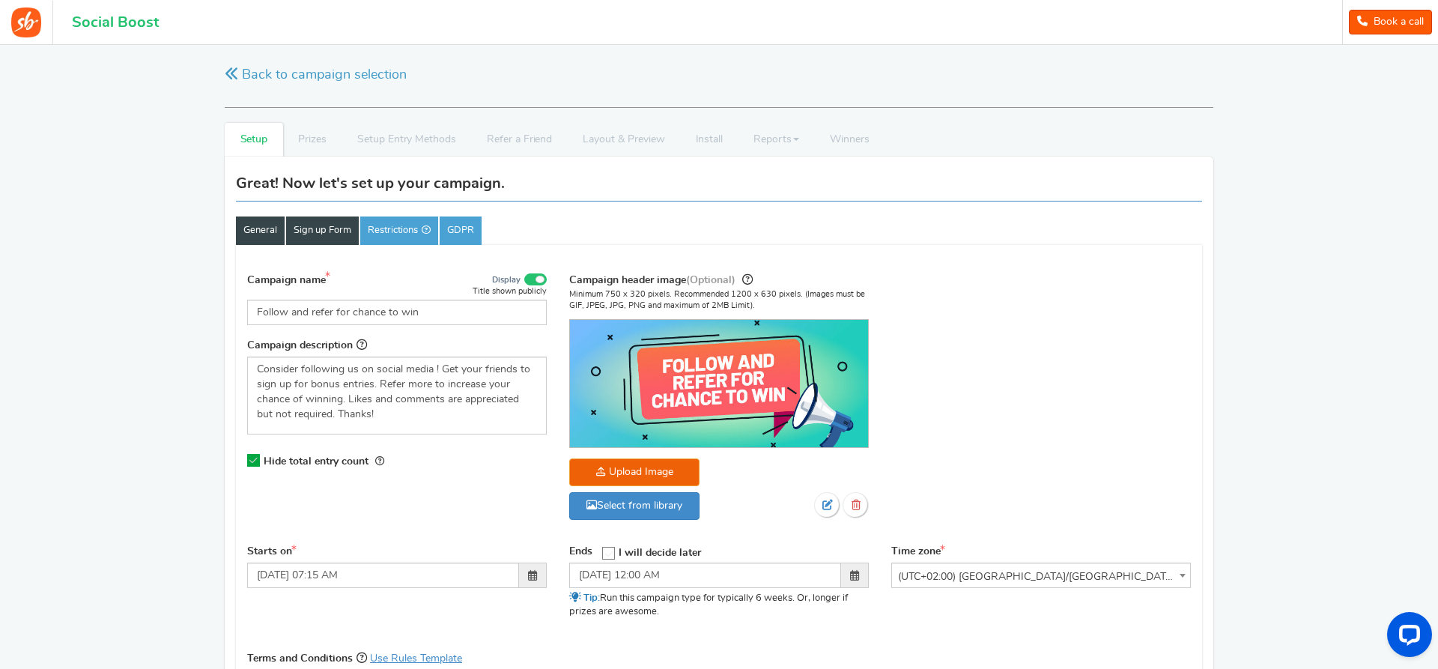
click at [347, 237] on link "Sign up Form" at bounding box center [322, 230] width 73 height 28
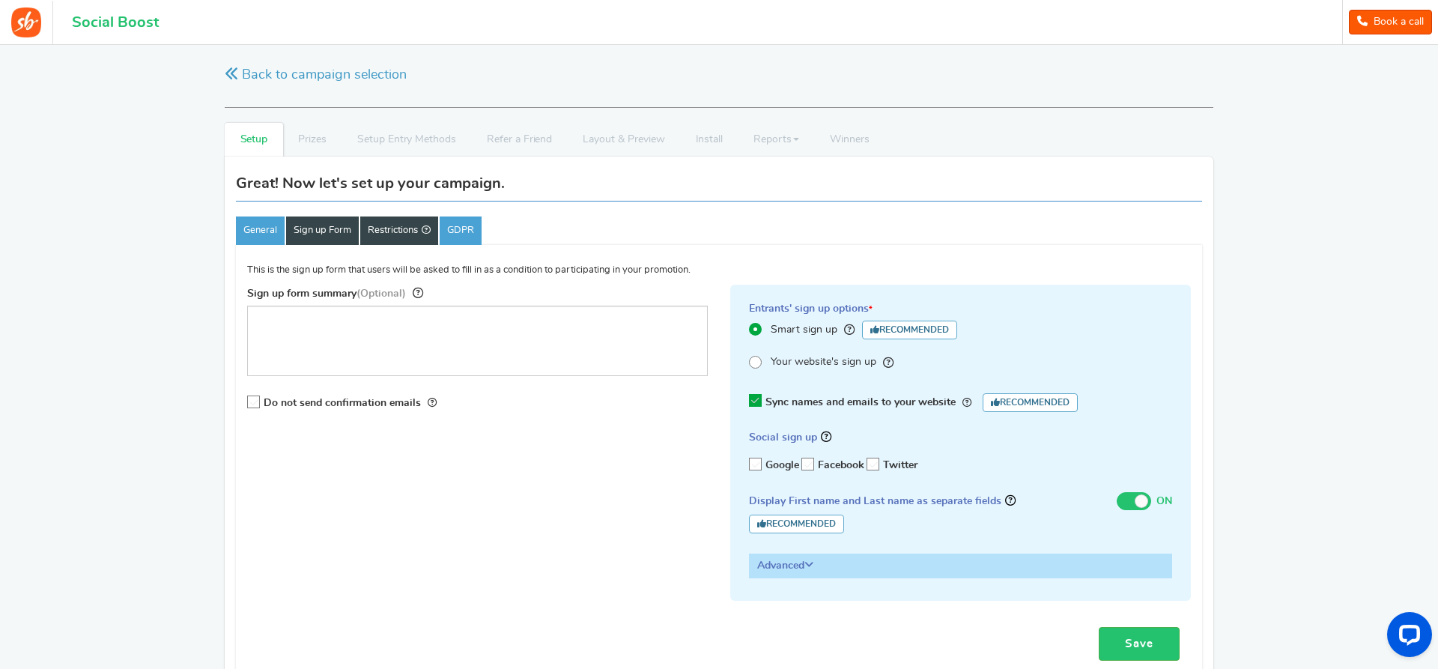
click at [385, 238] on link "Restrictions" at bounding box center [399, 230] width 78 height 28
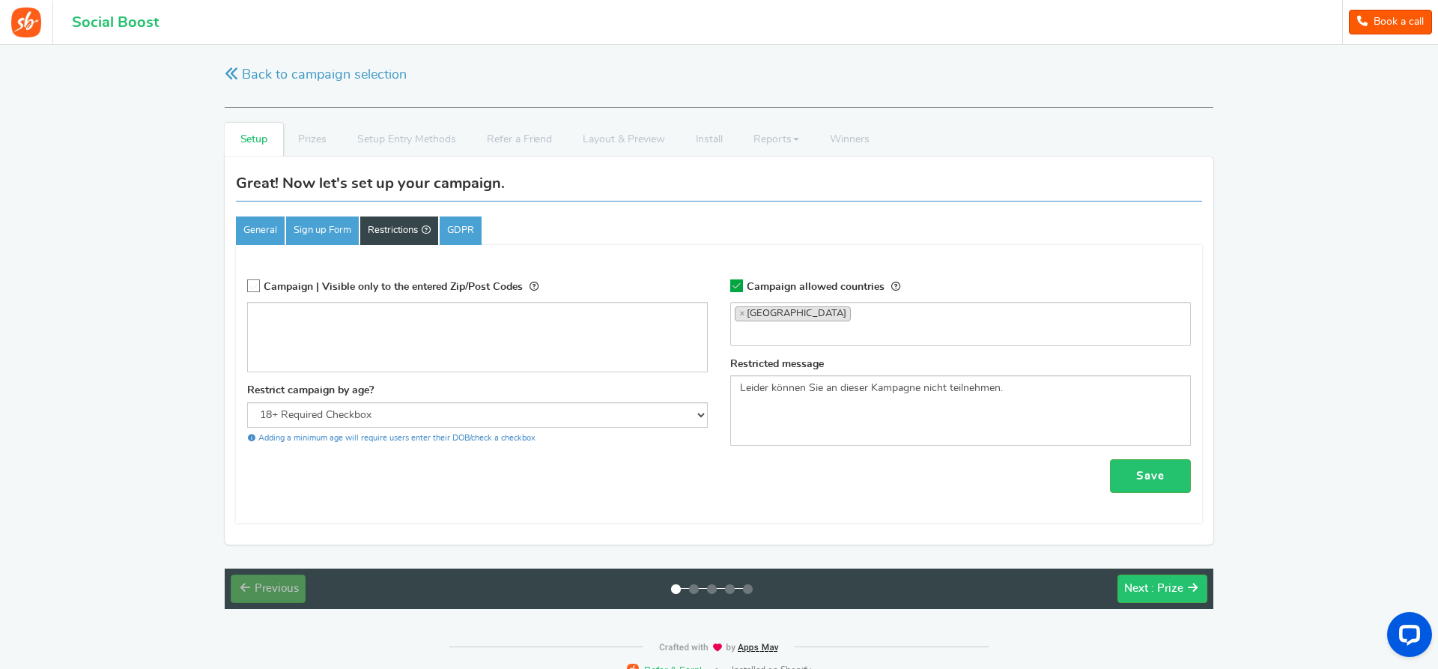
scroll to position [1230, 0]
click at [482, 238] on link "GDPR" at bounding box center [461, 230] width 42 height 28
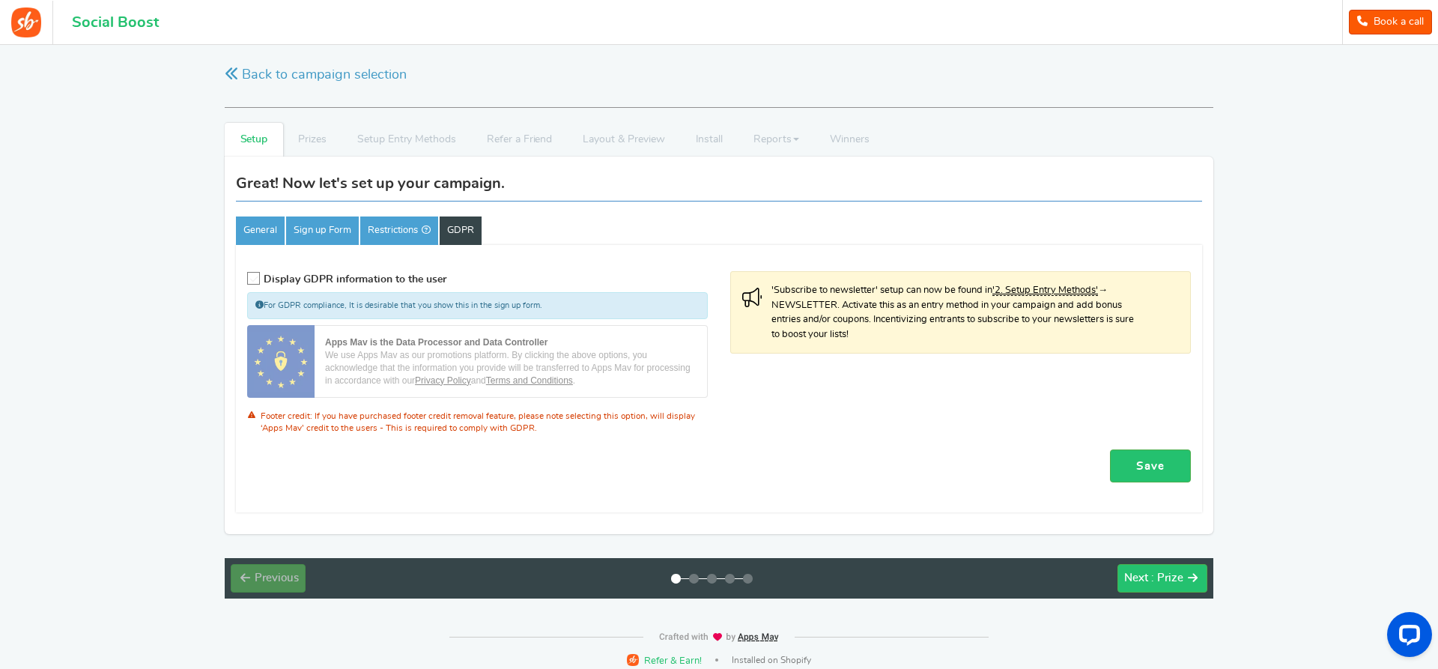
click at [259, 276] on icon at bounding box center [254, 279] width 13 height 13
click at [249, 276] on input "Display GDPR information to the user" at bounding box center [249, 279] width 0 height 10
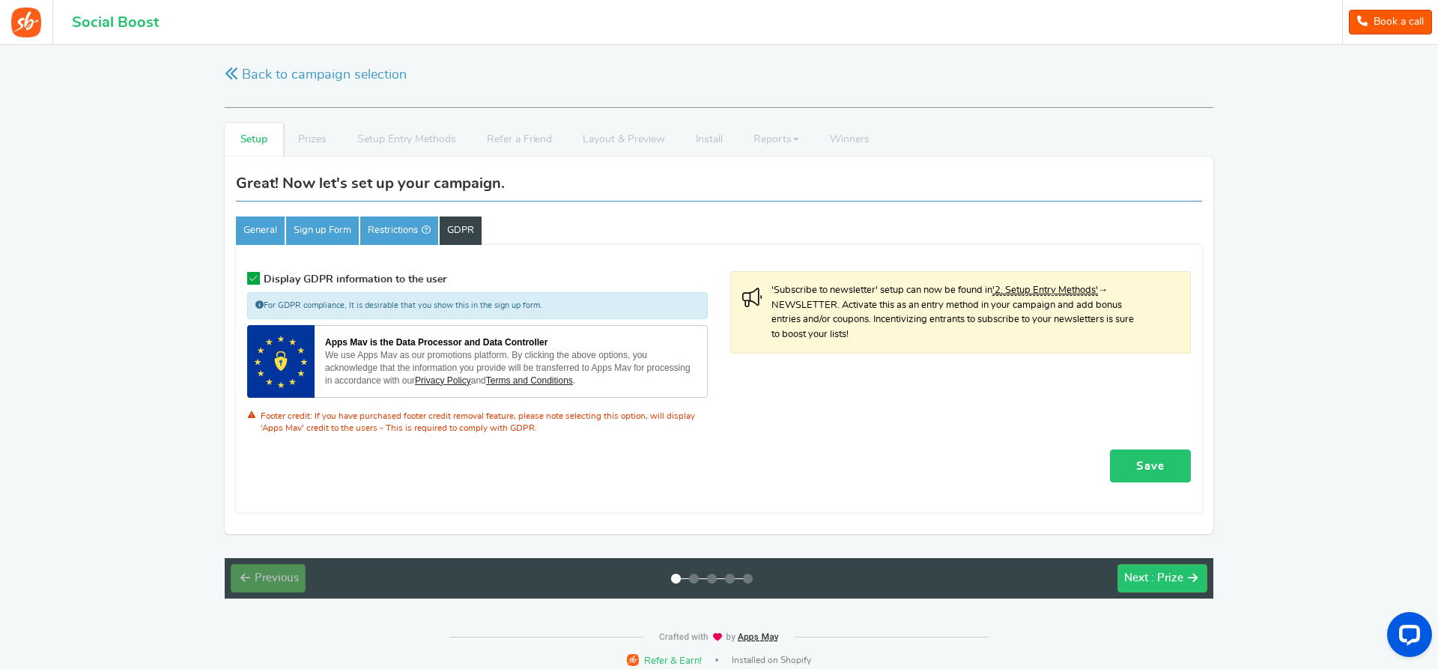
click at [1140, 470] on link "Save" at bounding box center [1150, 466] width 81 height 34
click at [1184, 585] on button "Next : Prize" at bounding box center [1162, 578] width 90 height 28
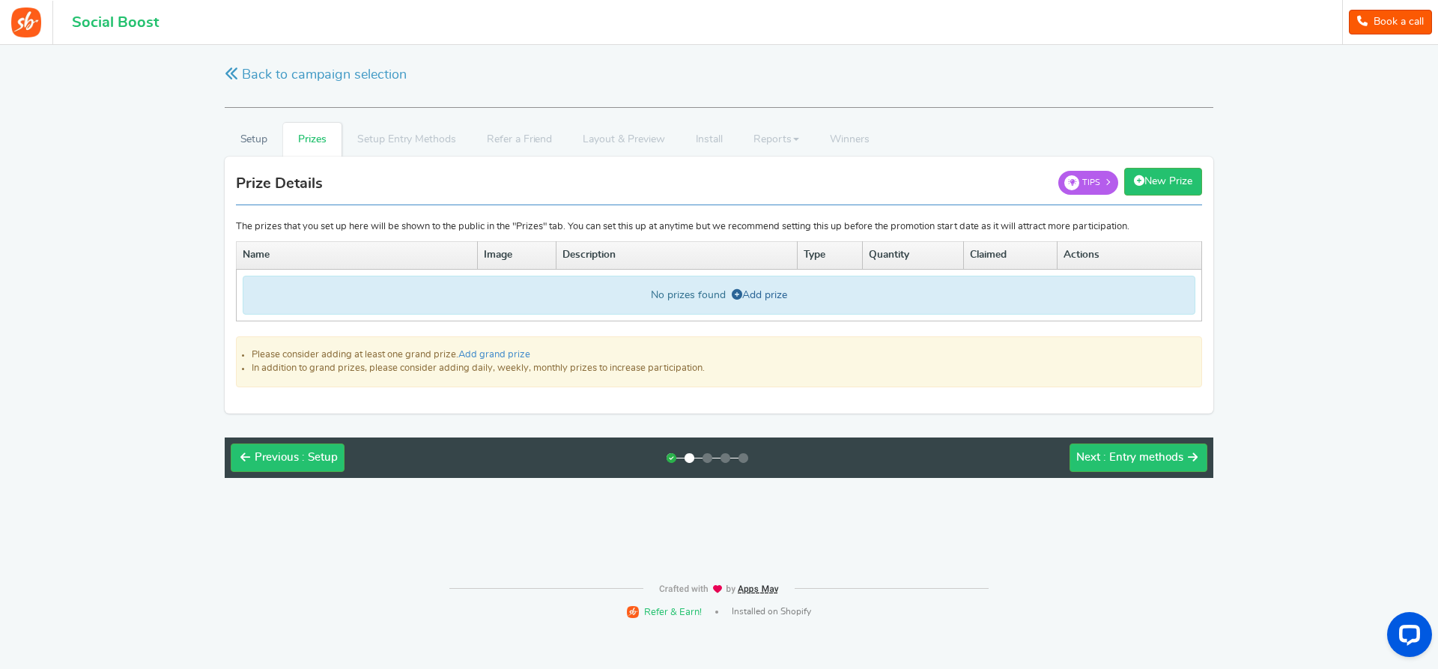
click at [774, 295] on link "Add prize" at bounding box center [759, 295] width 55 height 10
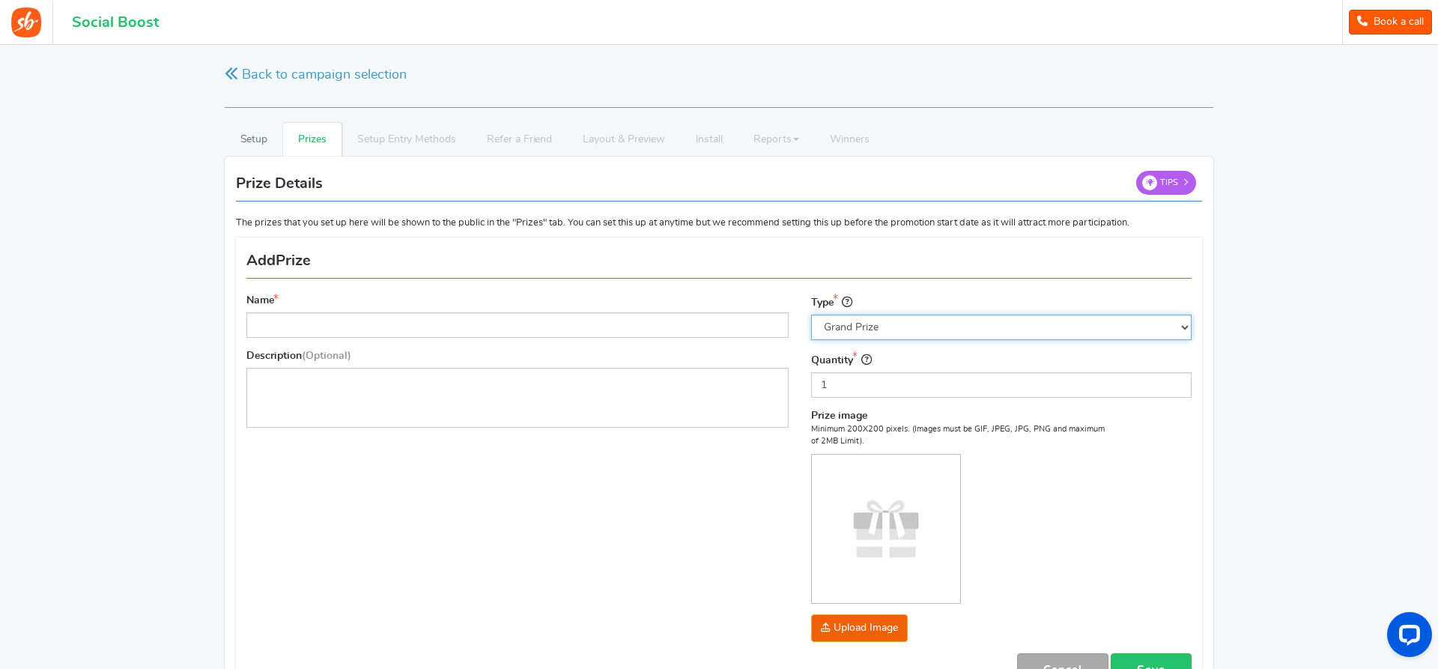
click at [811, 315] on select "Select the prize type Grand Prize Daily Prize Weekly Prize Monthly Prize" at bounding box center [1001, 327] width 380 height 25
click at [875, 328] on select "Select the prize type Grand Prize Daily Prize Weekly Prize Monthly Prize" at bounding box center [1001, 327] width 380 height 25
click at [428, 329] on input "Name" at bounding box center [517, 324] width 542 height 25
type input "500 Euro Gutschein"
click at [628, 451] on div "Name 500 Euro Gutschein Description (Optional) Type Select the prize type Grand…" at bounding box center [719, 471] width 968 height 453
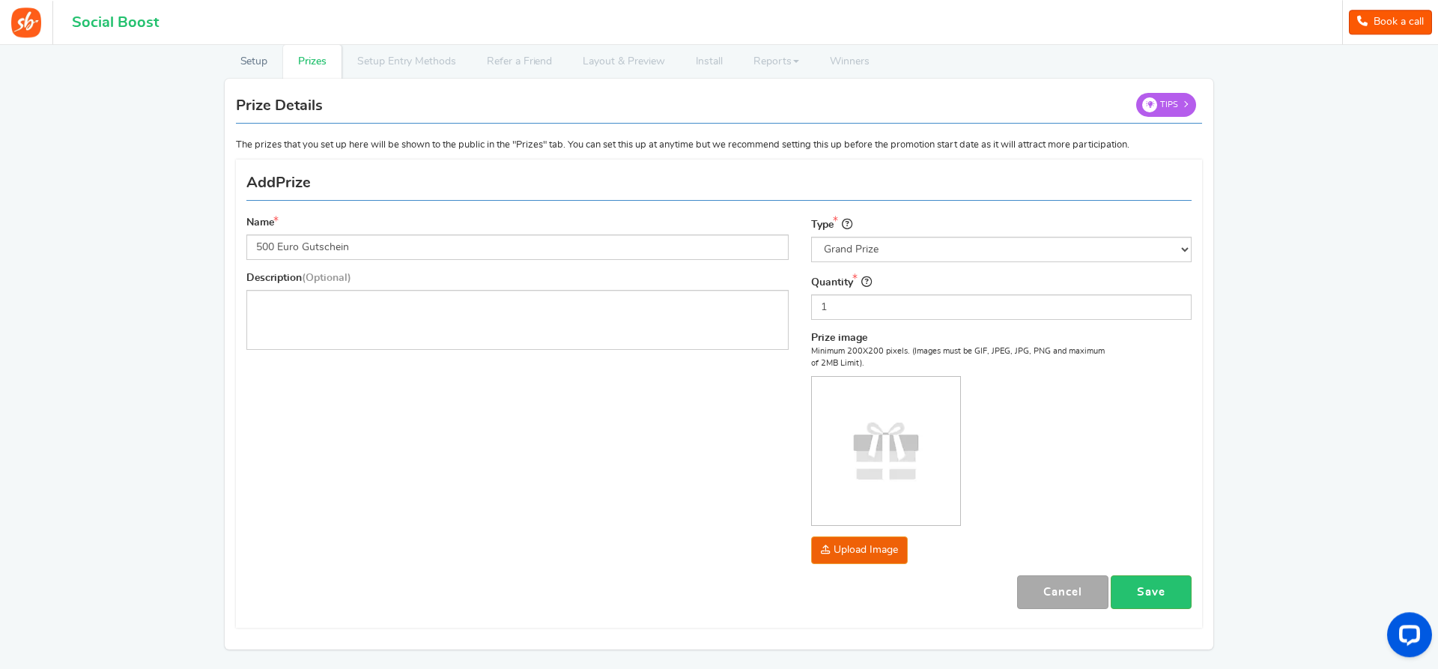
scroll to position [153, 0]
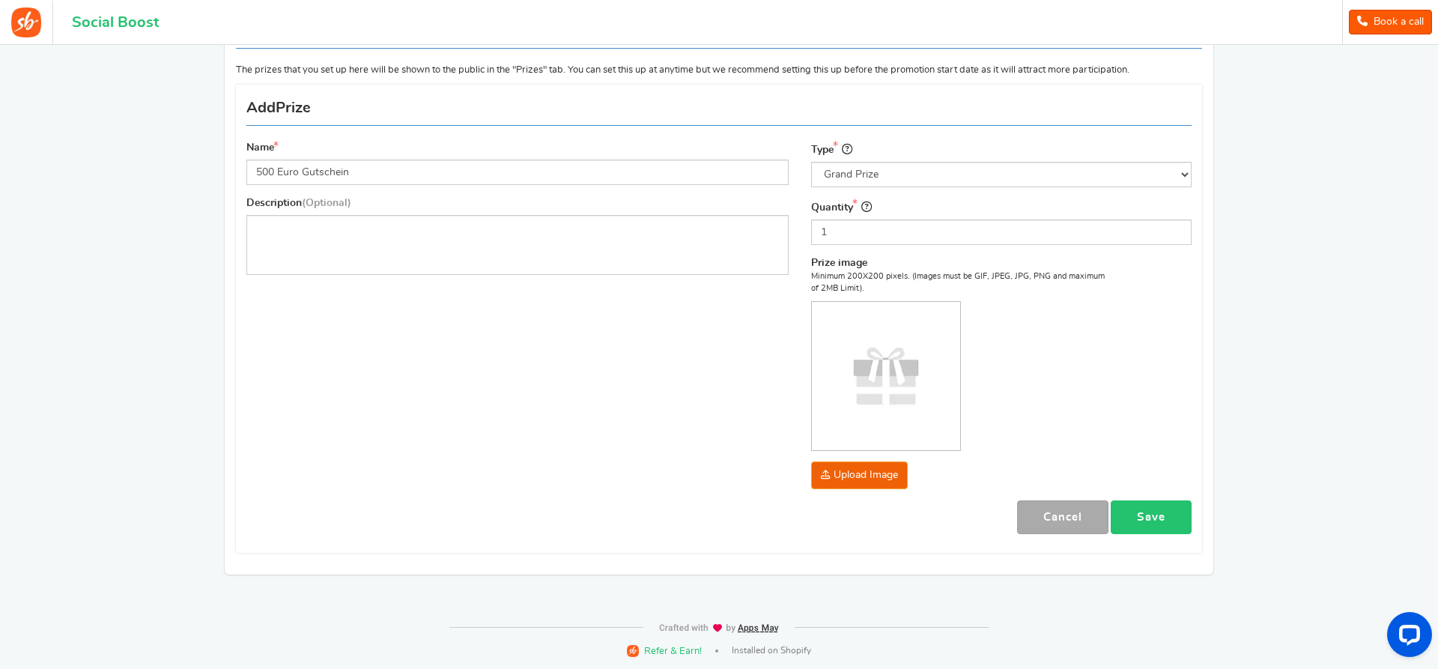
click at [1184, 519] on link "Save" at bounding box center [1151, 517] width 81 height 34
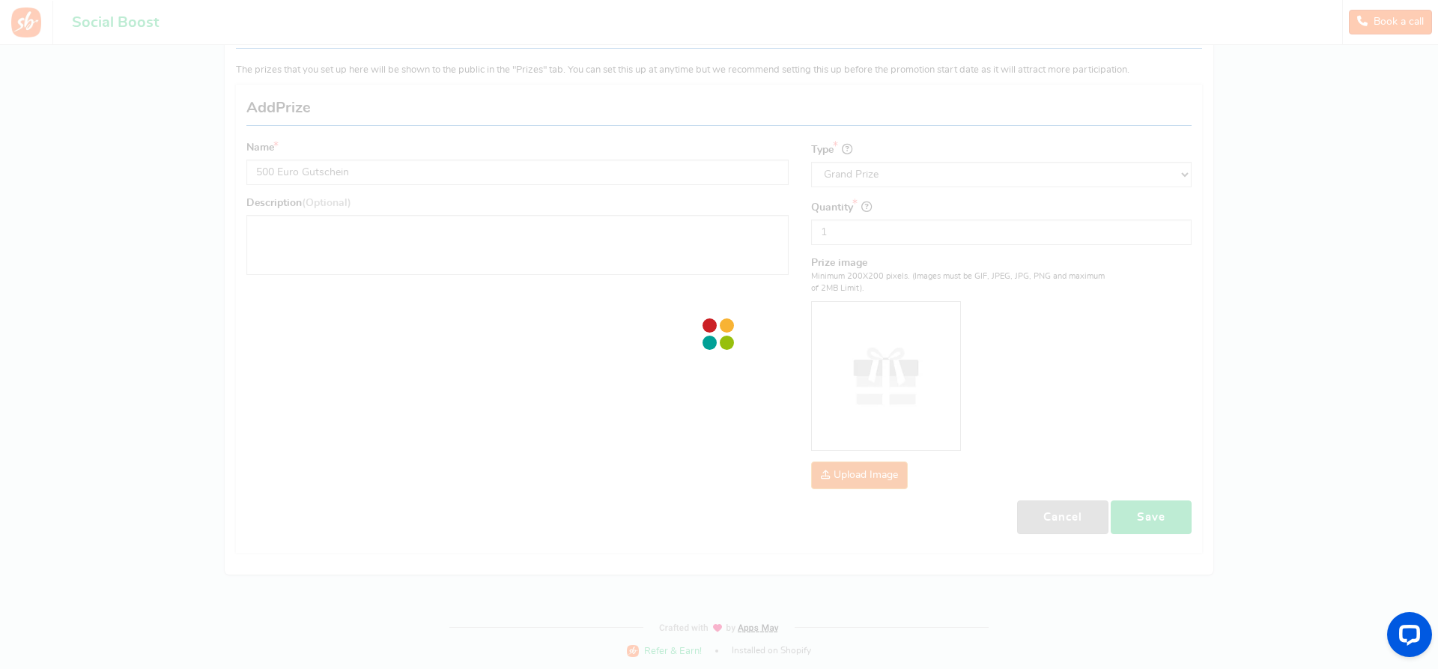
scroll to position [0, 0]
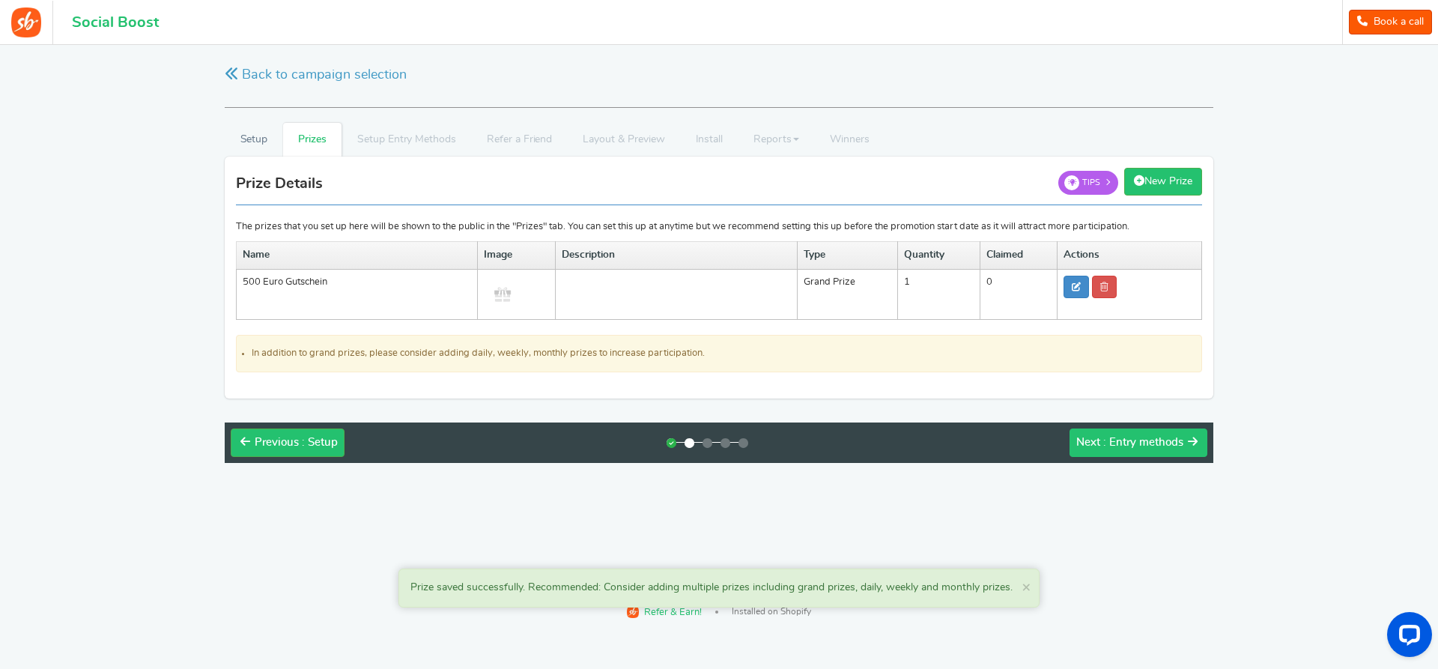
click at [1154, 455] on button "Next : Entry methods" at bounding box center [1138, 442] width 138 height 28
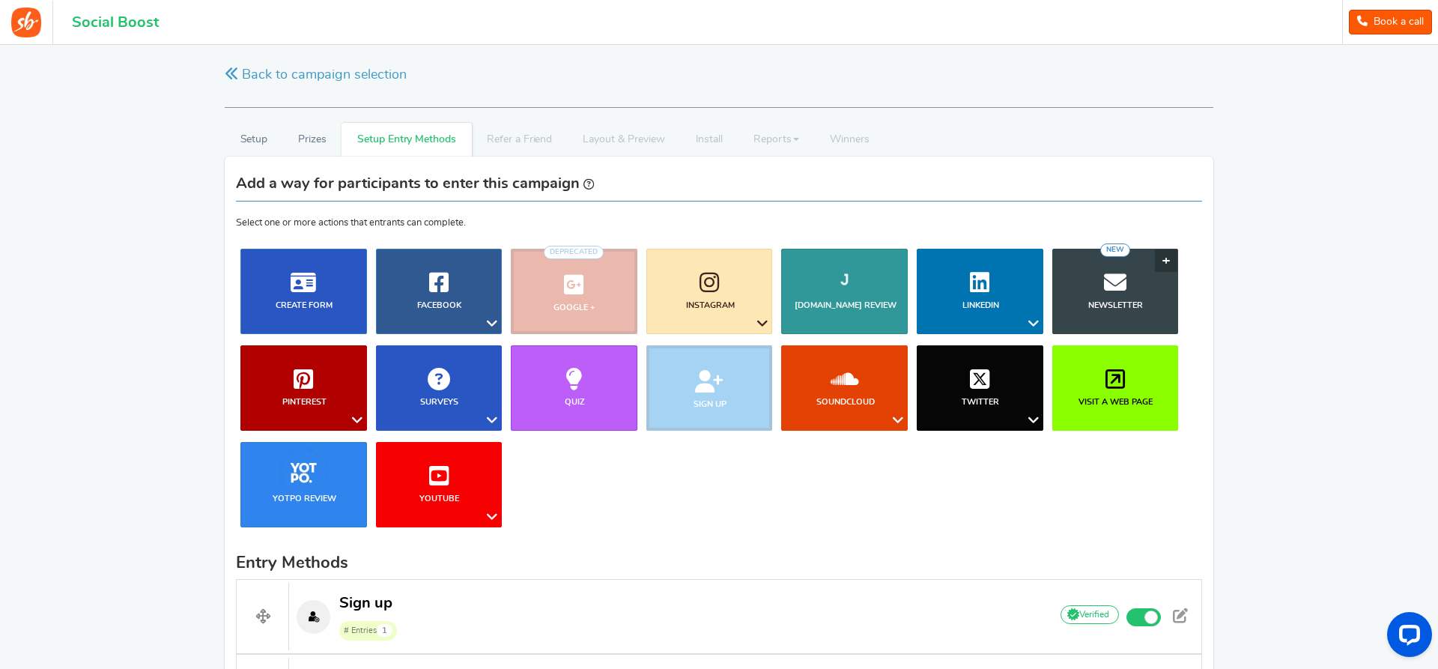
click at [1165, 258] on link "Newsletter NEW" at bounding box center [1115, 291] width 127 height 85
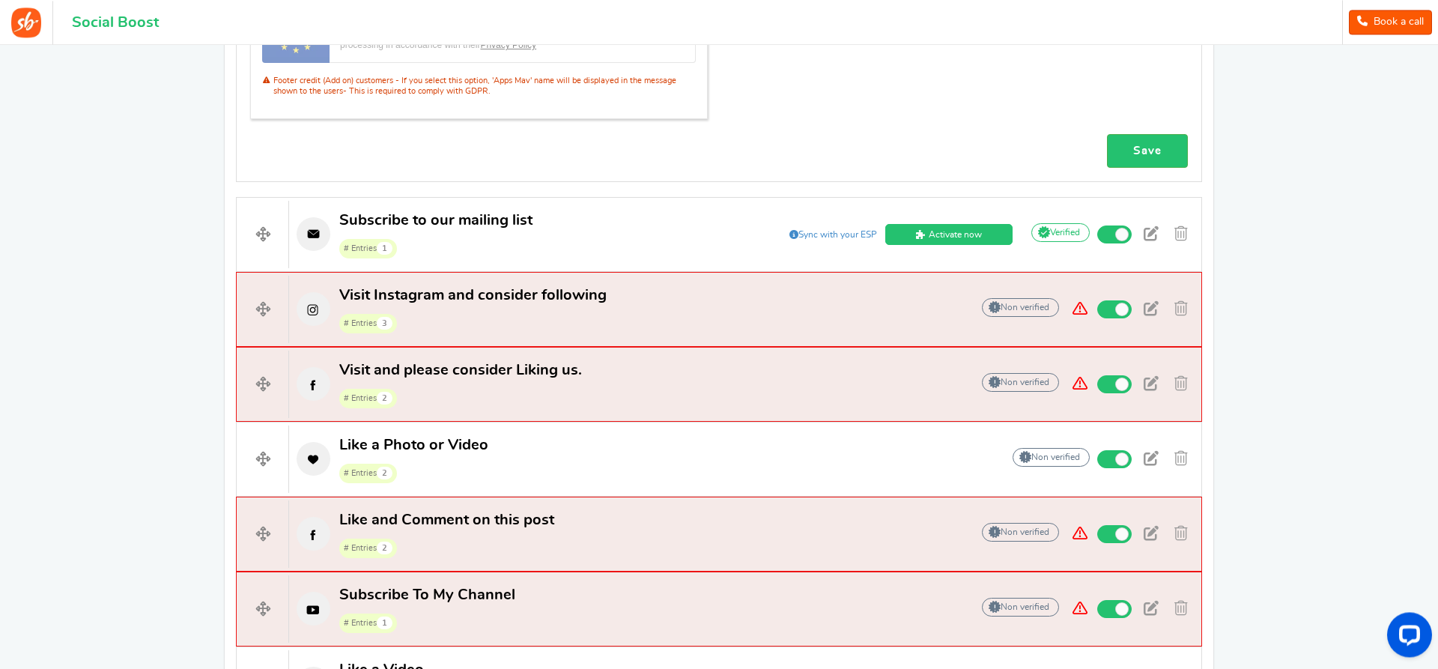
scroll to position [1304, 0]
click at [1123, 310] on span at bounding box center [1121, 310] width 13 height 13
click at [0, 0] on input "Active" at bounding box center [0, 0] width 0 height 0
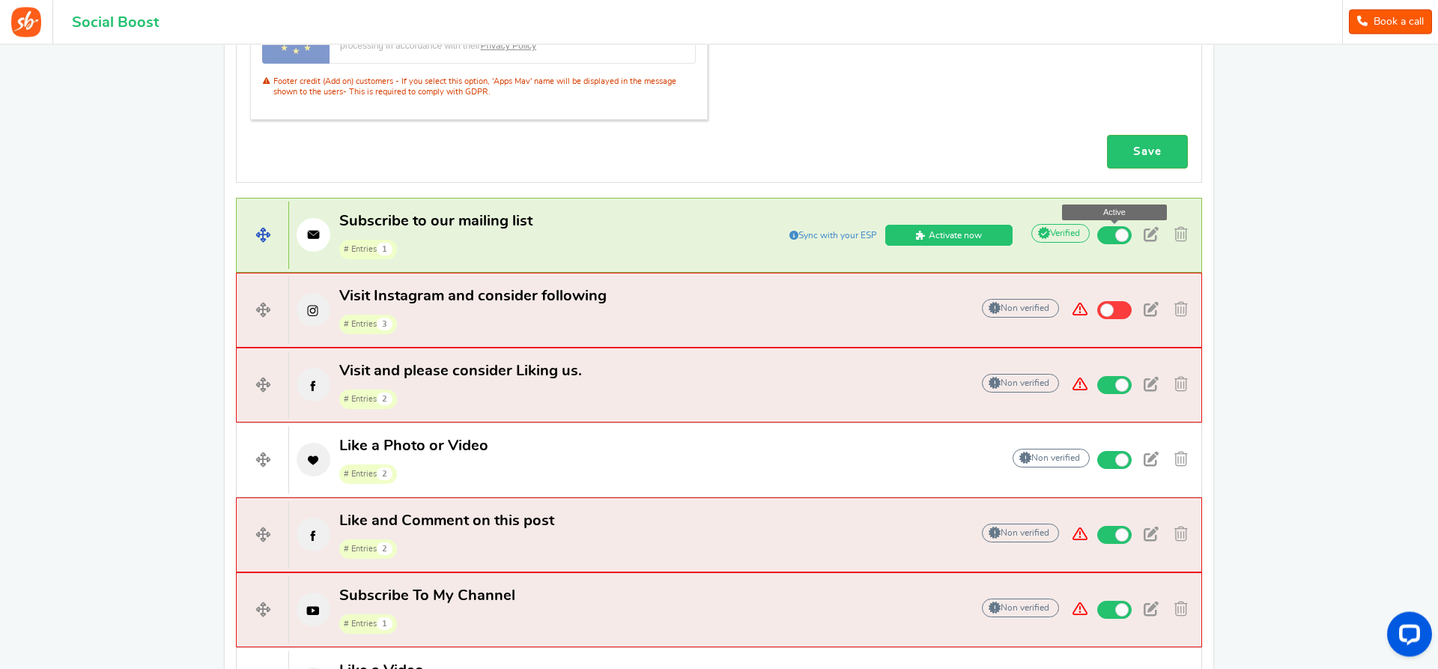
click at [1108, 233] on span at bounding box center [1114, 236] width 34 height 18
click at [0, 0] on input "Active" at bounding box center [0, 0] width 0 height 0
click at [1107, 237] on span at bounding box center [1106, 235] width 13 height 13
click at [0, 0] on input "Inactive" at bounding box center [0, 0] width 0 height 0
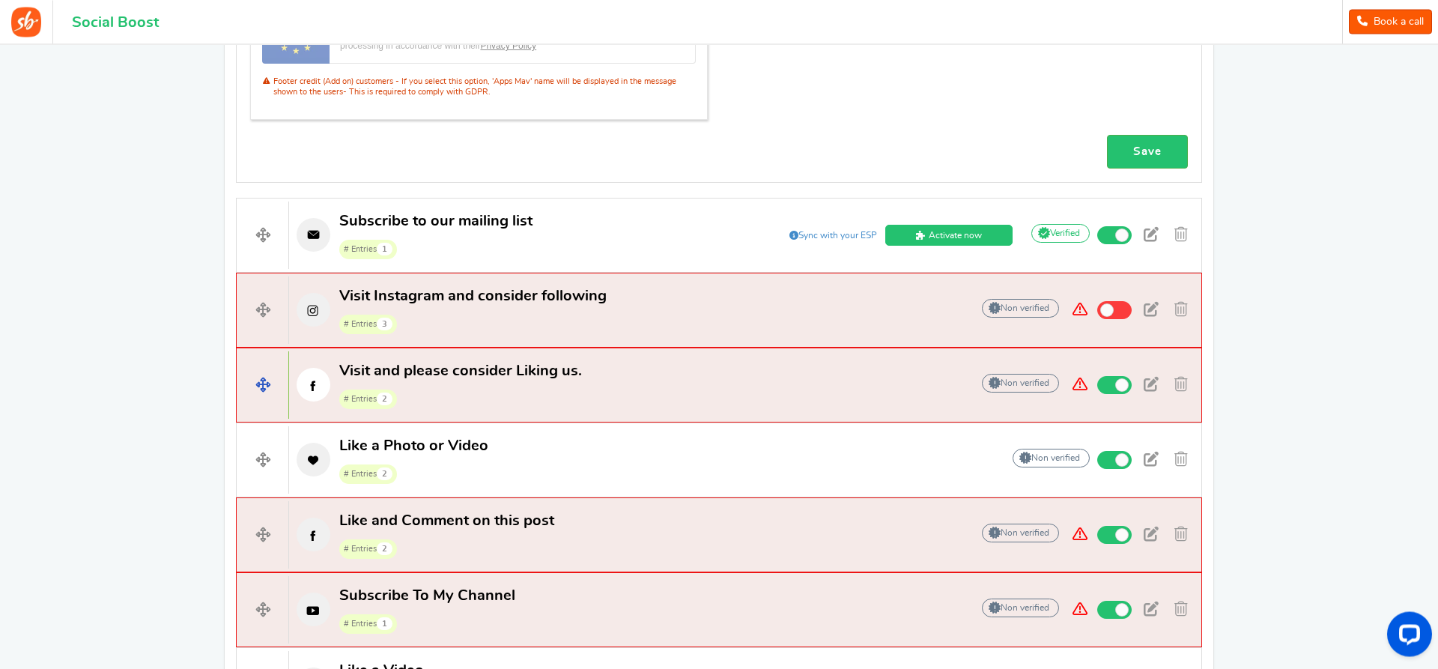
click at [1123, 385] on span at bounding box center [1121, 385] width 13 height 13
click at [0, 0] on input "checkbox" at bounding box center [0, 0] width 0 height 0
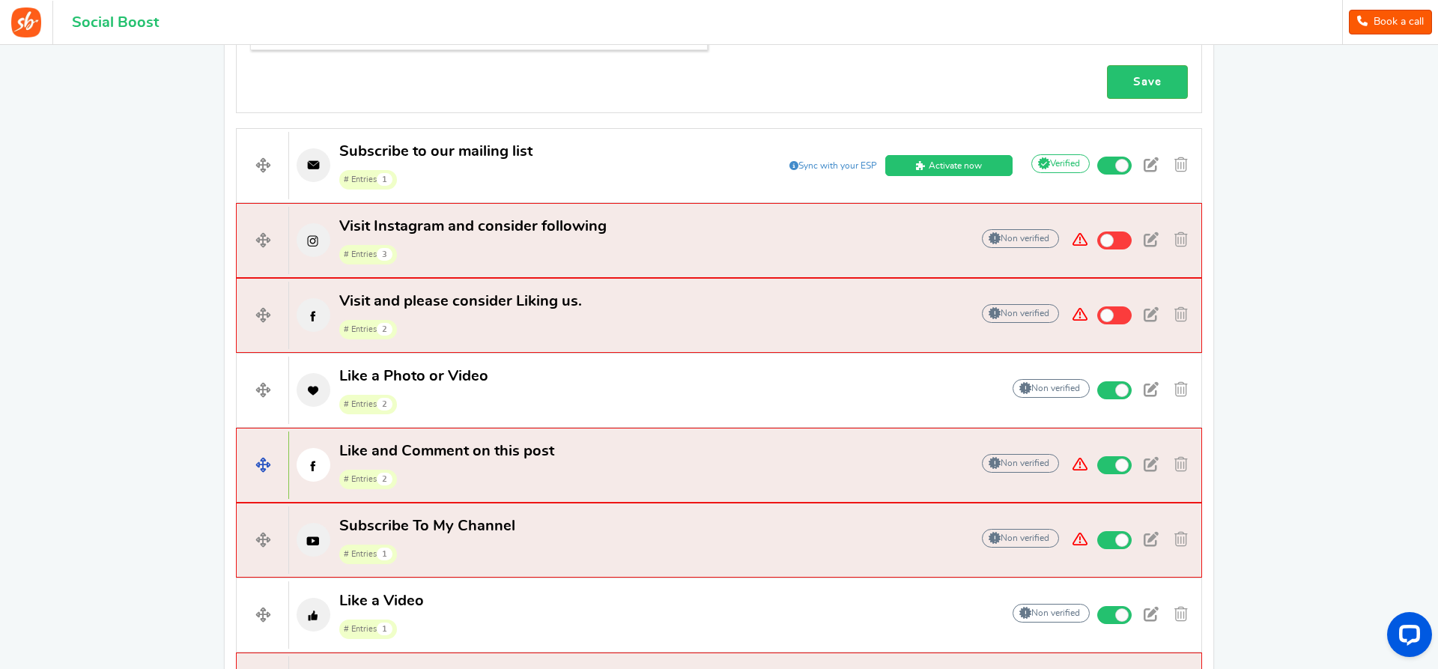
scroll to position [1382, 0]
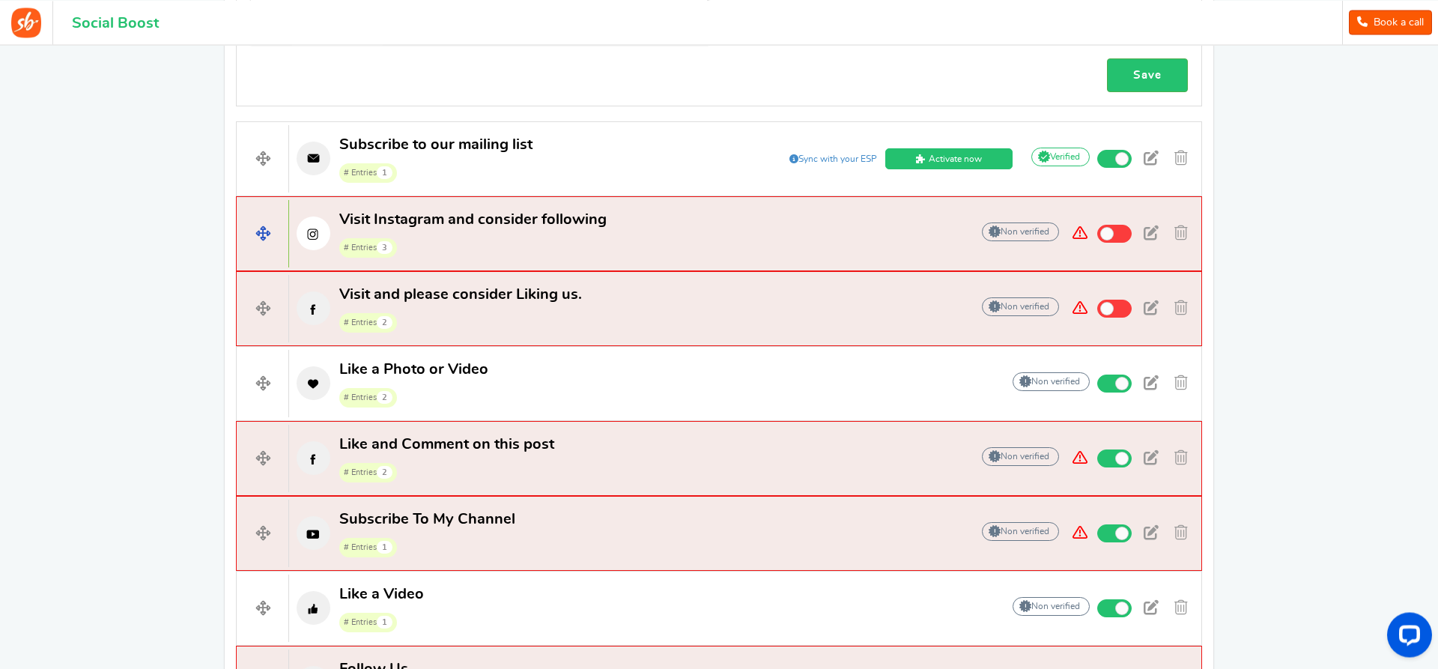
click at [1120, 235] on span at bounding box center [1114, 234] width 34 height 18
click at [0, 0] on input "checkbox" at bounding box center [0, 0] width 0 height 0
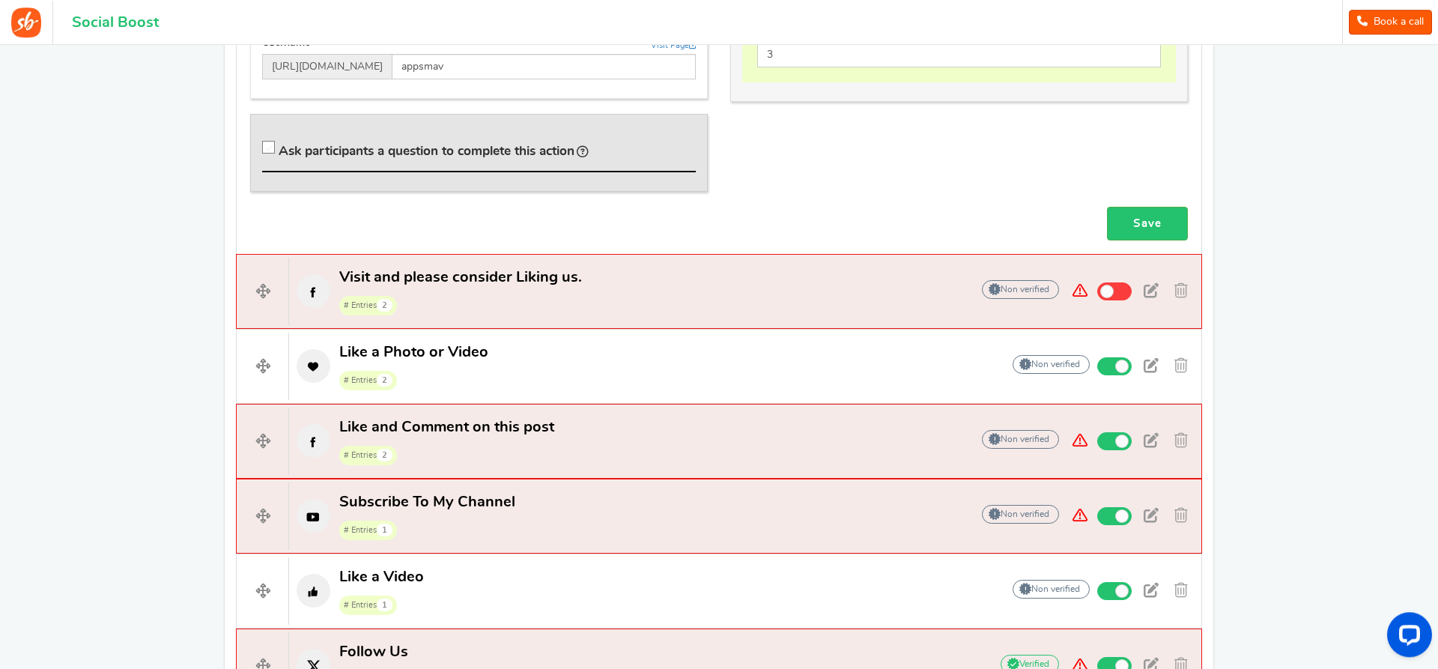
scroll to position [1840, 0]
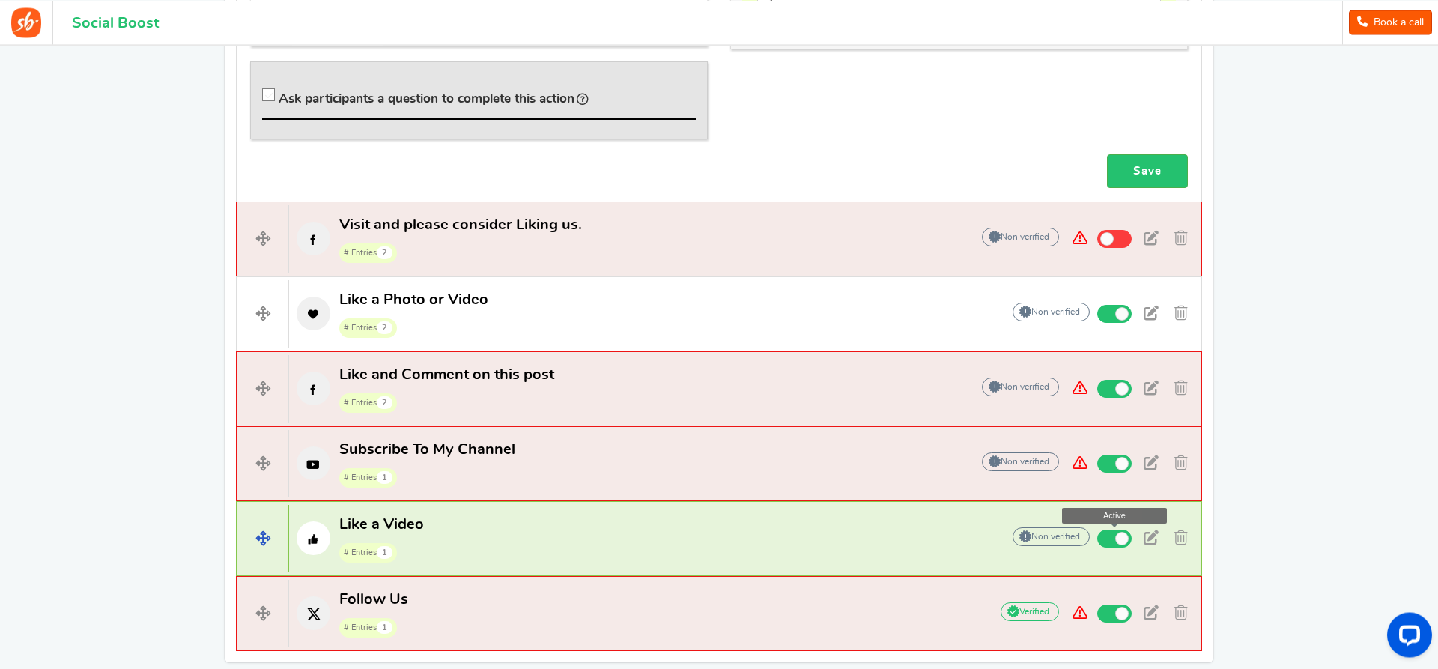
click at [1114, 540] on span at bounding box center [1114, 538] width 34 height 18
click at [0, 0] on input "Active" at bounding box center [0, 0] width 0 height 0
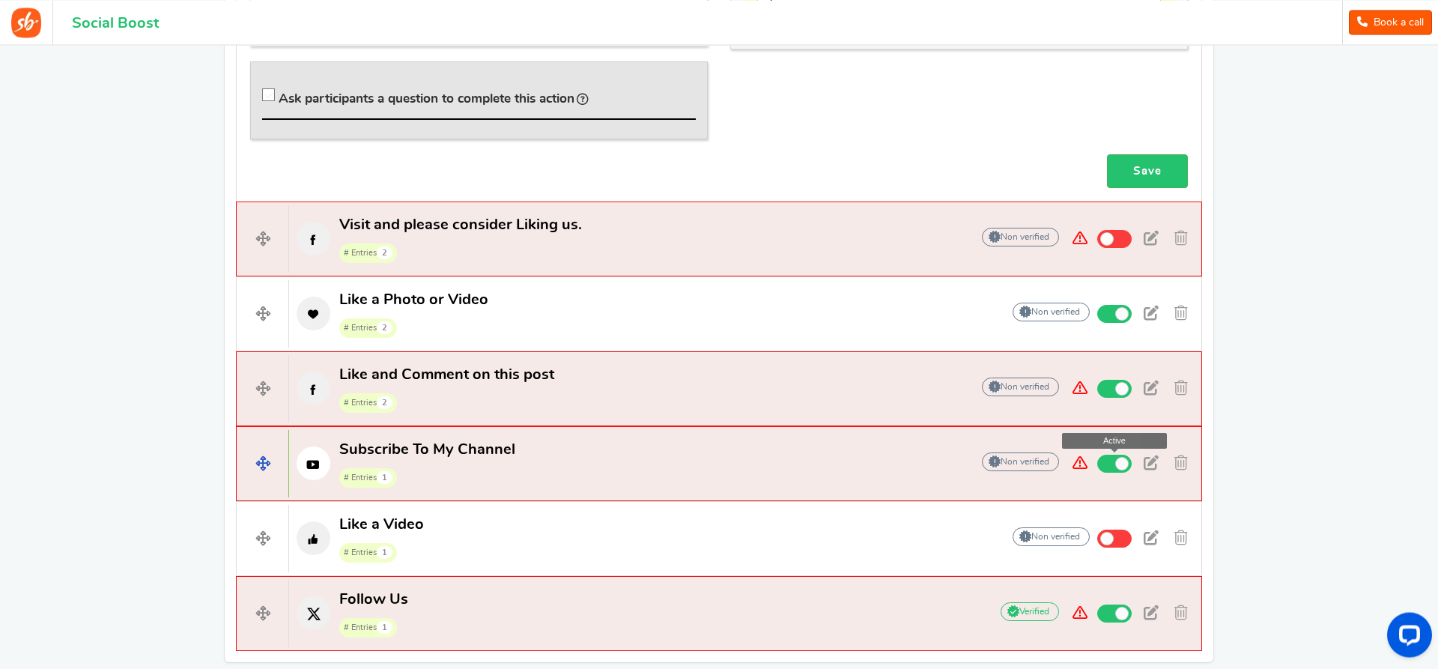
click at [1101, 464] on span at bounding box center [1114, 464] width 34 height 18
click at [0, 0] on input "Active" at bounding box center [0, 0] width 0 height 0
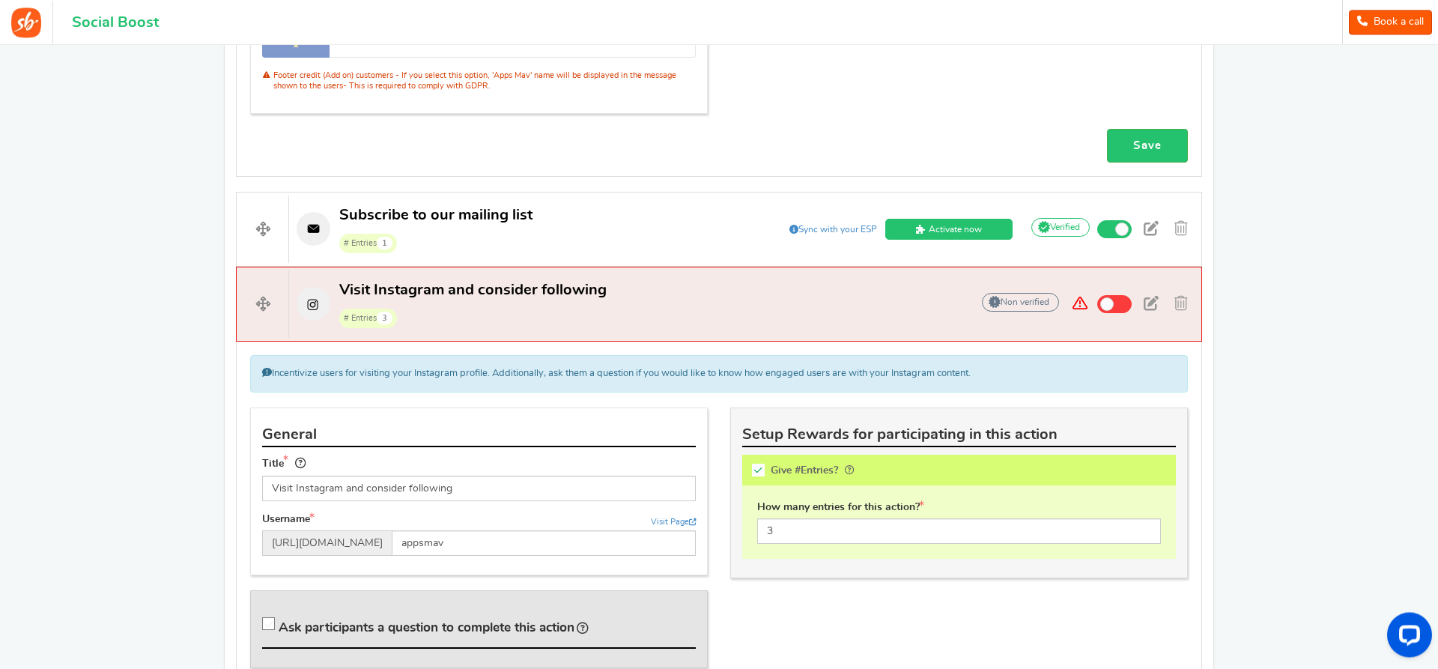
scroll to position [1304, 0]
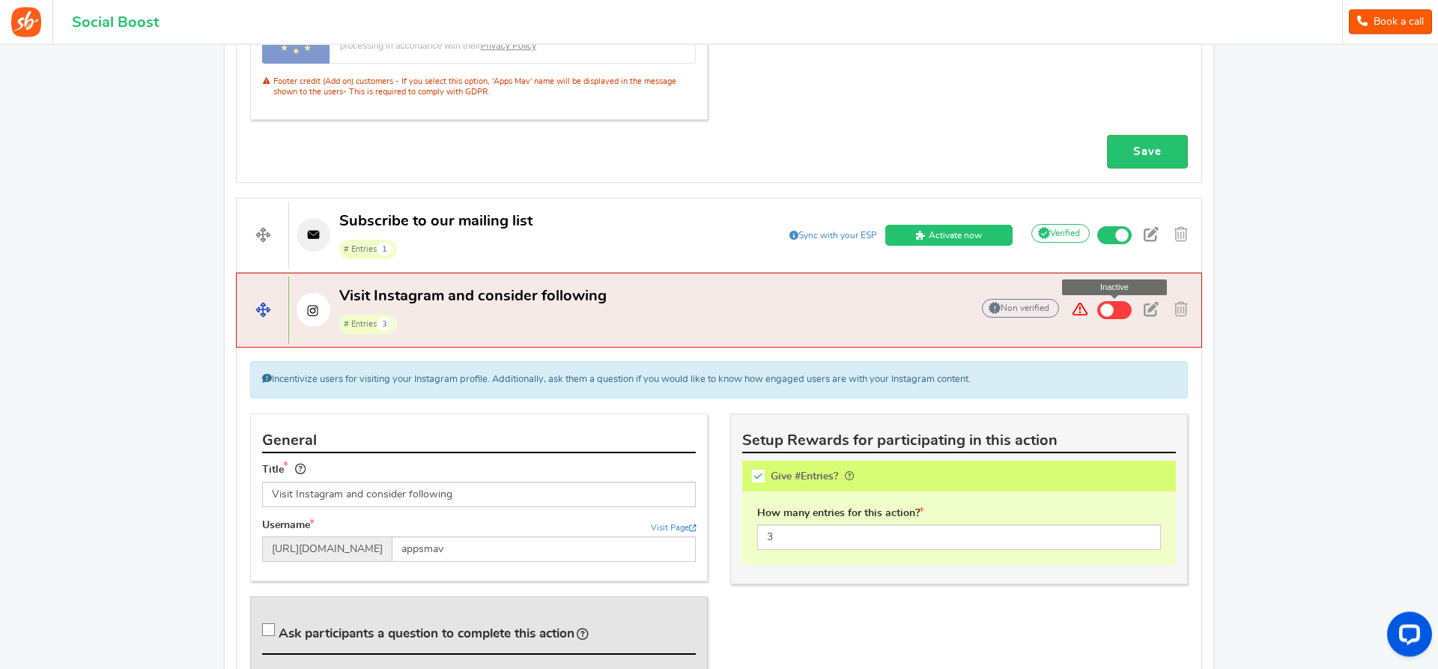
click at [1126, 314] on span at bounding box center [1114, 311] width 34 height 18
click at [0, 0] on input "Inactive" at bounding box center [0, 0] width 0 height 0
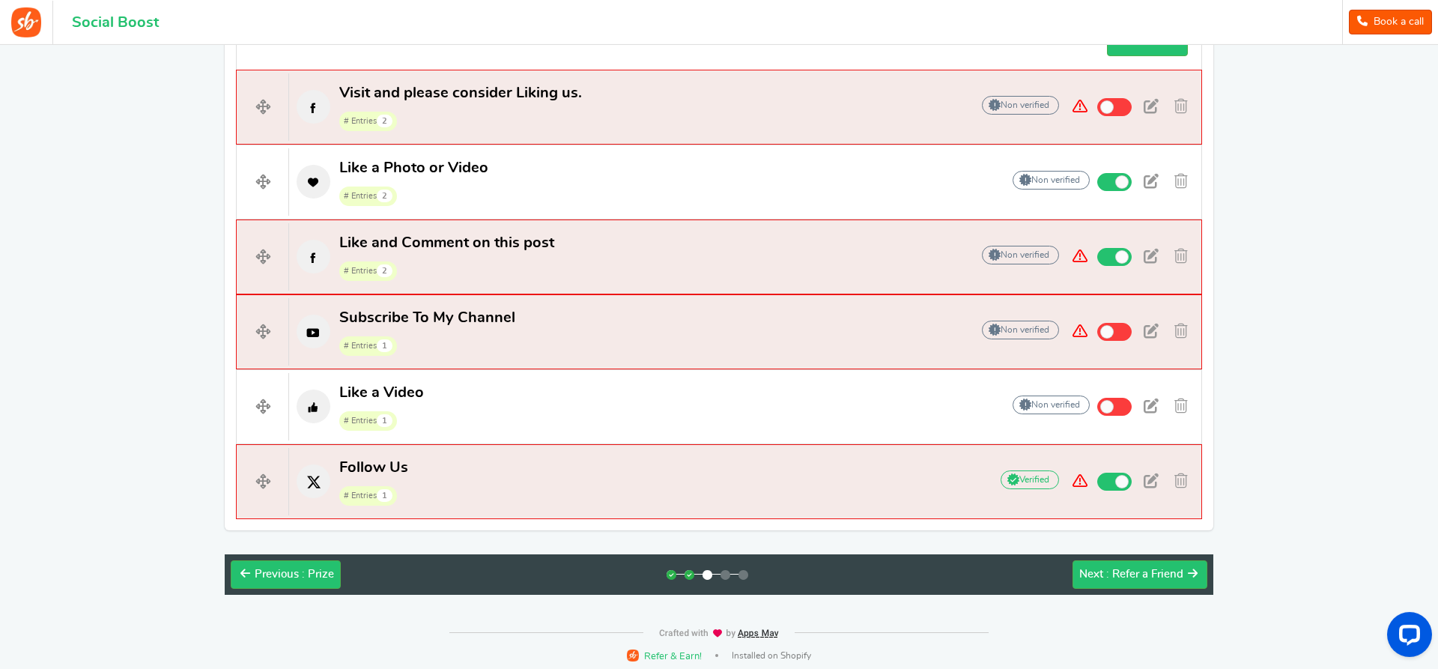
scroll to position [1978, 0]
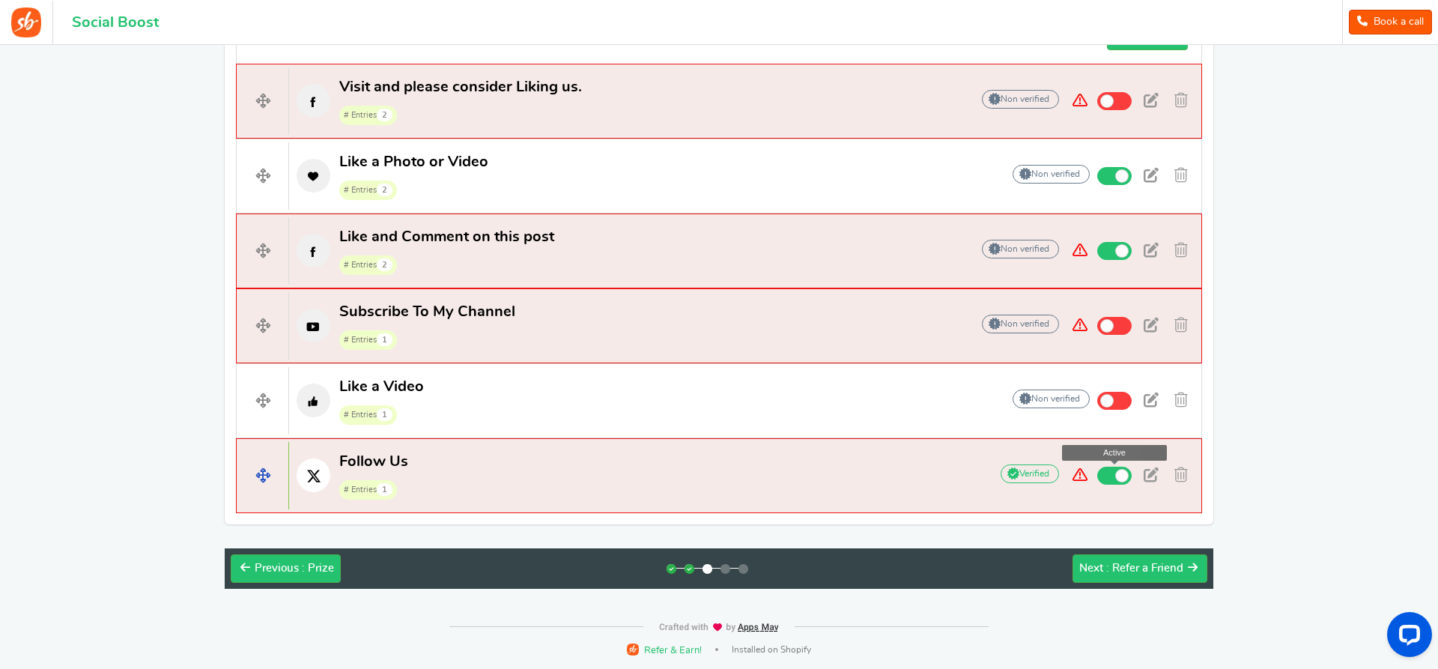
click at [1112, 479] on span at bounding box center [1114, 476] width 34 height 18
click at [0, 0] on input "Active" at bounding box center [0, 0] width 0 height 0
click at [1120, 251] on span at bounding box center [1121, 250] width 13 height 13
click at [0, 0] on input "Active" at bounding box center [0, 0] width 0 height 0
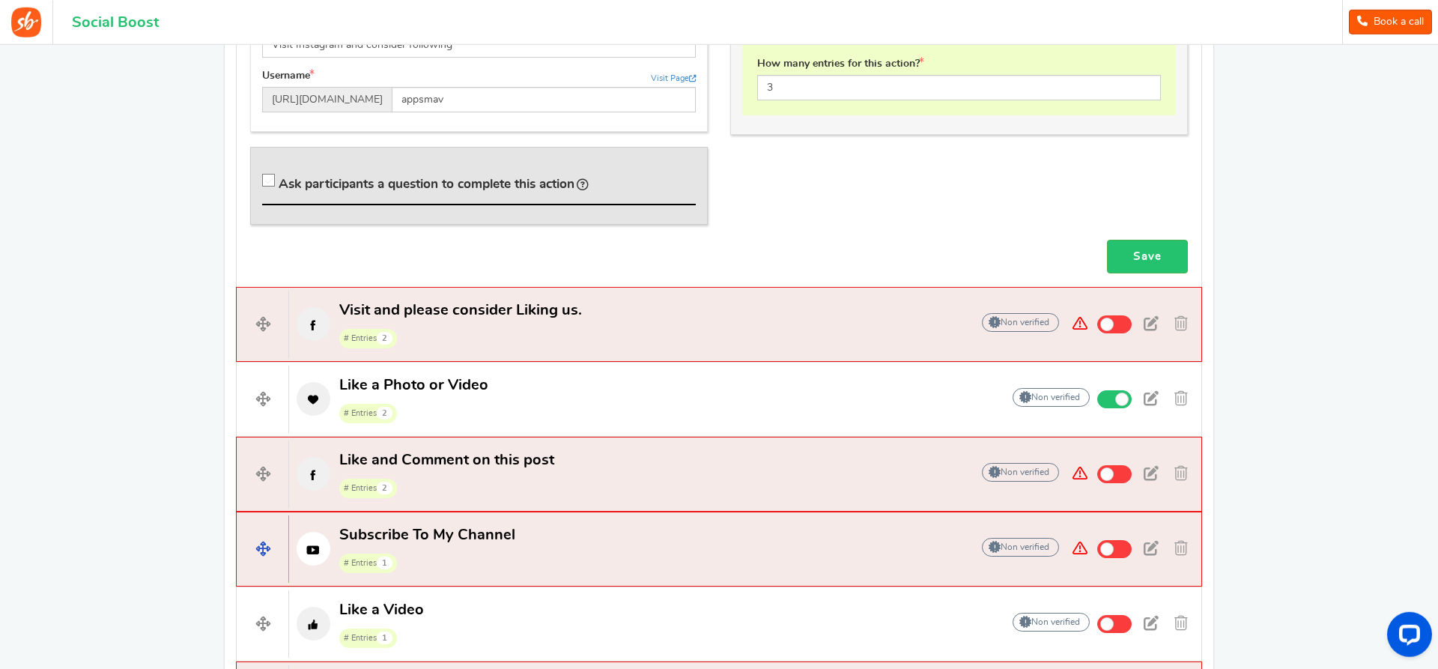
scroll to position [1749, 0]
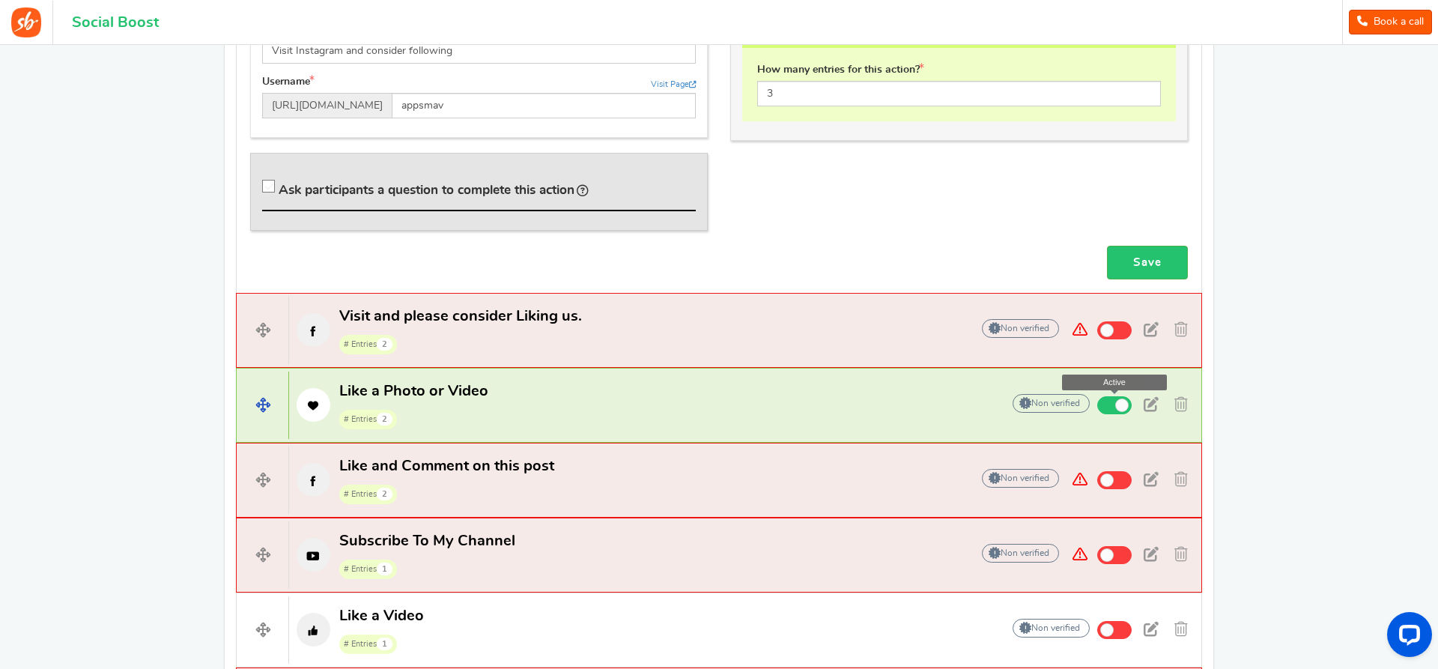
click at [1109, 408] on span at bounding box center [1114, 405] width 34 height 18
click at [0, 0] on input "Active" at bounding box center [0, 0] width 0 height 0
click at [1109, 408] on span at bounding box center [1106, 404] width 13 height 13
click at [0, 0] on input "Inactive" at bounding box center [0, 0] width 0 height 0
click at [872, 419] on p "Like a Photo or Video # Entries 2" at bounding box center [637, 405] width 697 height 48
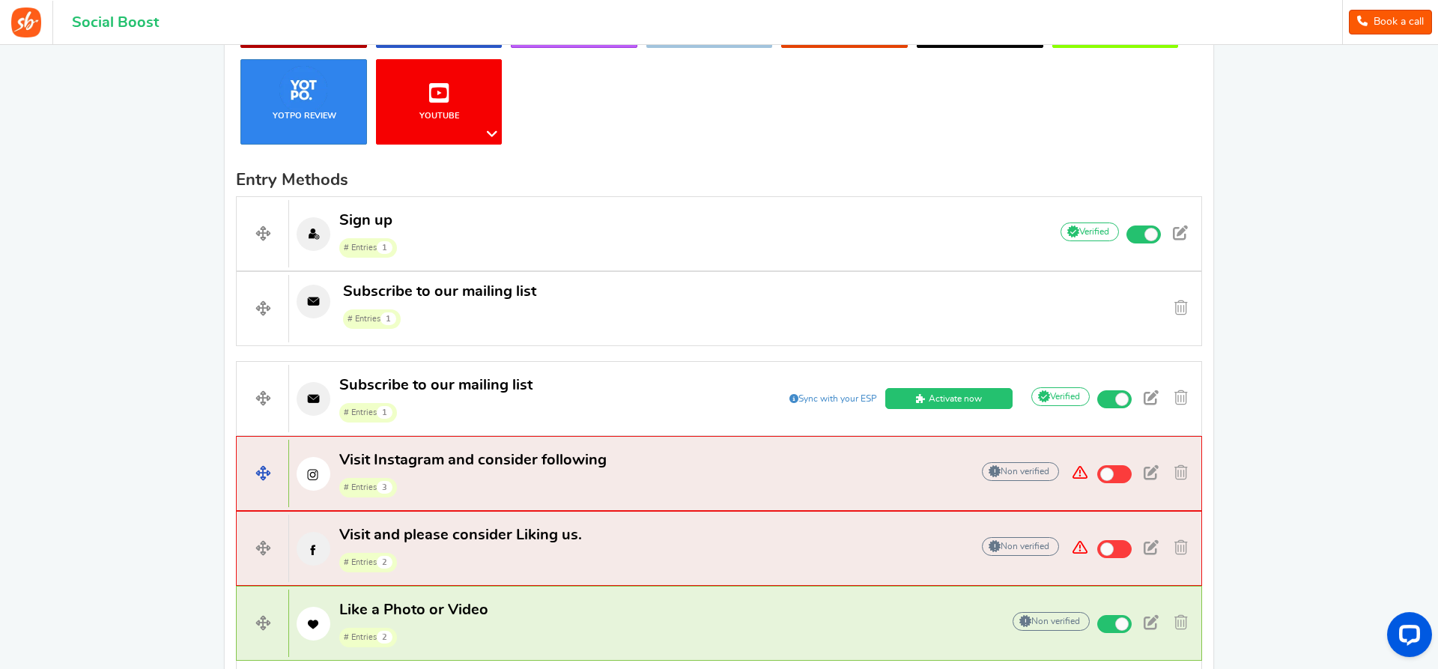
scroll to position [371, 0]
